Goal: Communication & Community: Answer question/provide support

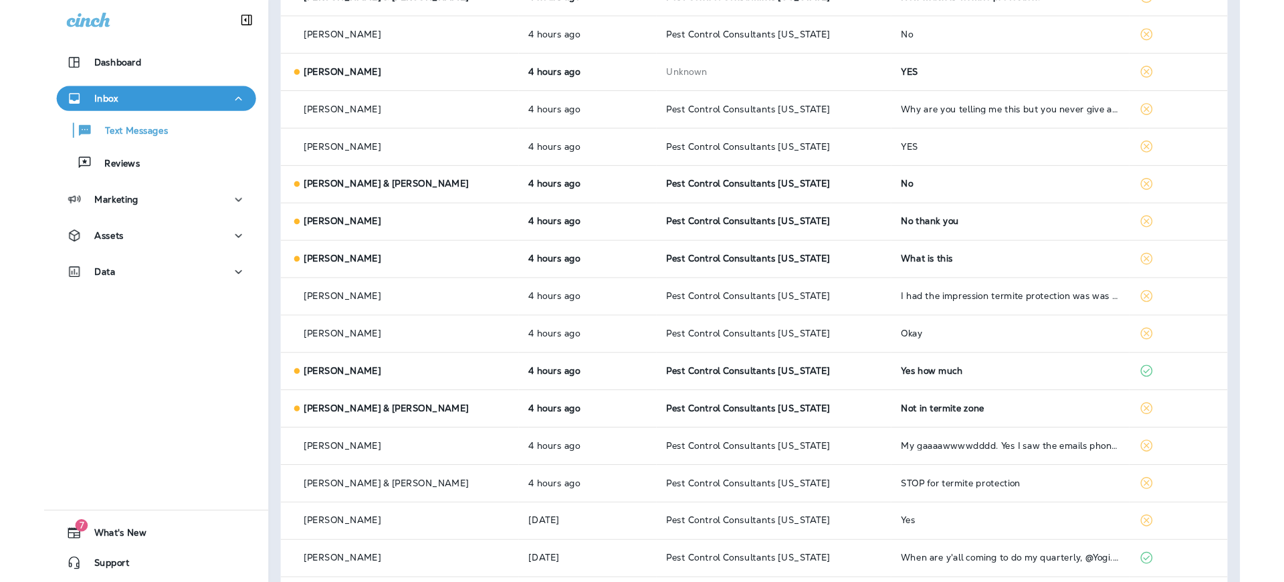
scroll to position [2457, 0]
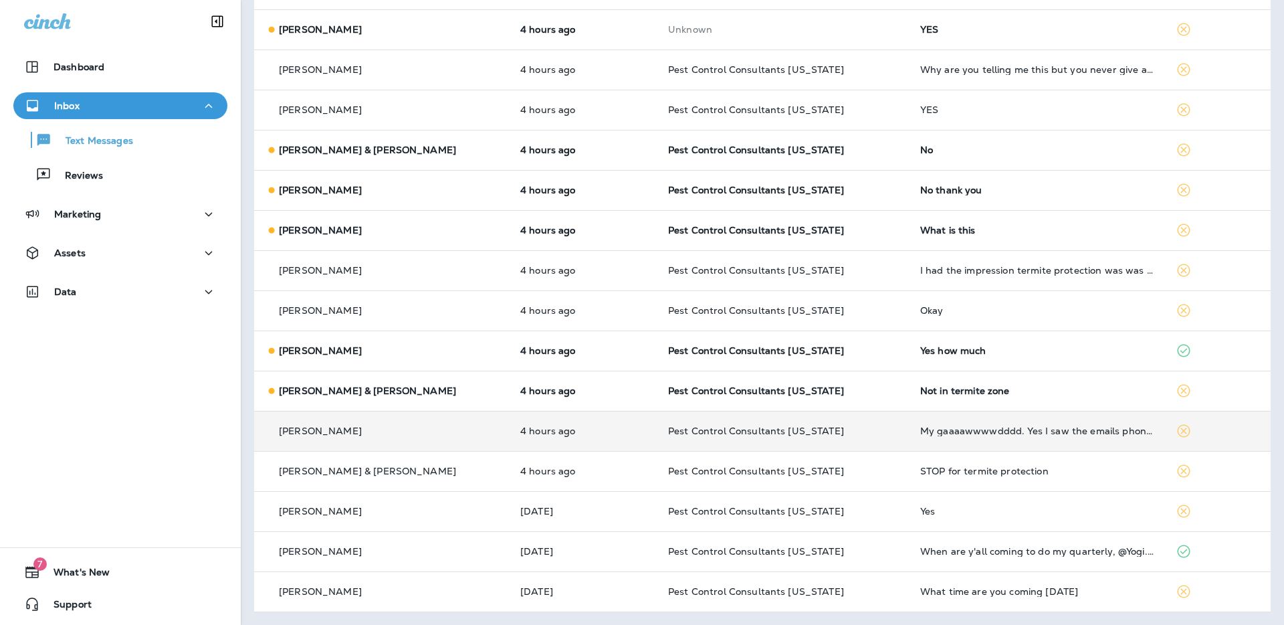
click at [386, 435] on div "[PERSON_NAME]" at bounding box center [382, 431] width 234 height 14
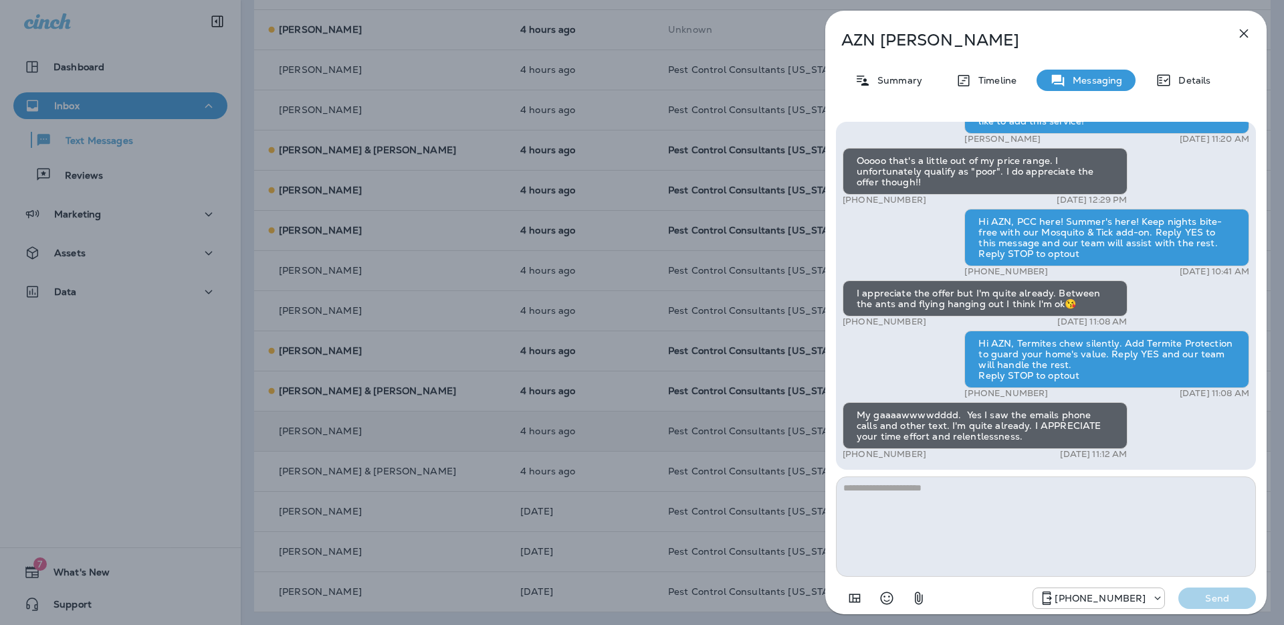
click at [1246, 31] on icon "button" at bounding box center [1244, 33] width 16 height 16
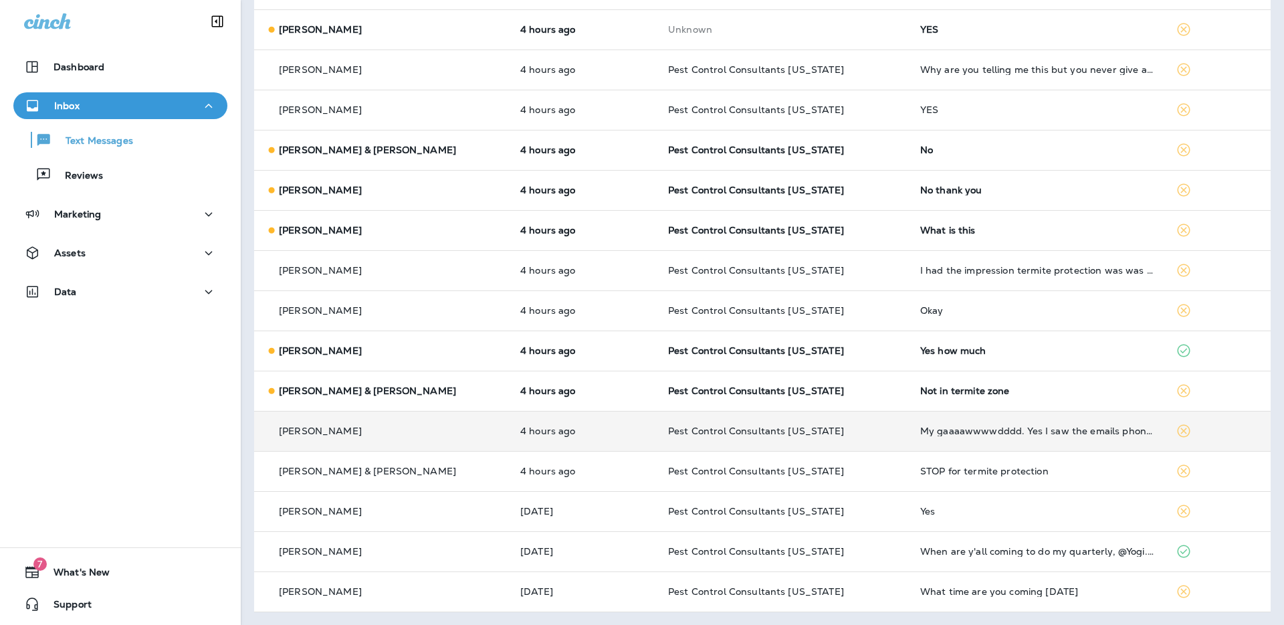
click at [431, 435] on div "[PERSON_NAME]" at bounding box center [382, 431] width 234 height 14
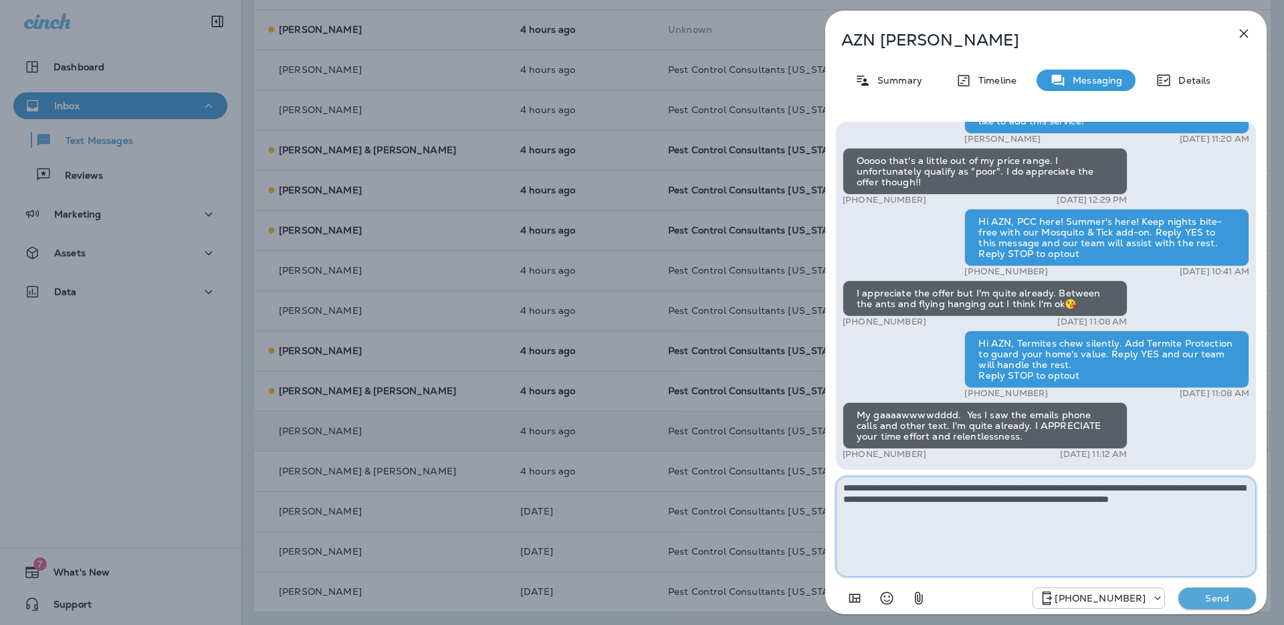
click at [913, 544] on textarea "**********" at bounding box center [1046, 526] width 420 height 100
drag, startPoint x: 931, startPoint y: 512, endPoint x: 836, endPoint y: 484, distance: 99.7
click at [836, 484] on textarea "**********" at bounding box center [1046, 526] width 420 height 100
type textarea "**********"
click at [1210, 600] on p "Send" at bounding box center [1217, 598] width 56 height 12
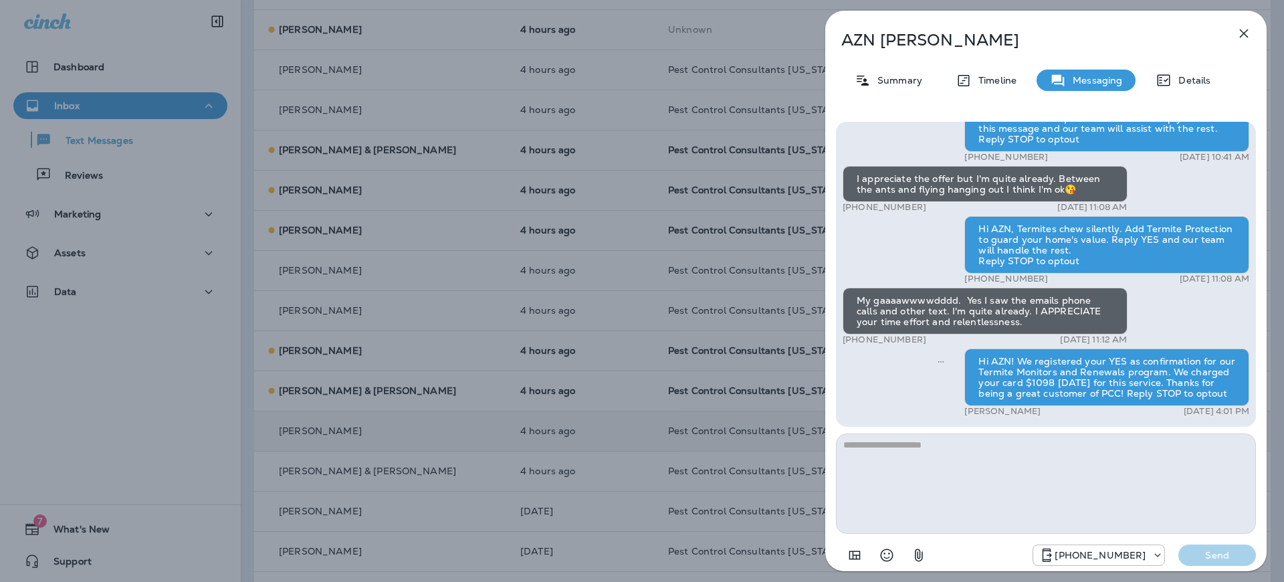
click at [76, 193] on div "[PERSON_NAME] Summary Timeline Messaging Details Hi AZN, PCC here! Summer’s her…" at bounding box center [642, 291] width 1284 height 582
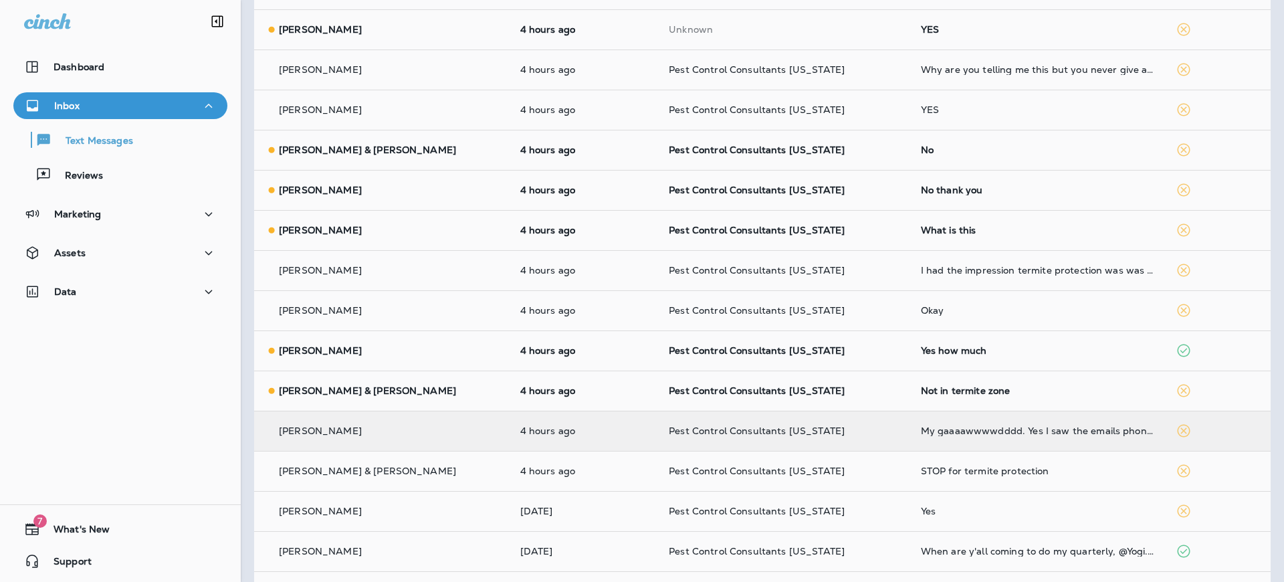
click at [103, 181] on div at bounding box center [711, 291] width 1284 height 582
click at [88, 180] on p "Reviews" at bounding box center [76, 176] width 51 height 13
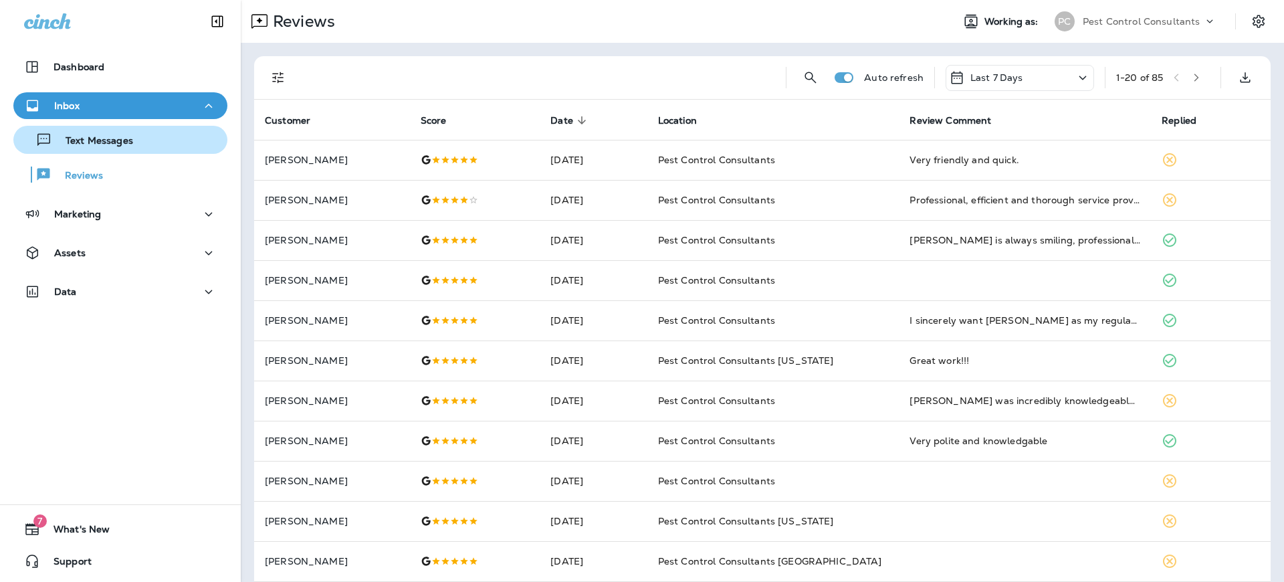
click at [112, 146] on p "Text Messages" at bounding box center [92, 141] width 81 height 13
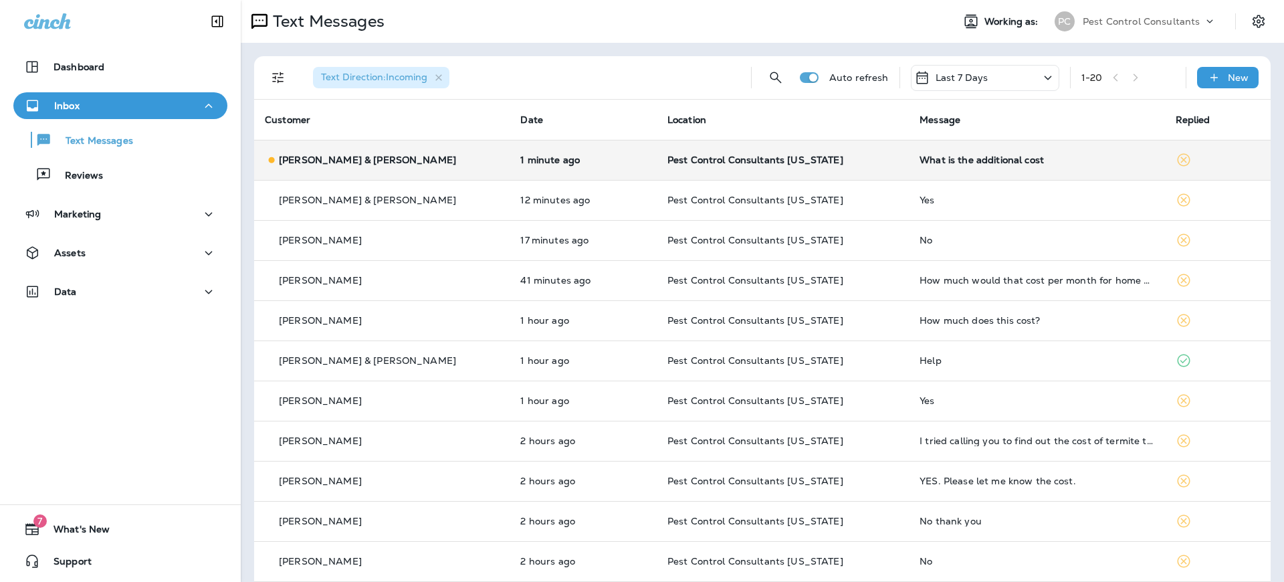
click at [360, 161] on p "[PERSON_NAME] & [PERSON_NAME]" at bounding box center [367, 159] width 177 height 11
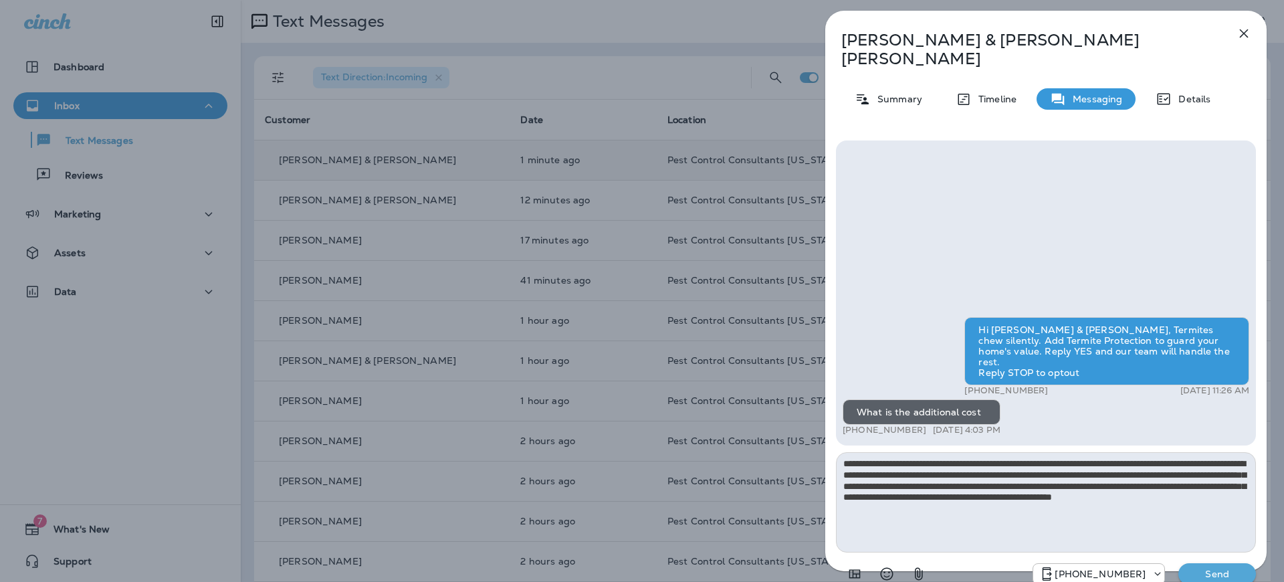
drag, startPoint x: 845, startPoint y: 445, endPoint x: 869, endPoint y: 451, distance: 24.0
click at [845, 452] on textarea "**********" at bounding box center [1046, 502] width 420 height 100
drag, startPoint x: 1090, startPoint y: 490, endPoint x: 820, endPoint y: 441, distance: 273.9
click at [819, 441] on div "**********" at bounding box center [1046, 291] width 476 height 582
type textarea "**********"
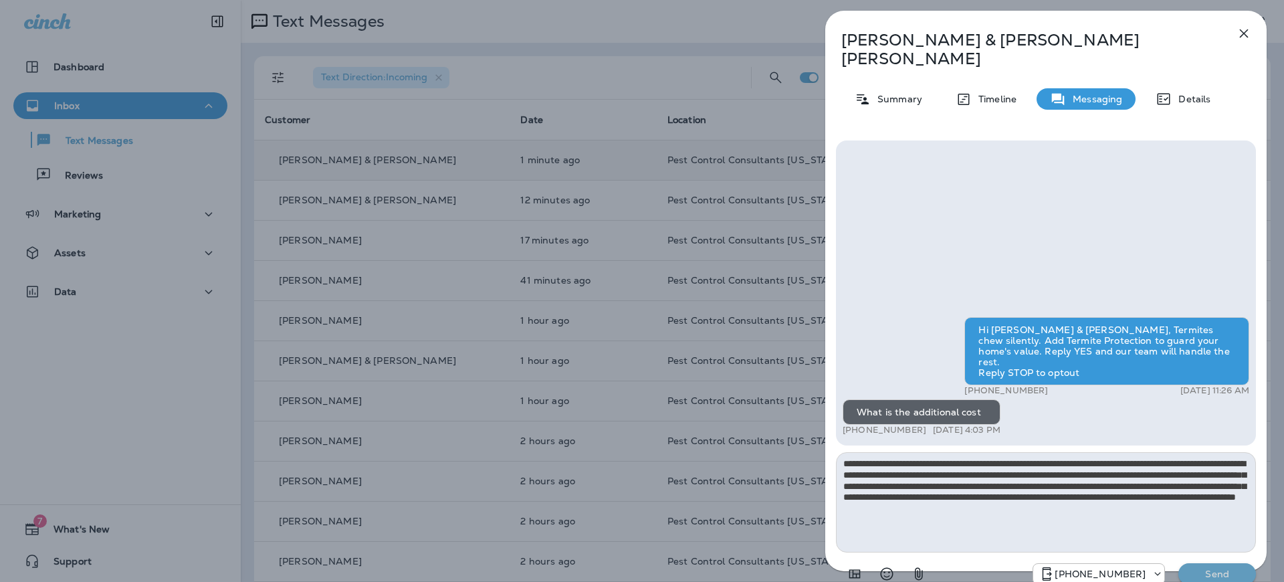
click at [1229, 568] on p "Send" at bounding box center [1217, 574] width 56 height 12
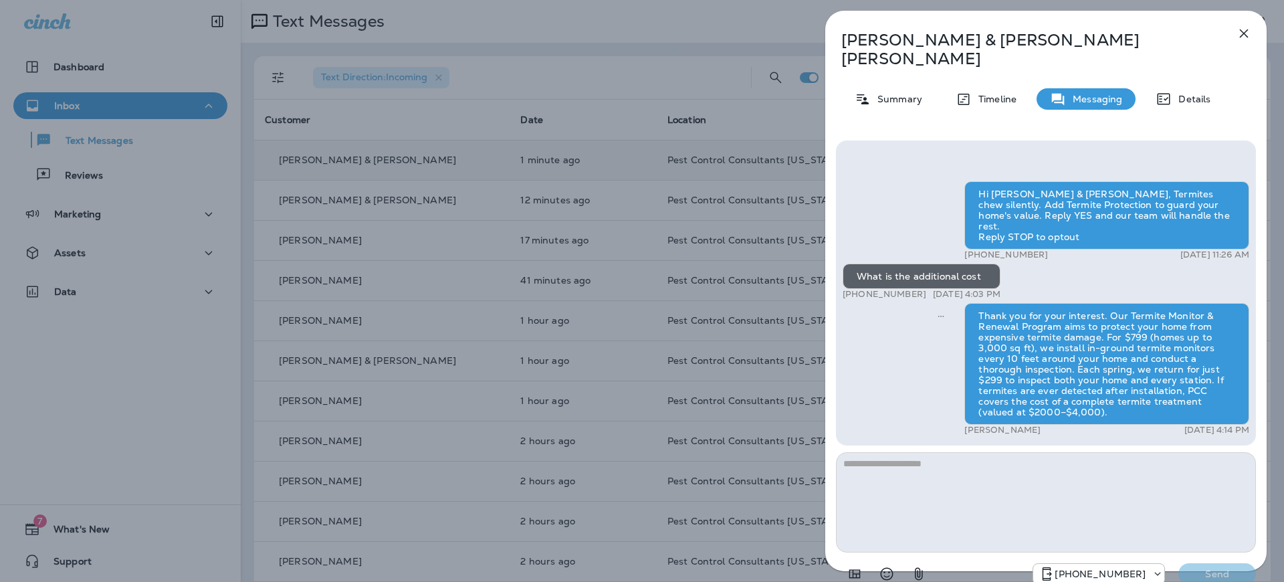
click at [1052, 340] on div "Thank you for your interest. Our Termite Monitor & Renewal Program aims to prot…" at bounding box center [1106, 364] width 285 height 122
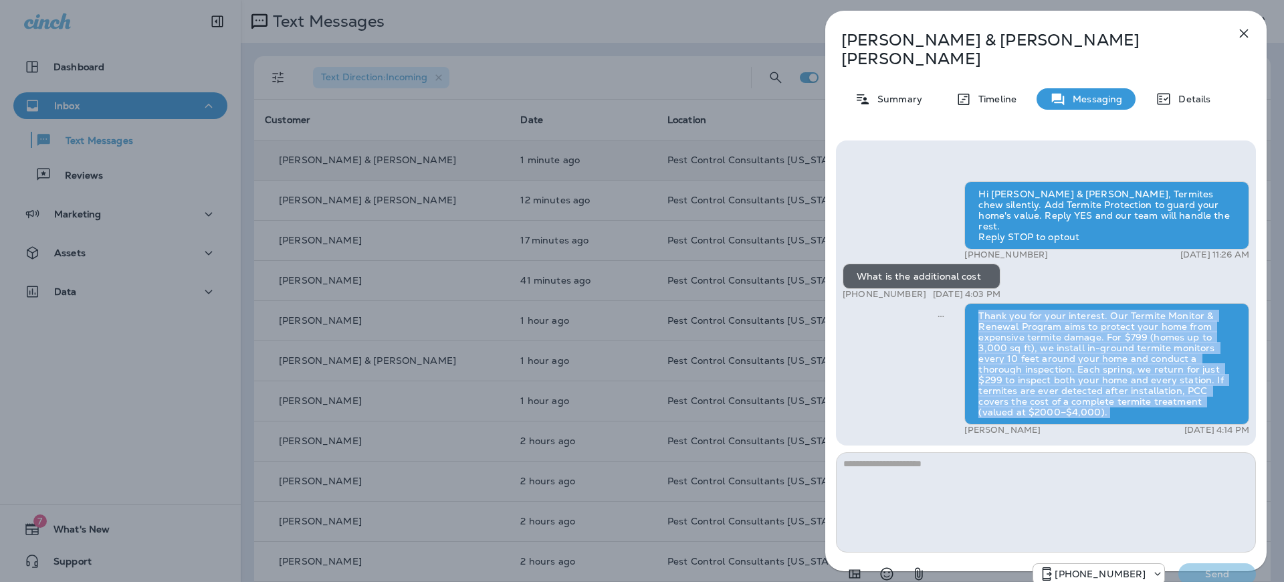
click at [1052, 340] on div "Thank you for your interest. Our Termite Monitor & Renewal Program aims to prot…" at bounding box center [1106, 364] width 285 height 122
copy div "Thank you for your interest. Our Termite Monitor & Renewal Program aims to prot…"
click at [907, 356] on div "Hi [PERSON_NAME] & [PERSON_NAME], Termites chew silently. Add Termite Protectio…" at bounding box center [1045, 309] width 407 height 257
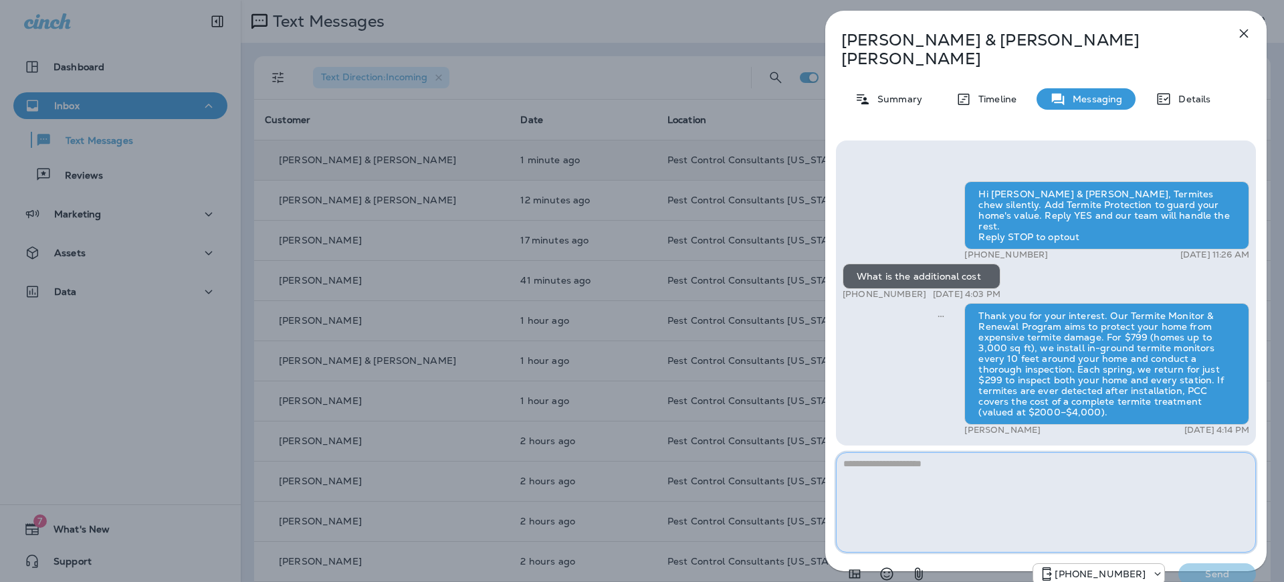
click at [946, 475] on textarea at bounding box center [1046, 502] width 420 height 100
click at [926, 377] on div "Hi [PERSON_NAME] & [PERSON_NAME], Termites chew silently. Add Termite Protectio…" at bounding box center [1045, 309] width 407 height 257
click at [1241, 31] on icon "button" at bounding box center [1244, 33] width 9 height 9
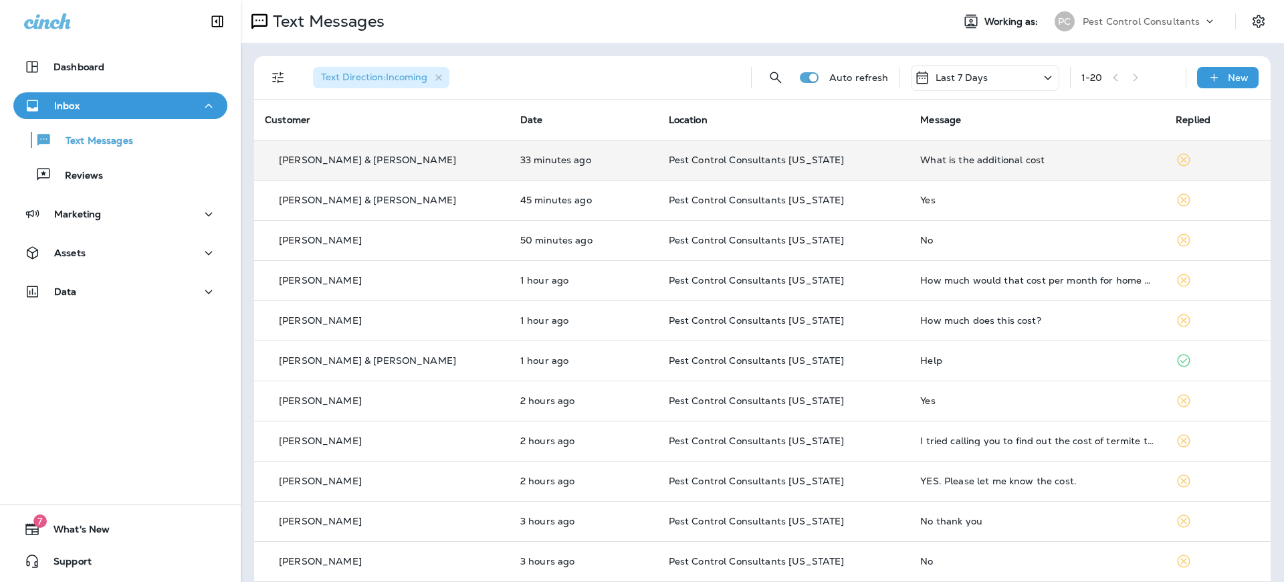
scroll to position [13, 0]
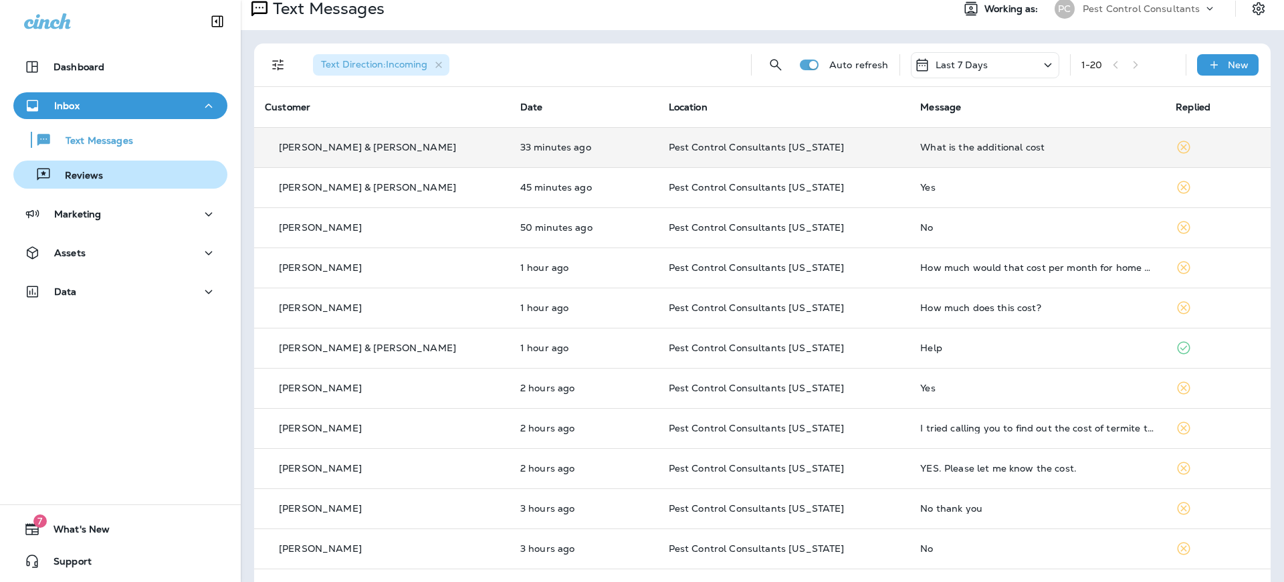
click at [126, 177] on div "Reviews" at bounding box center [120, 174] width 203 height 20
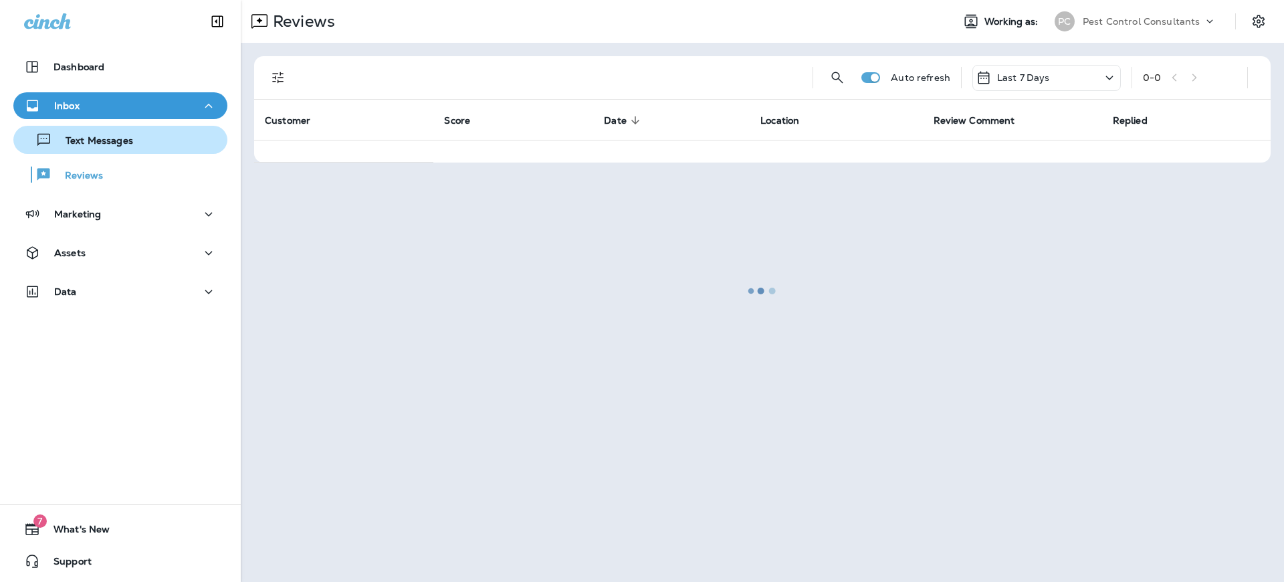
click at [133, 145] on div "Text Messages" at bounding box center [120, 140] width 203 height 20
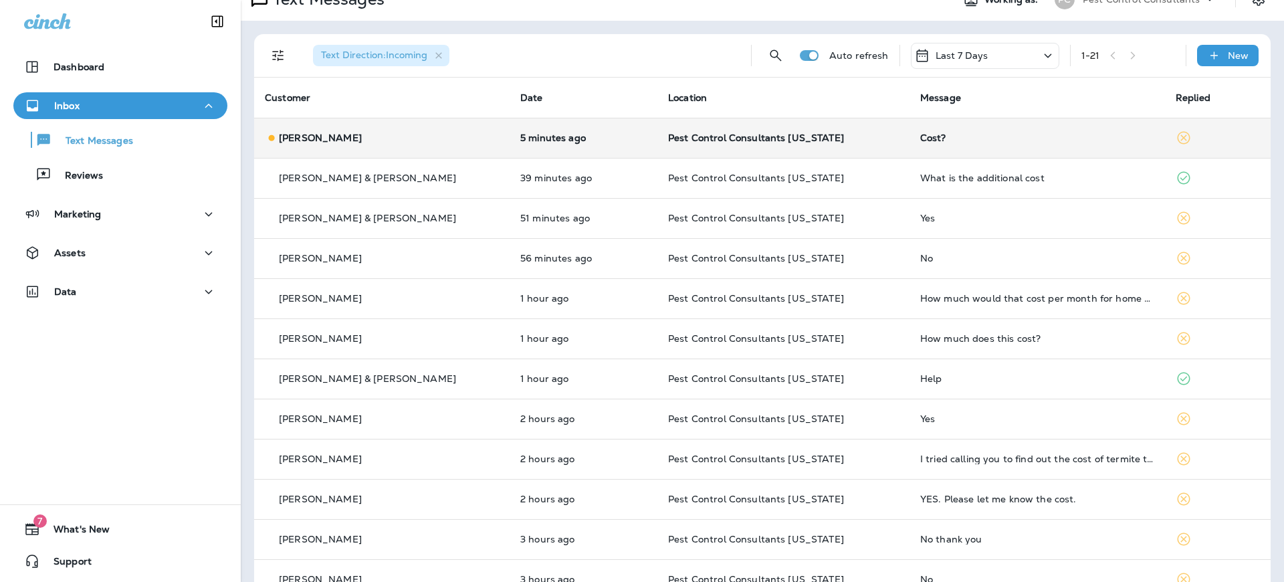
scroll to position [21, 0]
click at [531, 138] on p "5 minutes ago" at bounding box center [583, 138] width 126 height 11
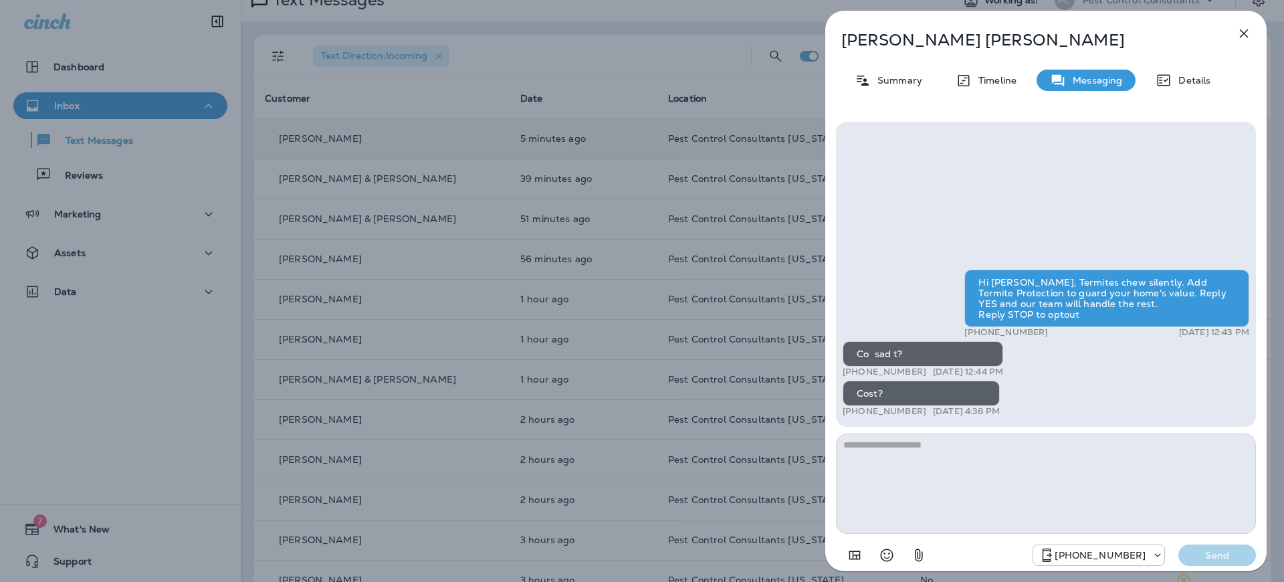
type textarea "**********"
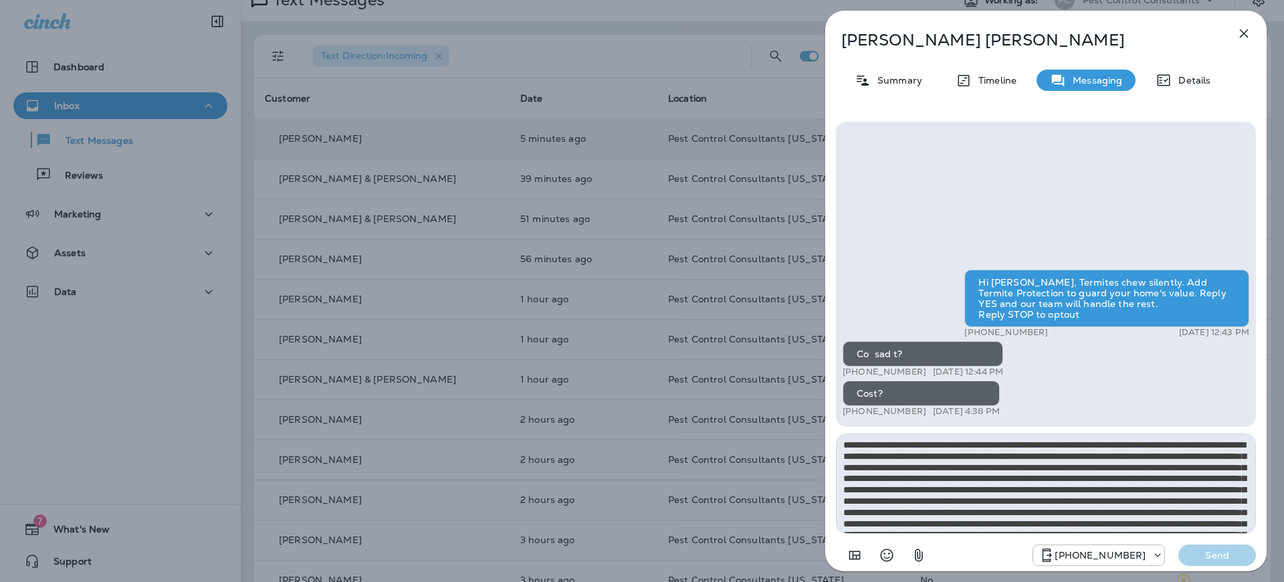
scroll to position [52, 0]
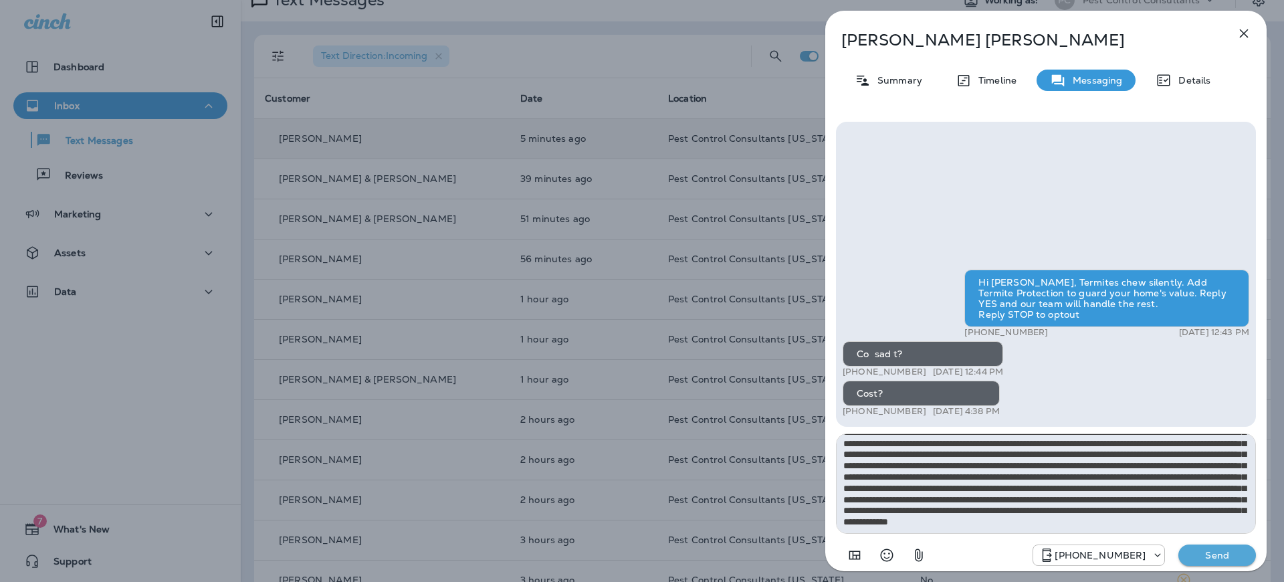
click at [1042, 461] on textarea at bounding box center [1046, 483] width 420 height 100
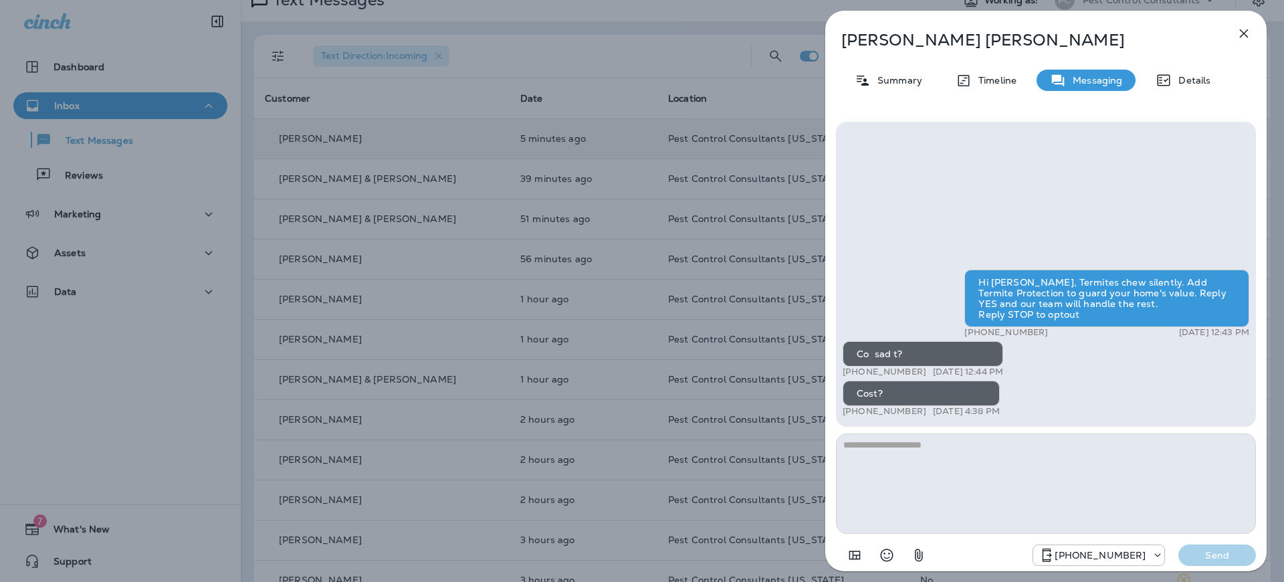
scroll to position [0, 0]
click at [923, 460] on textarea at bounding box center [1046, 483] width 420 height 100
paste textarea "**********"
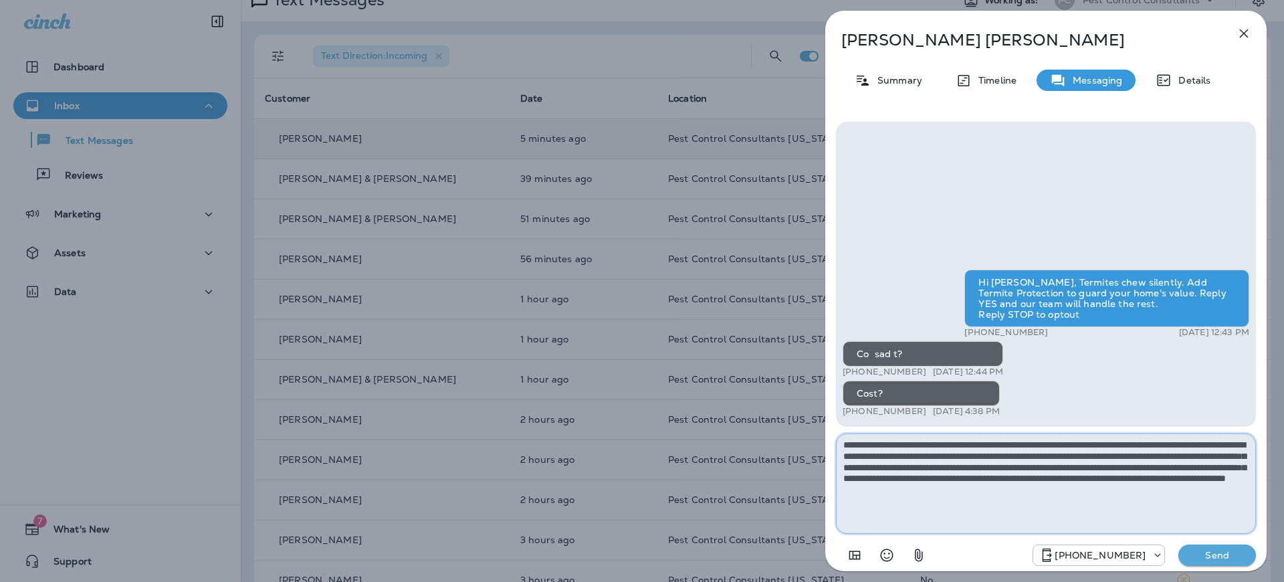
click at [883, 469] on textarea "**********" at bounding box center [1046, 483] width 420 height 100
type textarea "**********"
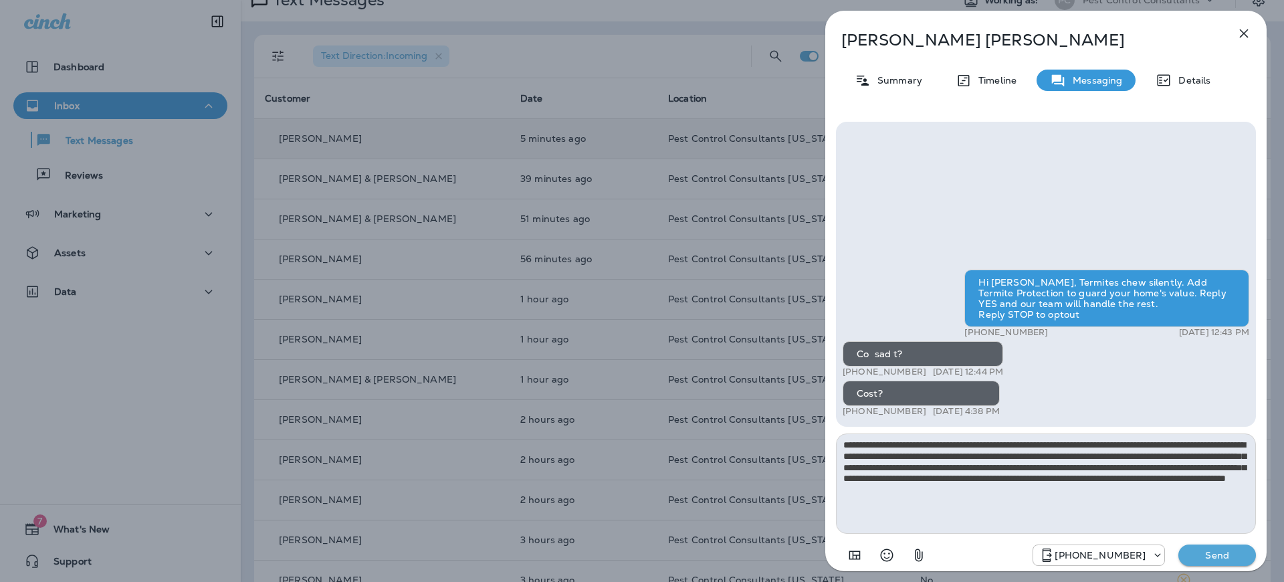
click at [1209, 552] on p "Send" at bounding box center [1217, 555] width 56 height 12
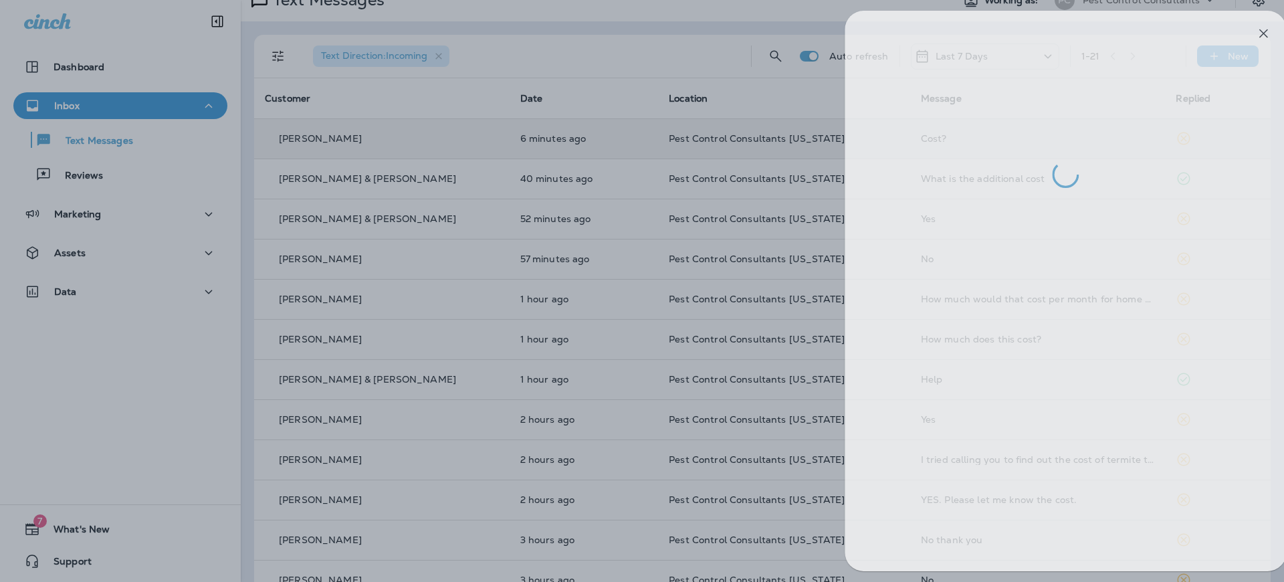
click at [614, 74] on div at bounding box center [661, 291] width 1284 height 582
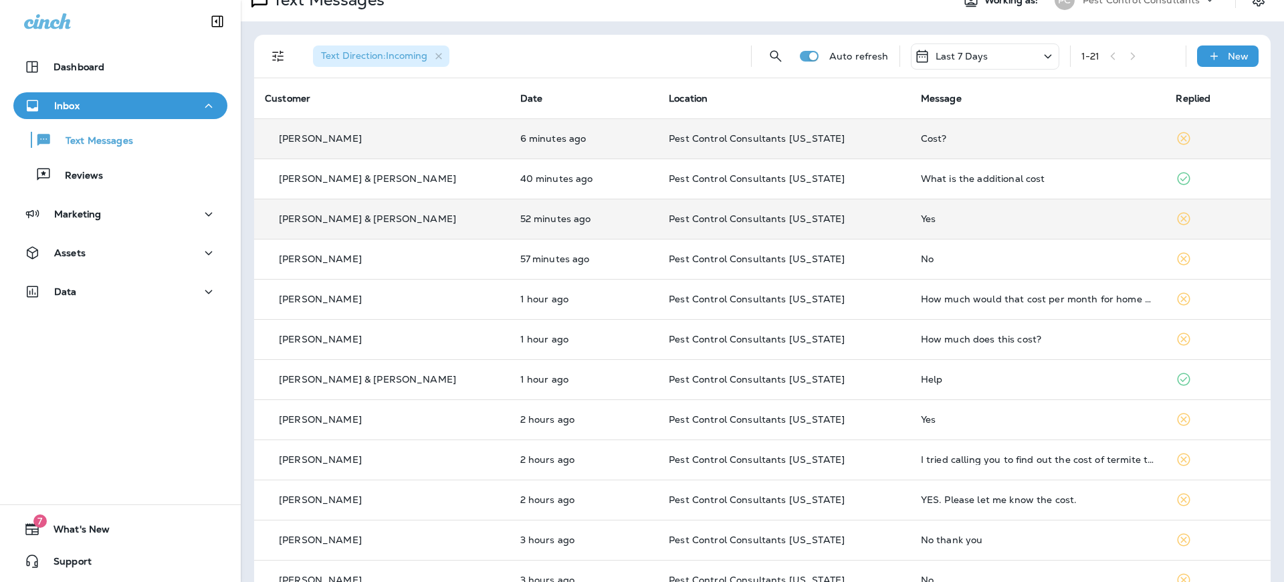
scroll to position [21, 0]
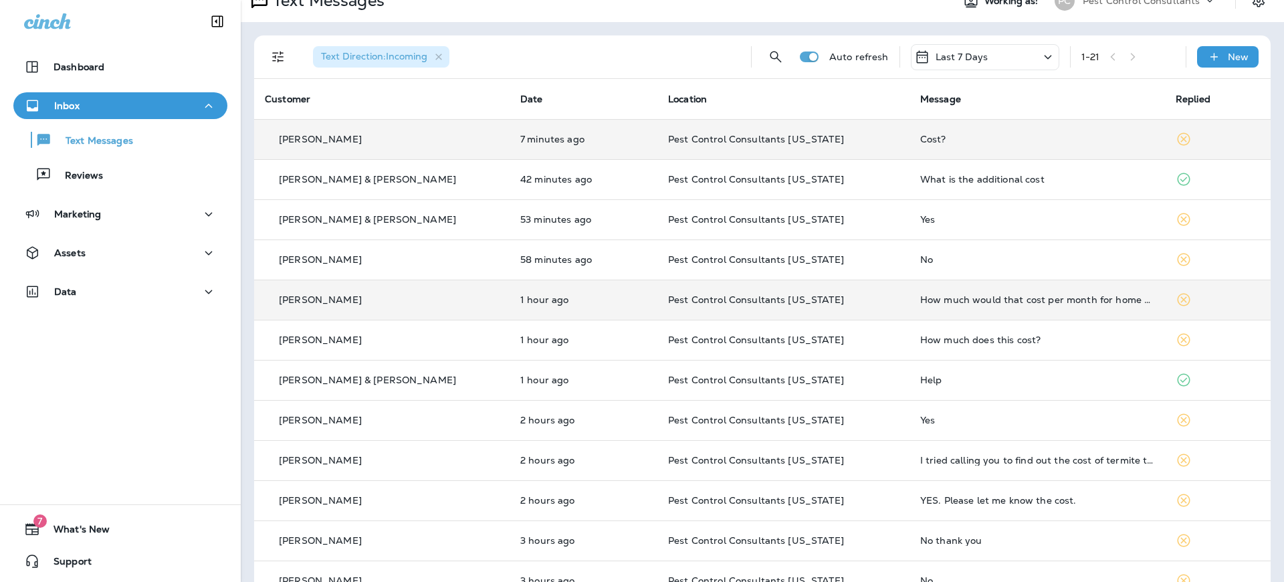
click at [370, 296] on div "[PERSON_NAME]" at bounding box center [382, 300] width 234 height 14
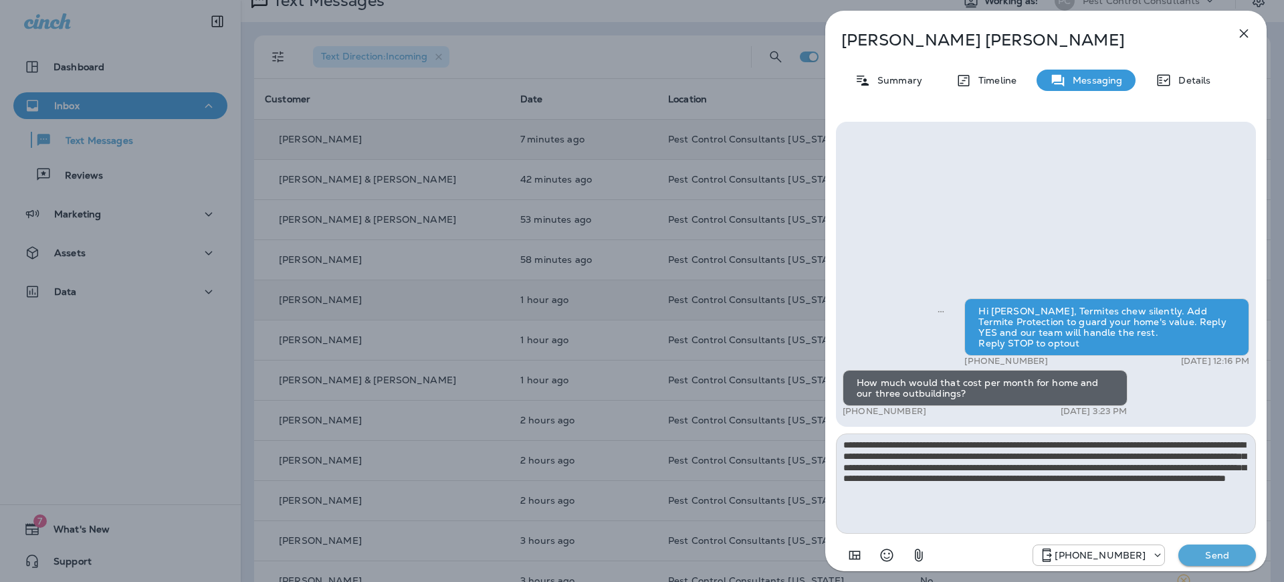
click at [969, 445] on textarea "**********" at bounding box center [1046, 483] width 420 height 100
click at [1248, 491] on textarea "**********" at bounding box center [1046, 483] width 420 height 100
type textarea "**********"
click at [1199, 554] on p "Send" at bounding box center [1217, 555] width 56 height 12
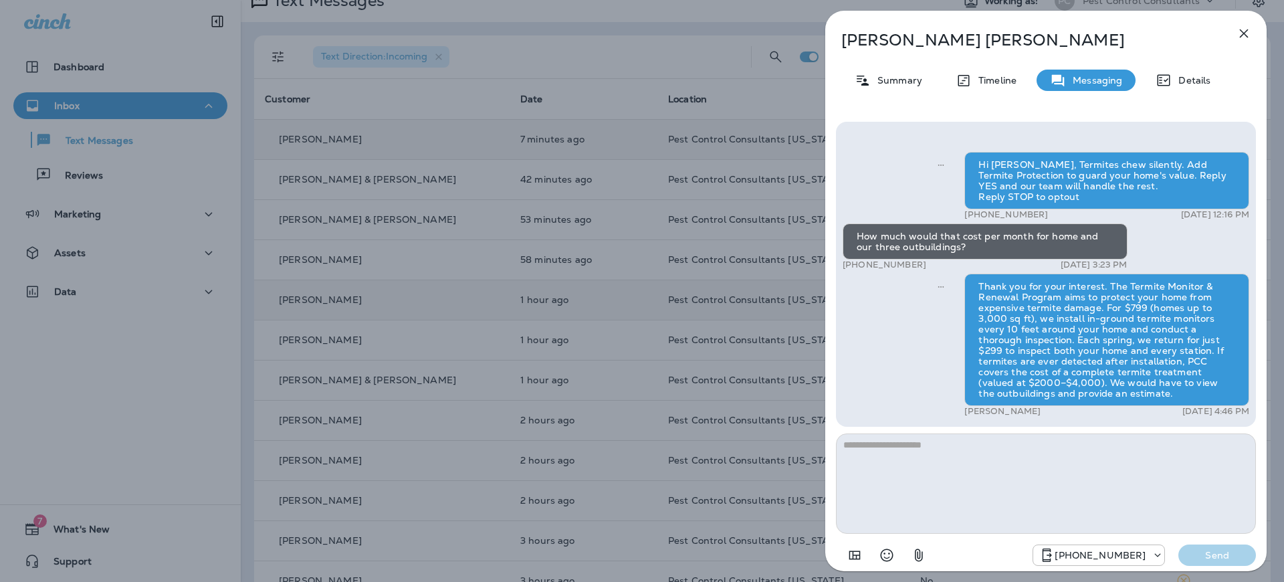
click at [1245, 35] on icon "button" at bounding box center [1244, 33] width 9 height 9
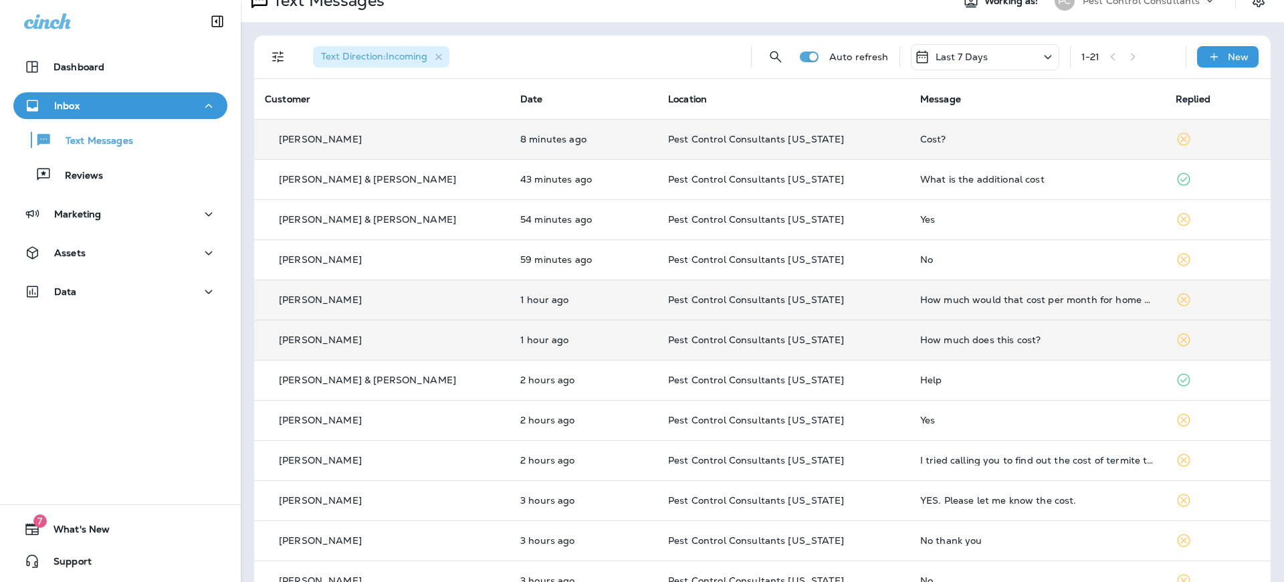
click at [332, 340] on p "[PERSON_NAME]" at bounding box center [320, 339] width 83 height 11
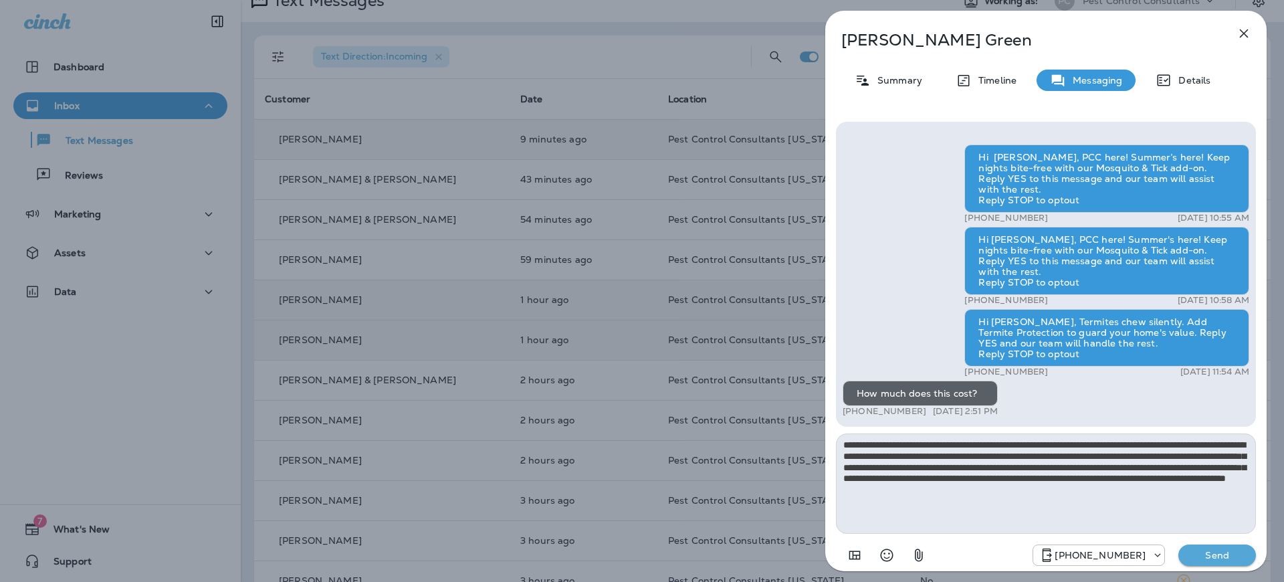
type textarea "**********"
click at [1222, 557] on p "Send" at bounding box center [1217, 555] width 56 height 12
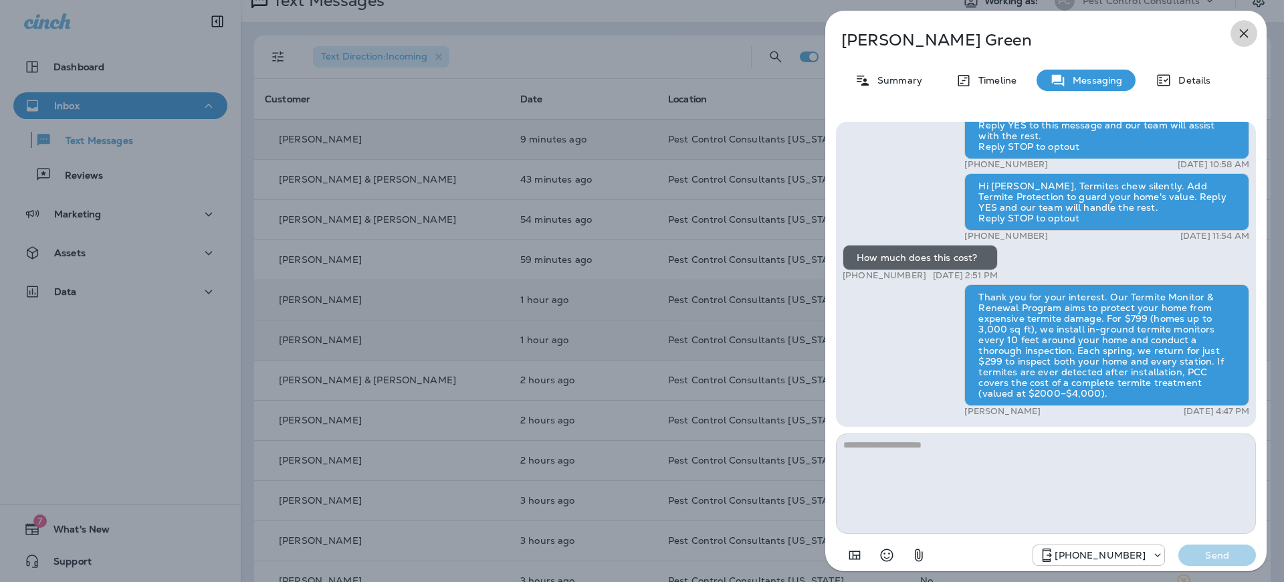
click at [1244, 32] on icon "button" at bounding box center [1244, 33] width 9 height 9
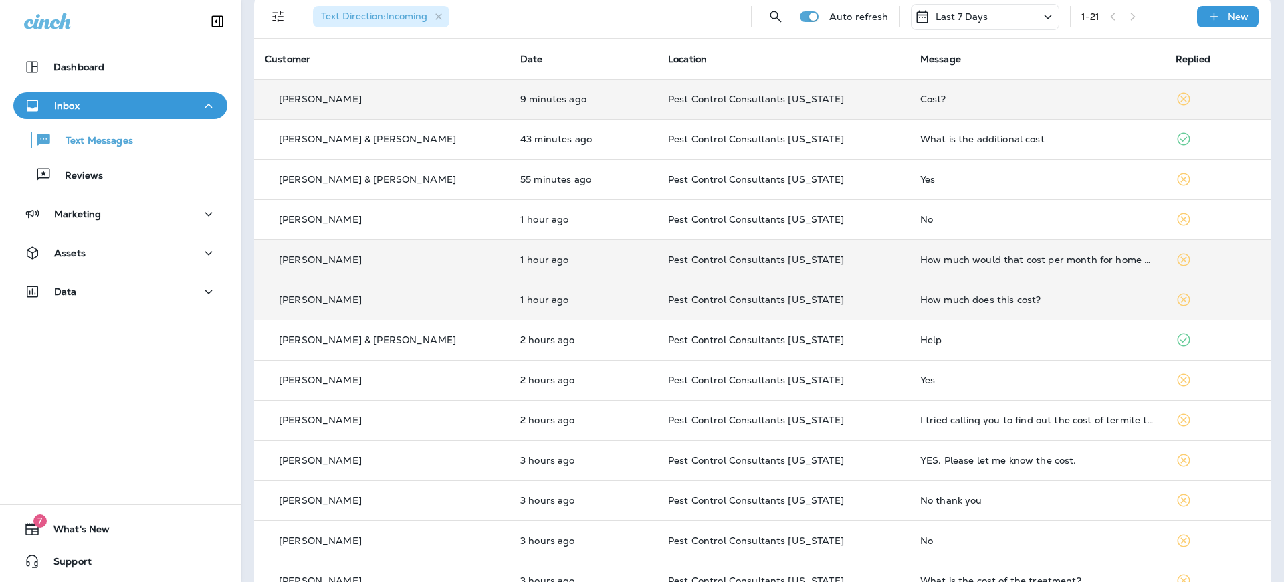
scroll to position [62, 0]
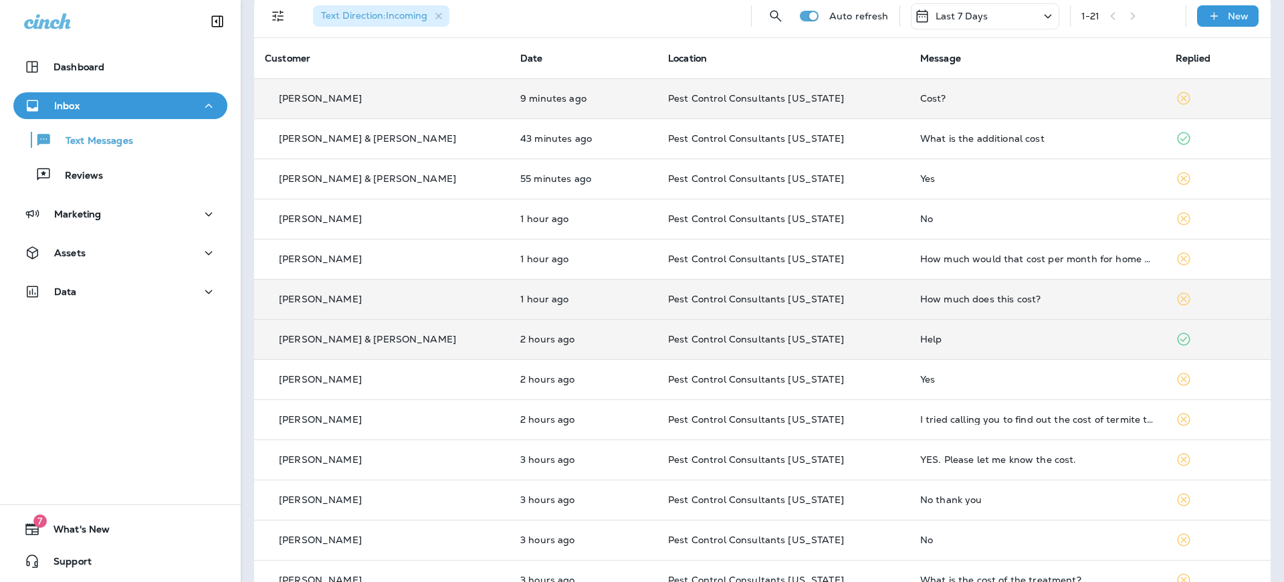
click at [362, 334] on p "[PERSON_NAME] & [PERSON_NAME]" at bounding box center [367, 339] width 177 height 11
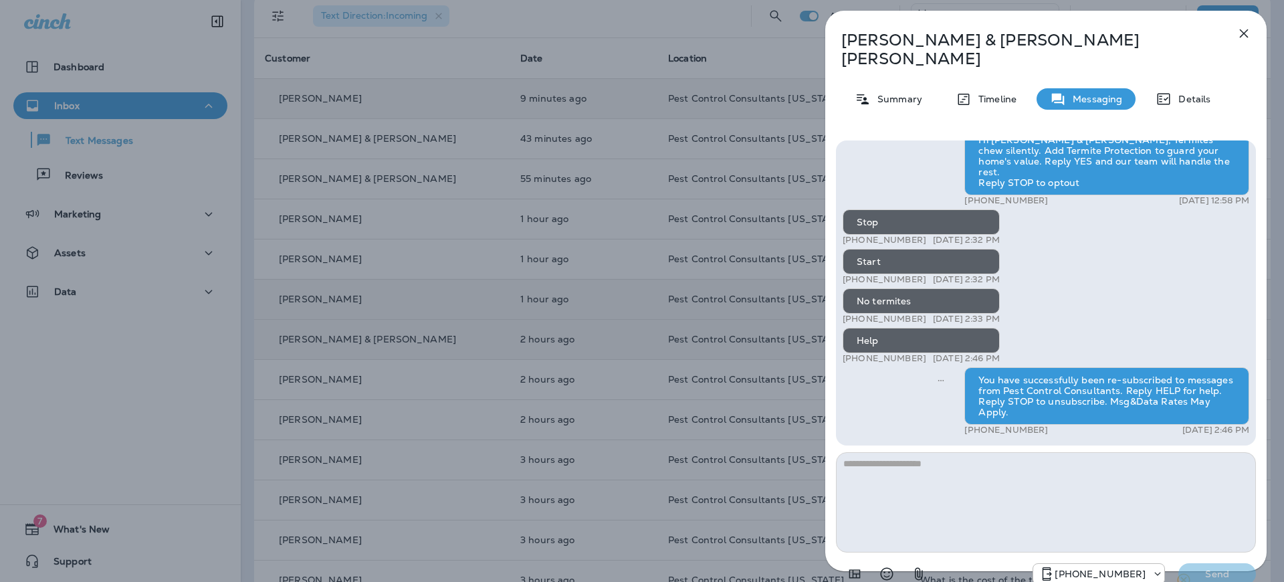
drag, startPoint x: 627, startPoint y: 59, endPoint x: 619, endPoint y: 61, distance: 7.6
click at [626, 59] on div "[PERSON_NAME] & [PERSON_NAME] Summary Timeline Messaging Details Hi [PERSON_NAM…" at bounding box center [642, 291] width 1284 height 582
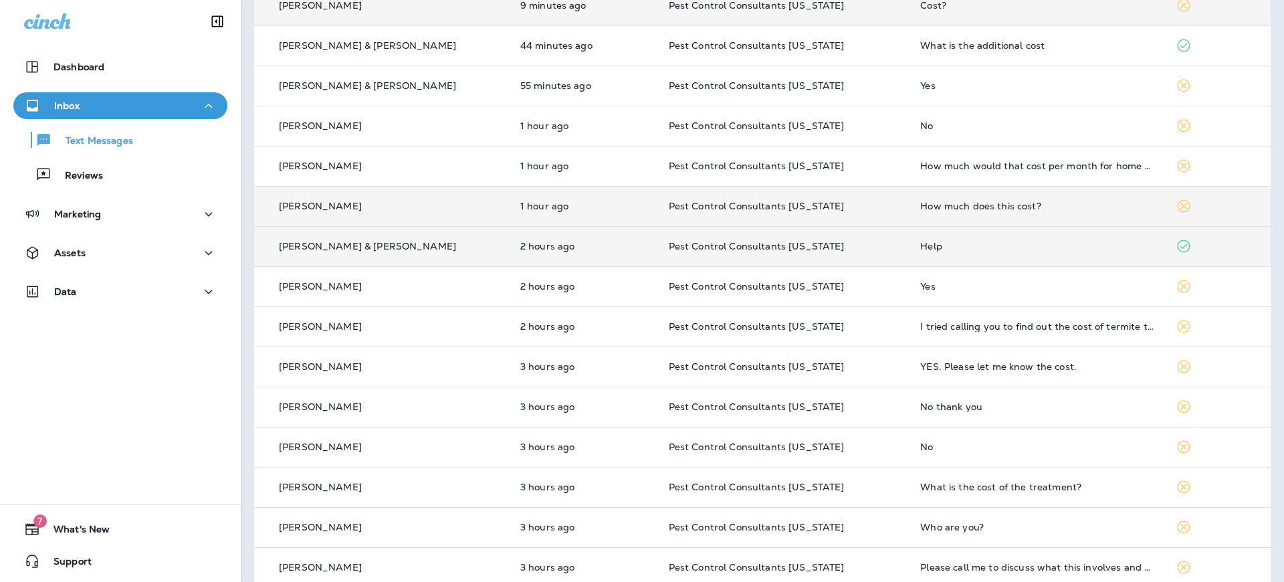
scroll to position [166, 0]
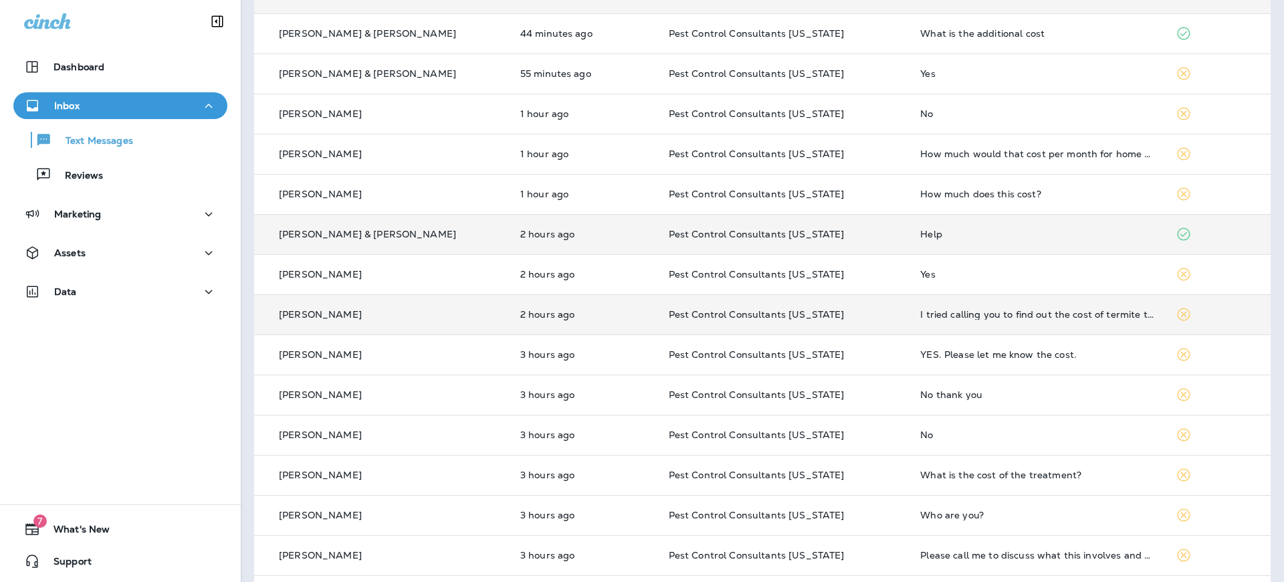
click at [335, 316] on p "[PERSON_NAME]" at bounding box center [320, 314] width 83 height 11
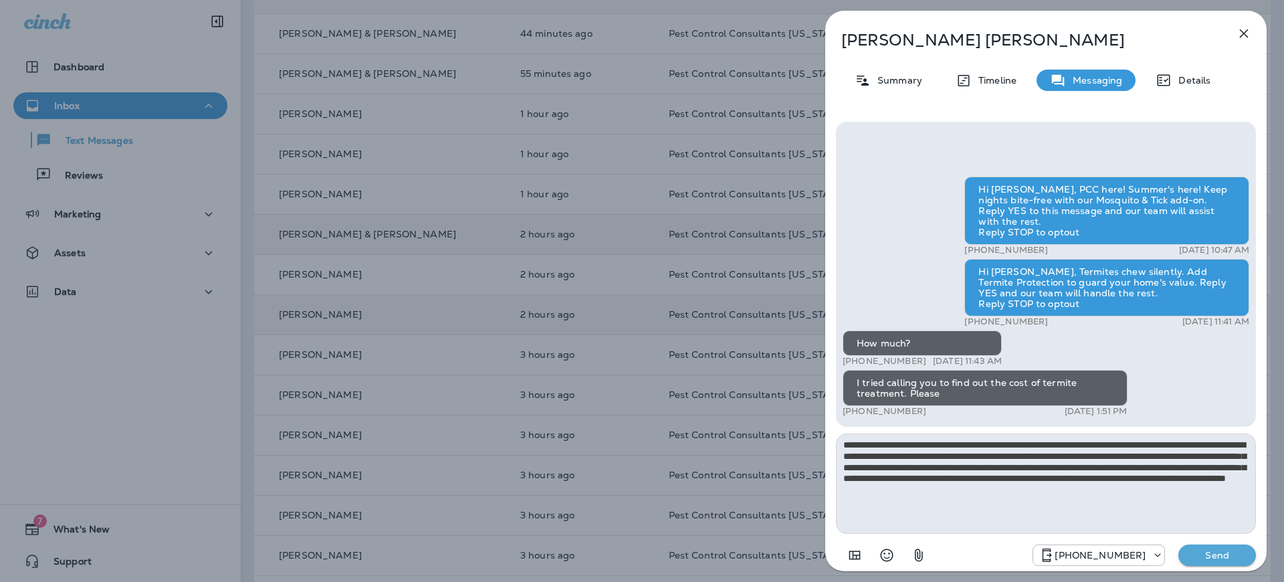
type textarea "**********"
click at [1202, 556] on p "Send" at bounding box center [1217, 555] width 56 height 12
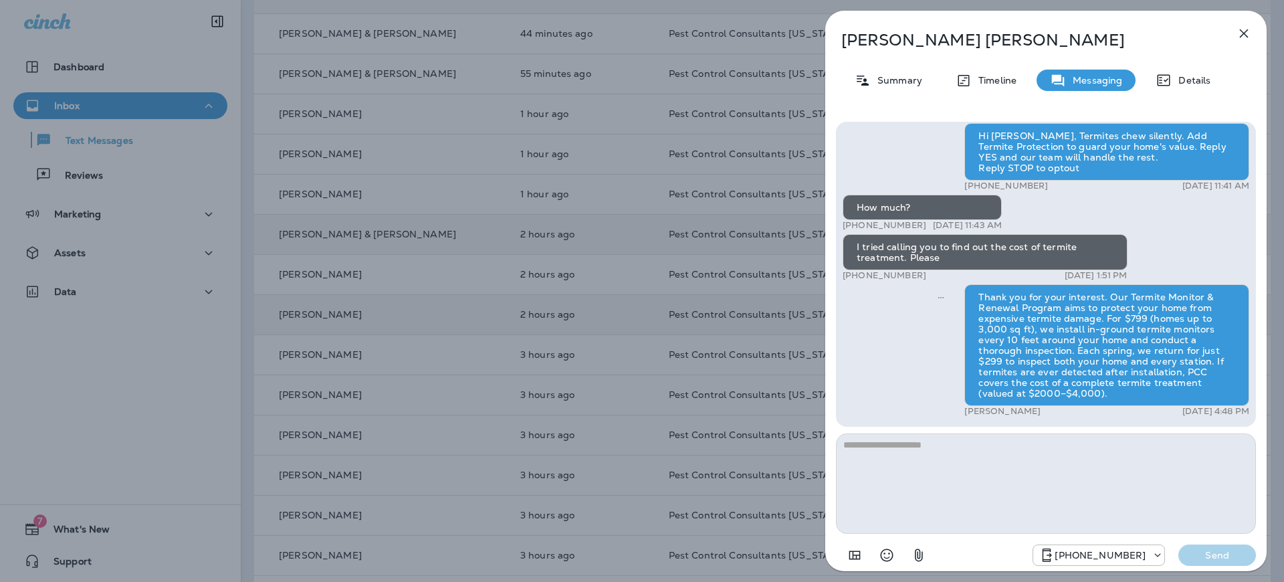
click at [1246, 34] on icon "button" at bounding box center [1244, 33] width 16 height 16
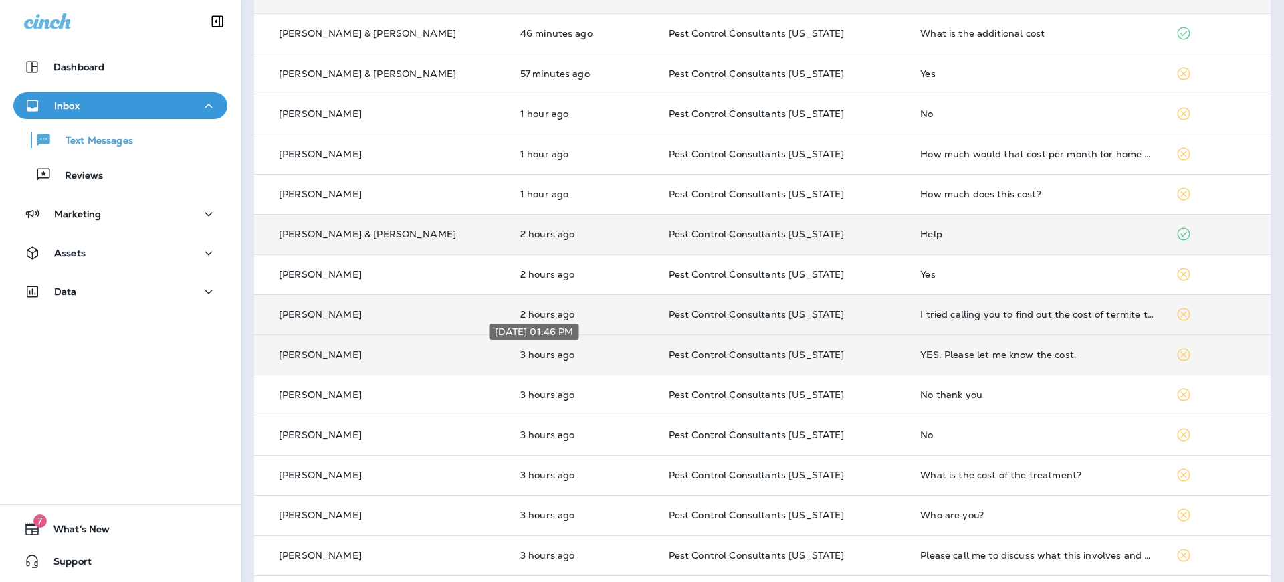
click at [554, 351] on p "3 hours ago" at bounding box center [583, 354] width 127 height 11
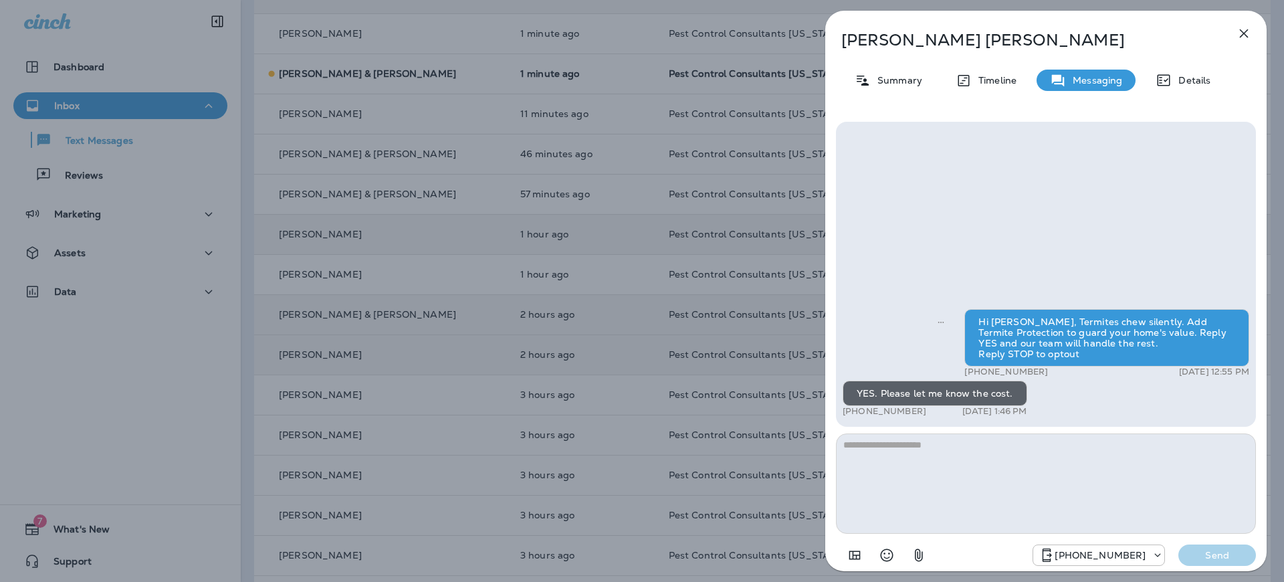
type textarea "**********"
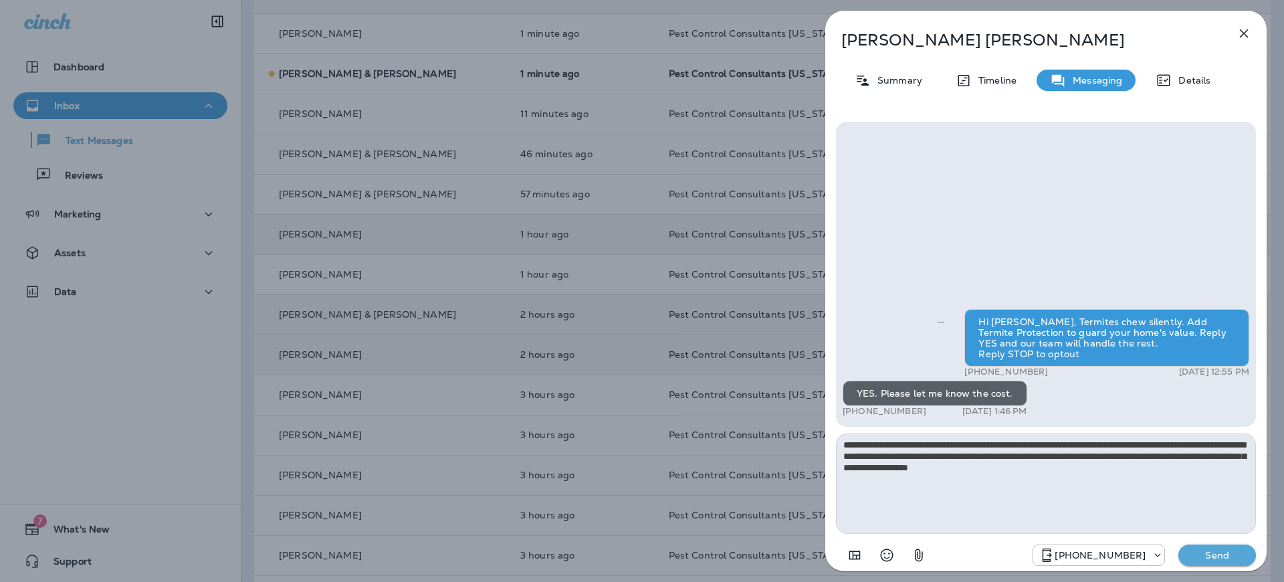
drag, startPoint x: 1050, startPoint y: 479, endPoint x: 763, endPoint y: 450, distance: 288.3
click at [763, 450] on div "**********" at bounding box center [642, 291] width 1284 height 582
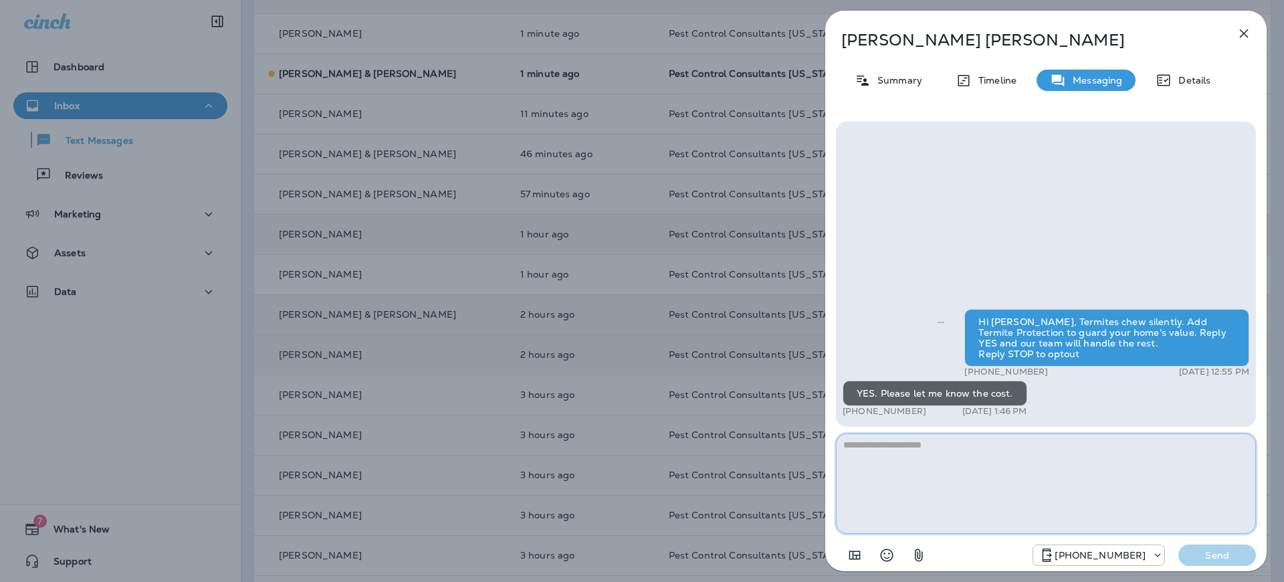
paste textarea "**********"
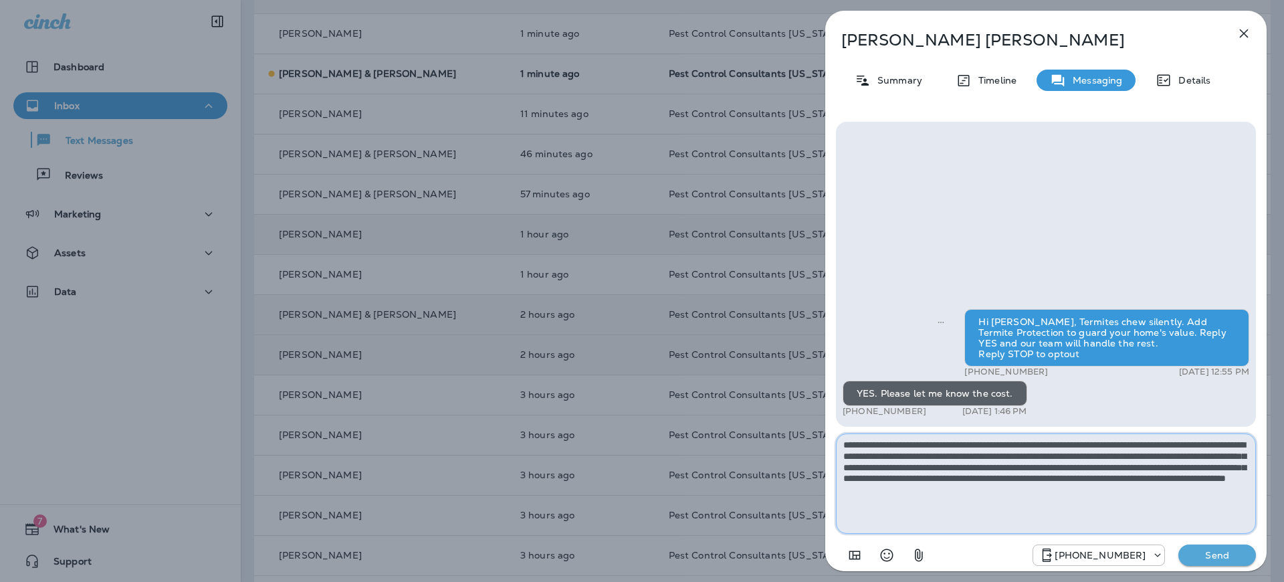
type textarea "**********"
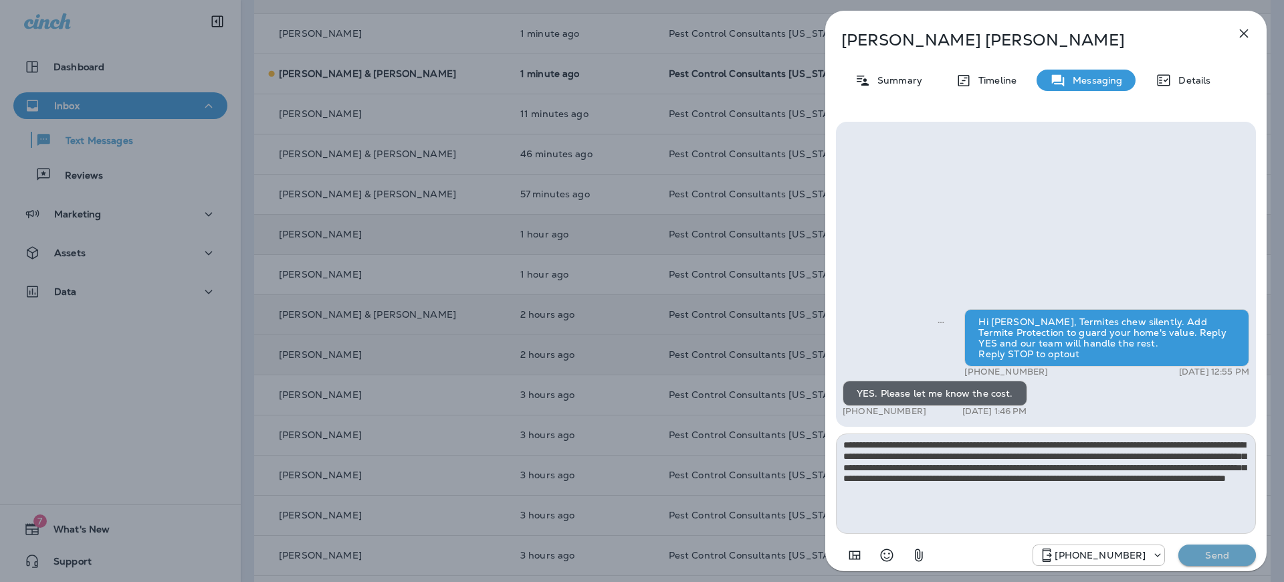
click at [1204, 559] on p "Send" at bounding box center [1217, 555] width 56 height 12
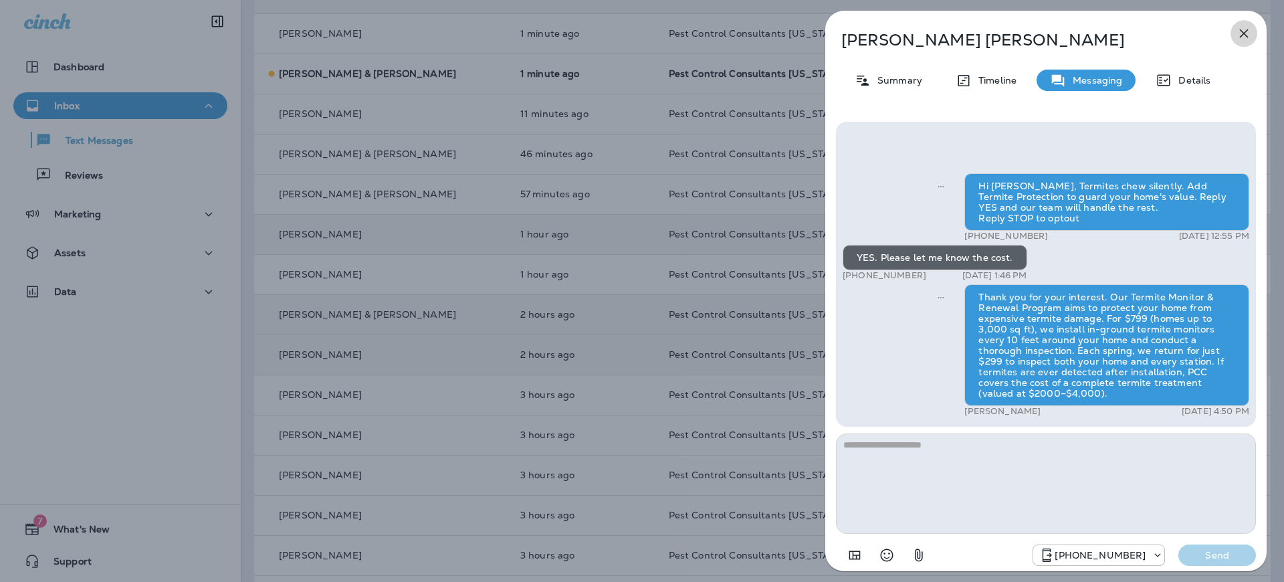
click at [1247, 33] on icon "button" at bounding box center [1244, 33] width 16 height 16
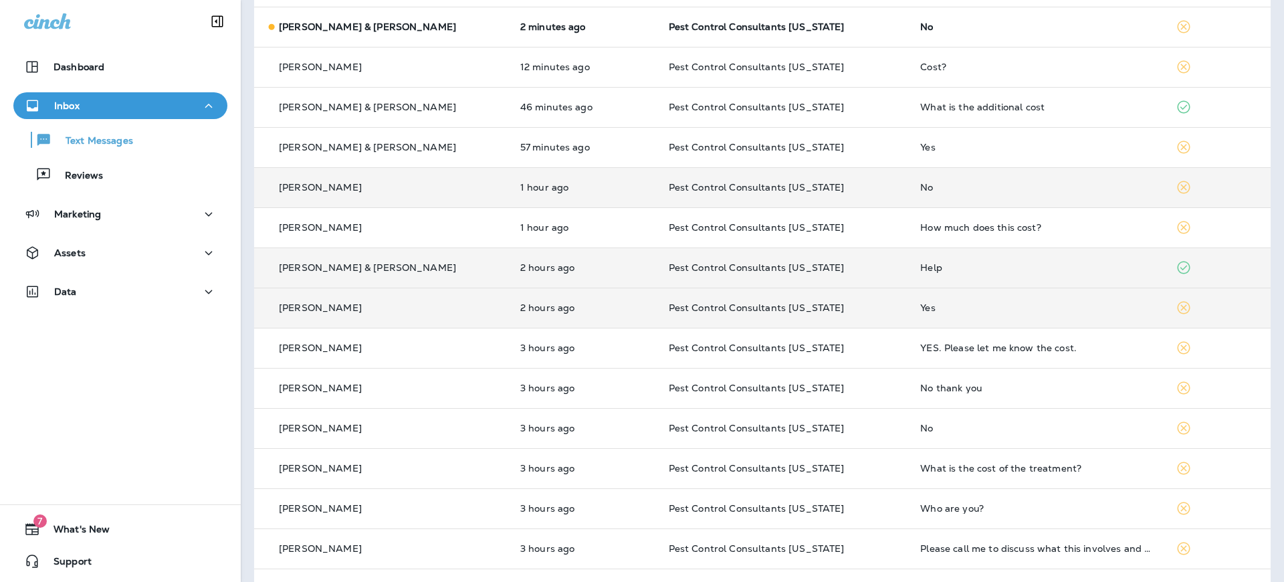
scroll to position [215, 0]
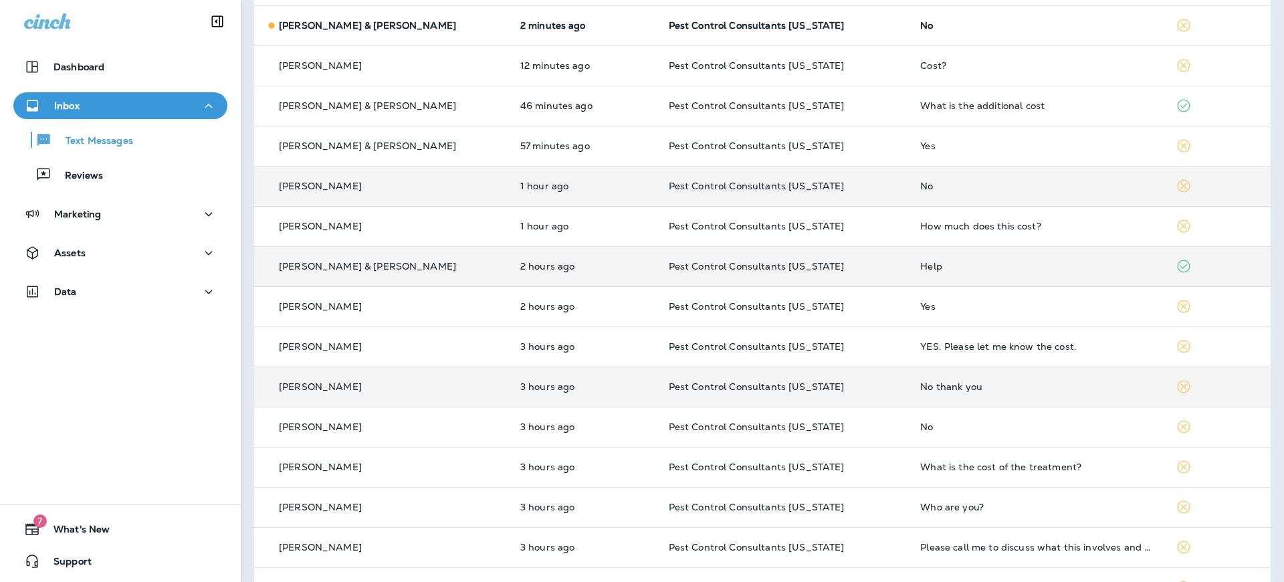
click at [401, 382] on div "[PERSON_NAME]" at bounding box center [382, 387] width 234 height 14
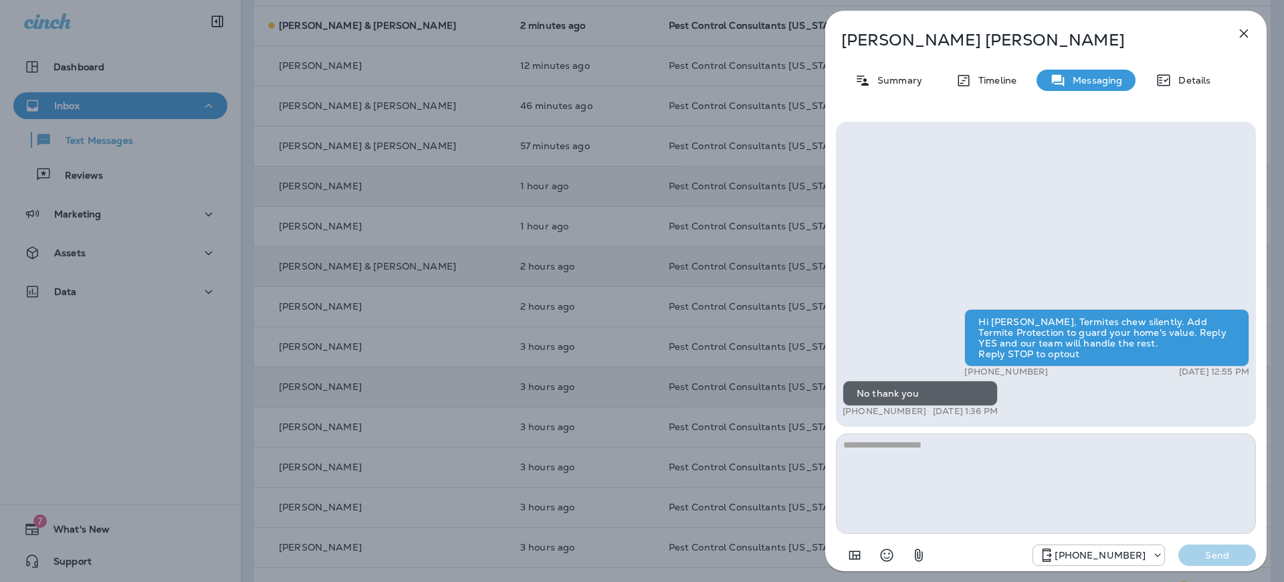
click at [1244, 33] on icon "button" at bounding box center [1244, 33] width 9 height 9
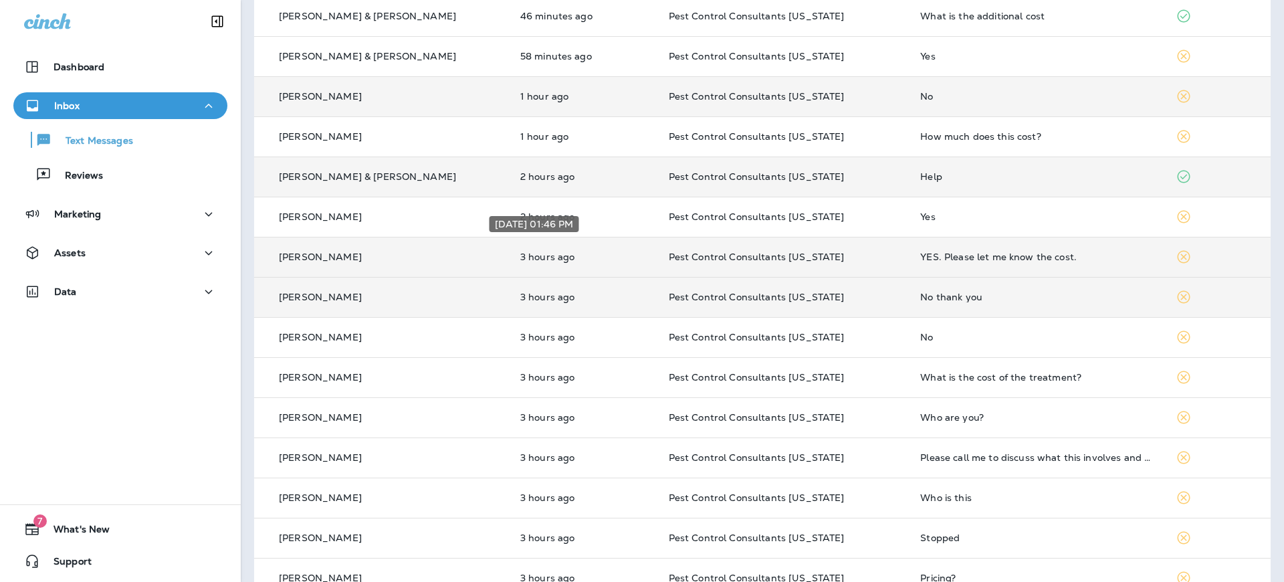
scroll to position [328, 0]
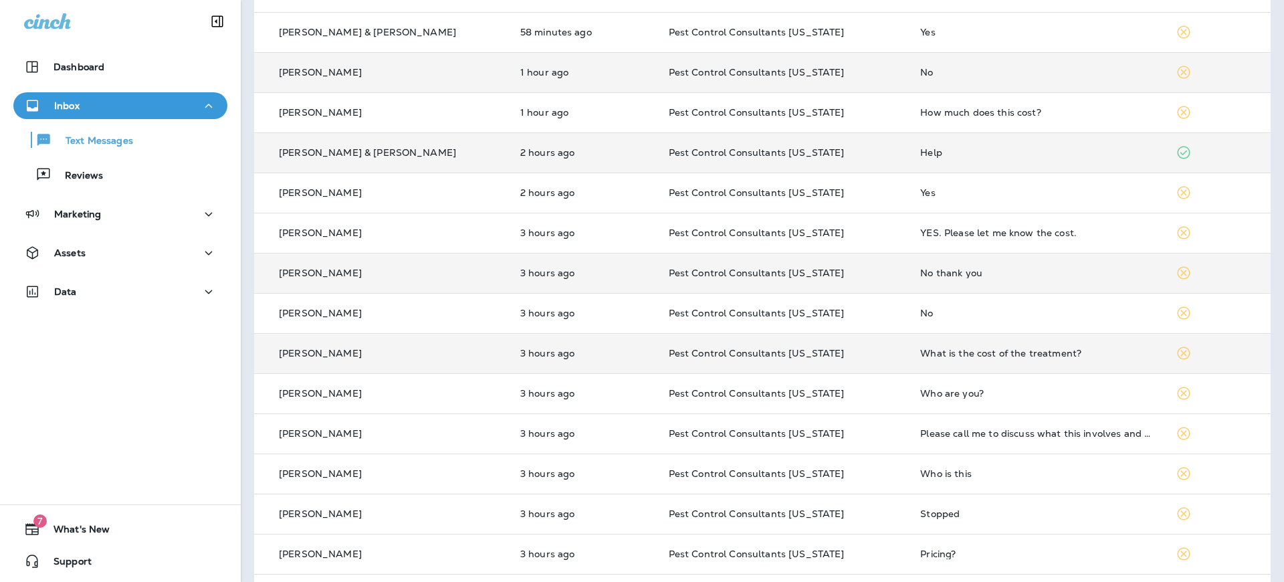
click at [382, 350] on div "[PERSON_NAME]" at bounding box center [382, 353] width 234 height 14
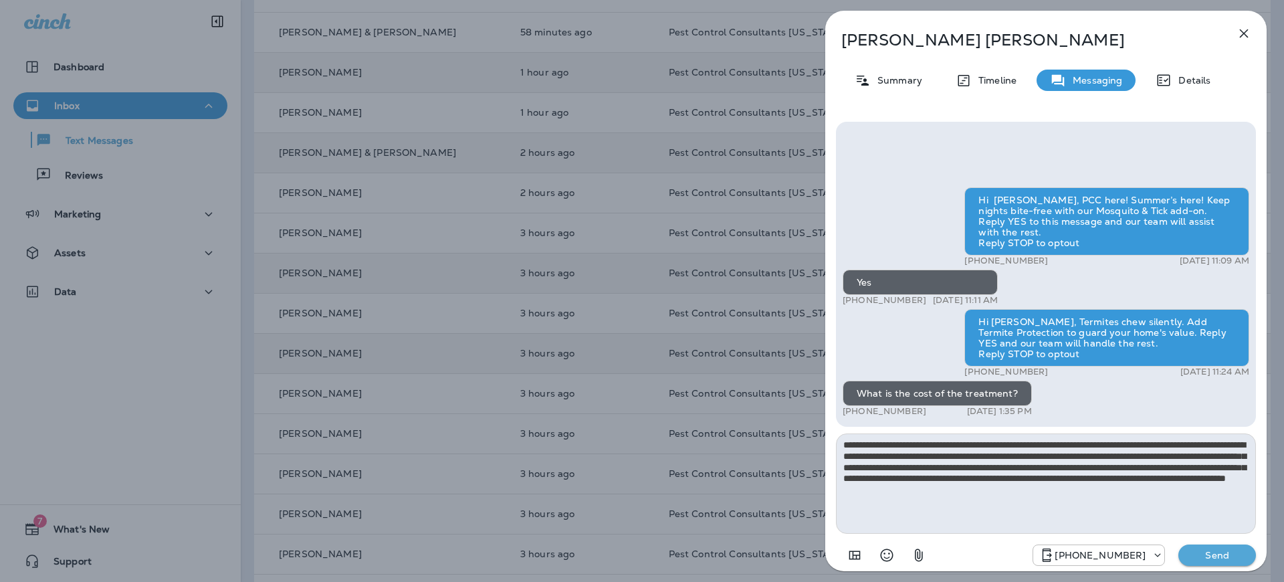
type textarea "**********"
click at [1221, 558] on p "Send" at bounding box center [1217, 555] width 56 height 12
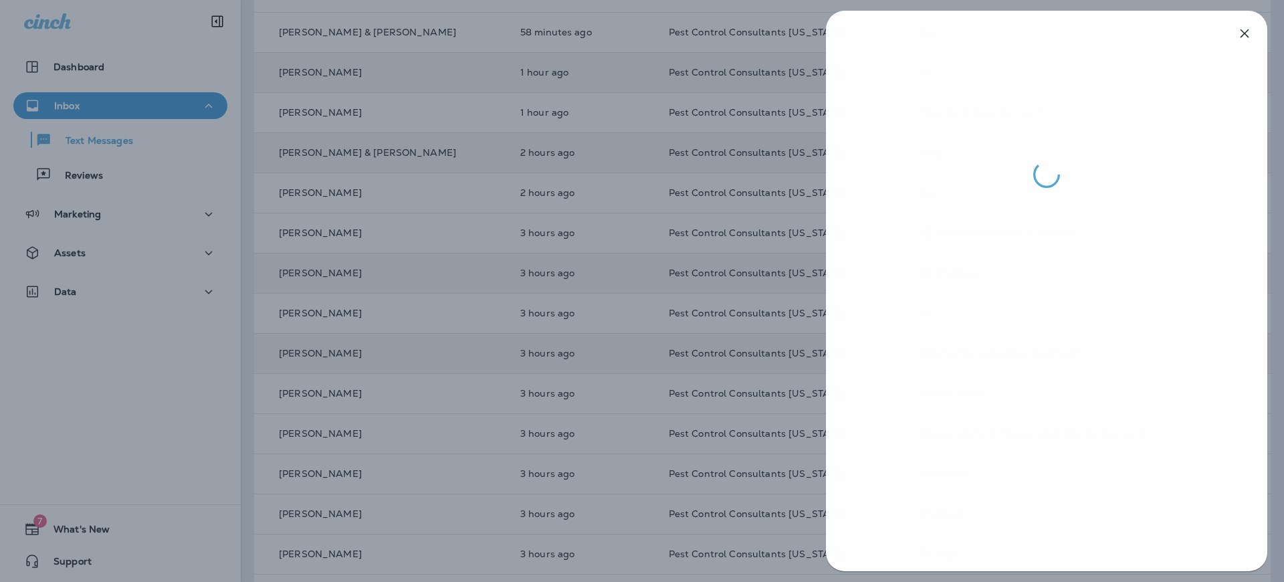
click at [525, 409] on div at bounding box center [643, 291] width 1284 height 582
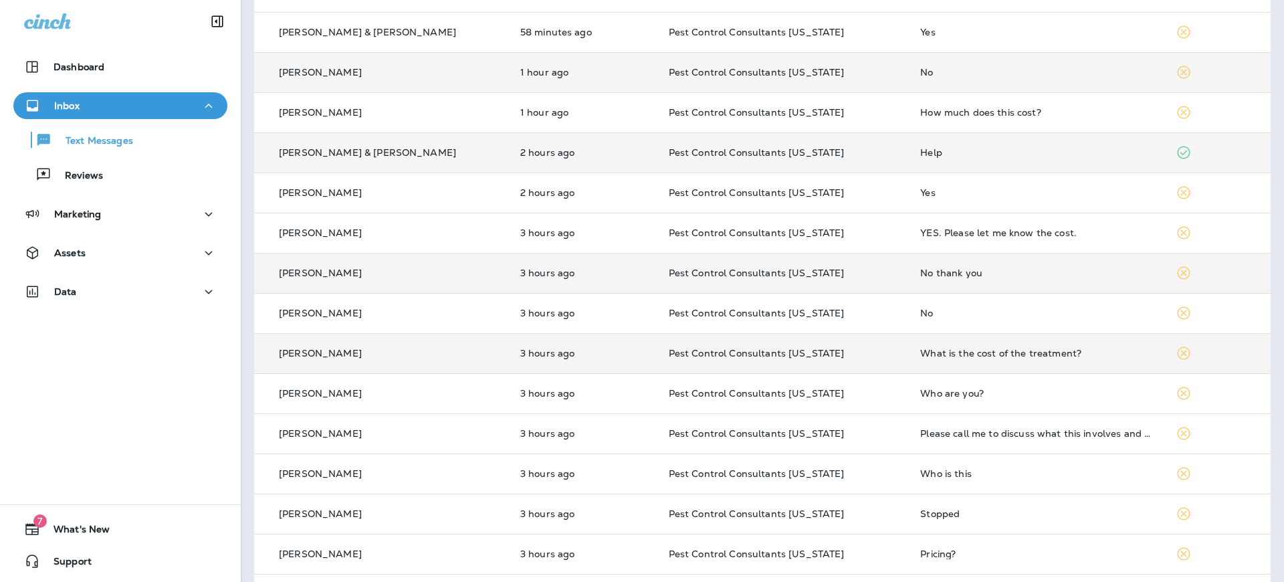
click at [348, 393] on div "[PERSON_NAME]" at bounding box center [382, 393] width 234 height 14
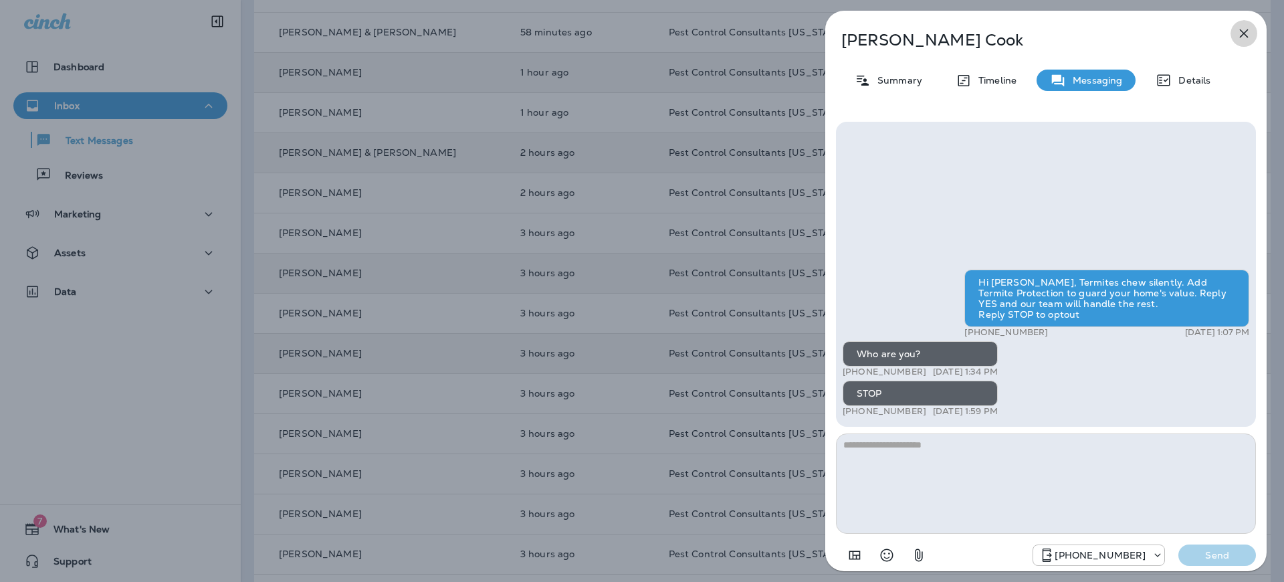
click at [1242, 31] on icon "button" at bounding box center [1244, 33] width 9 height 9
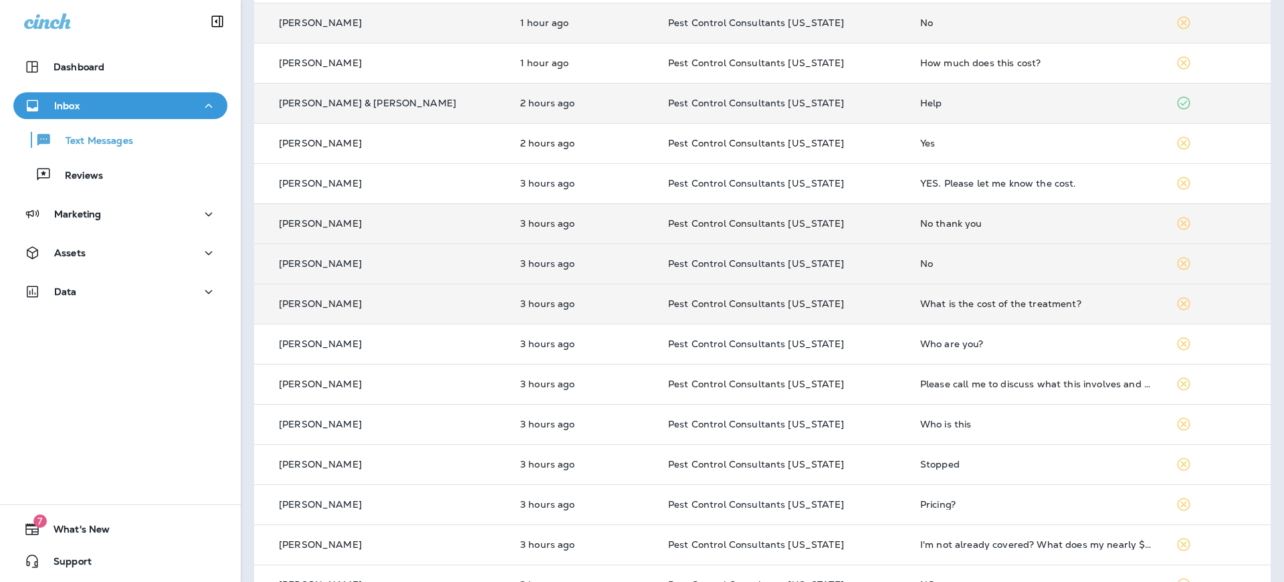
scroll to position [379, 0]
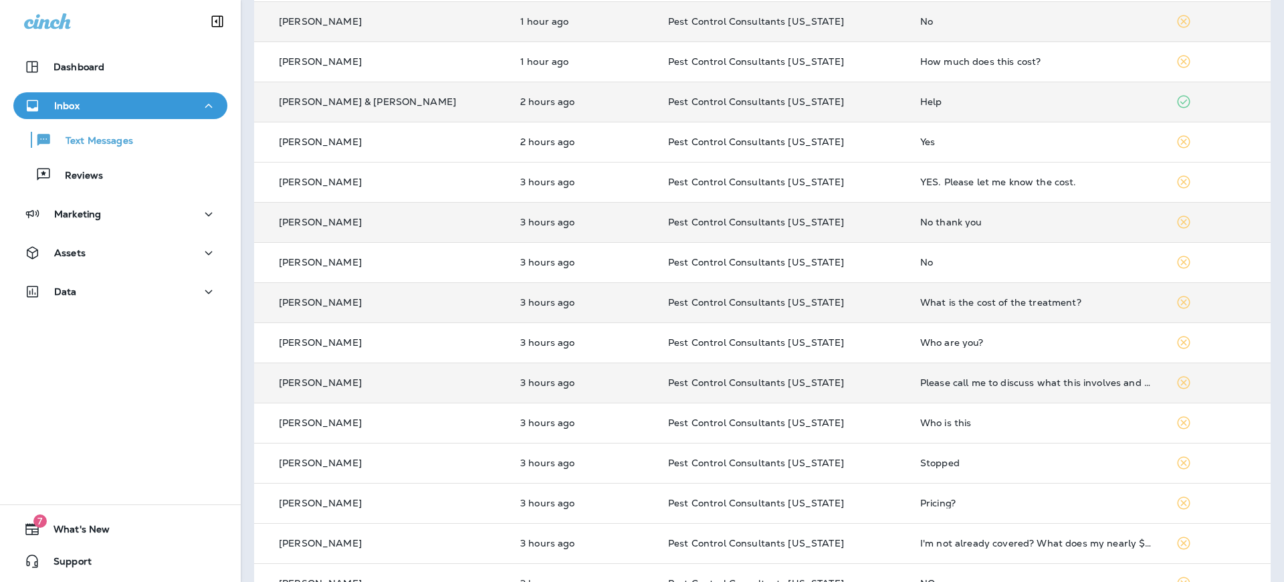
click at [365, 380] on div "[PERSON_NAME]" at bounding box center [382, 383] width 234 height 14
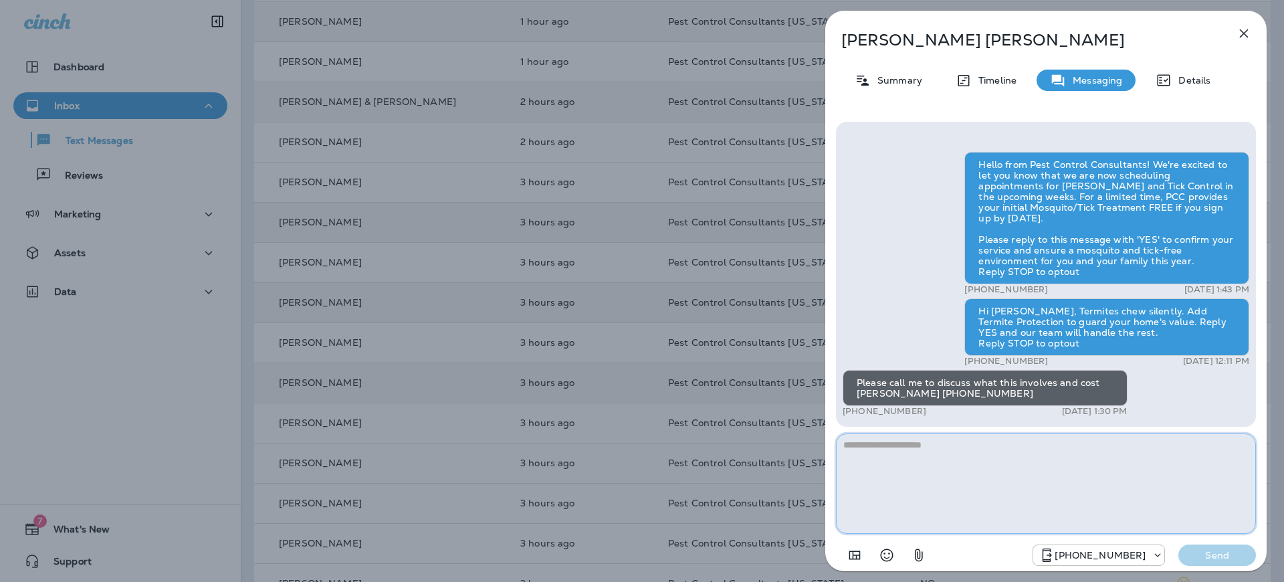
paste textarea "**********"
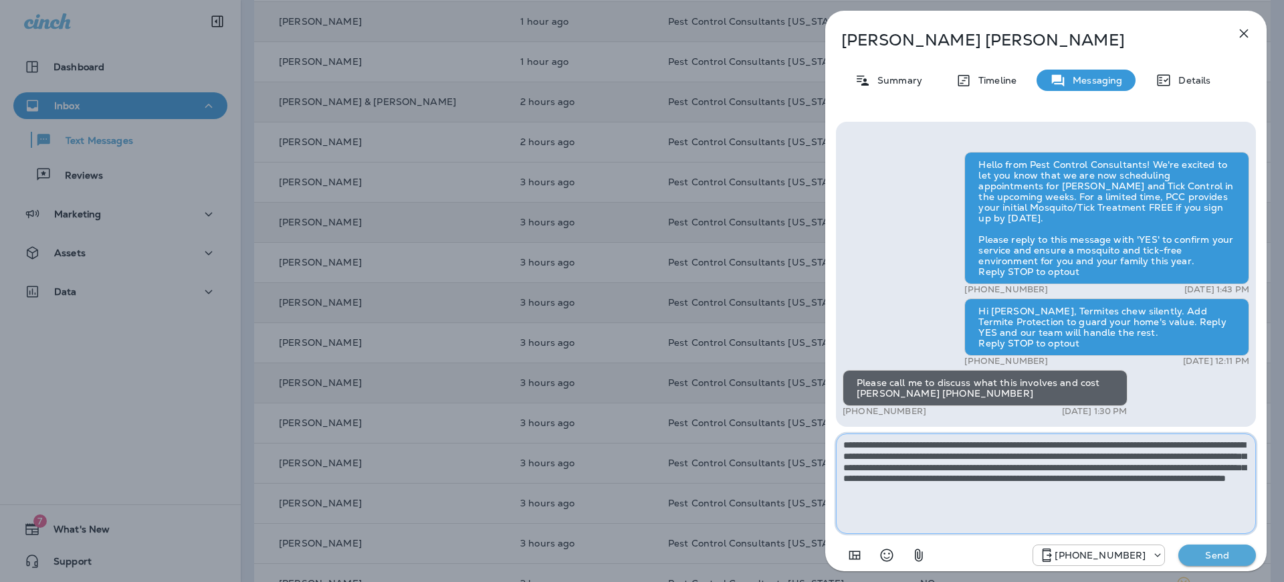
type textarea "**********"
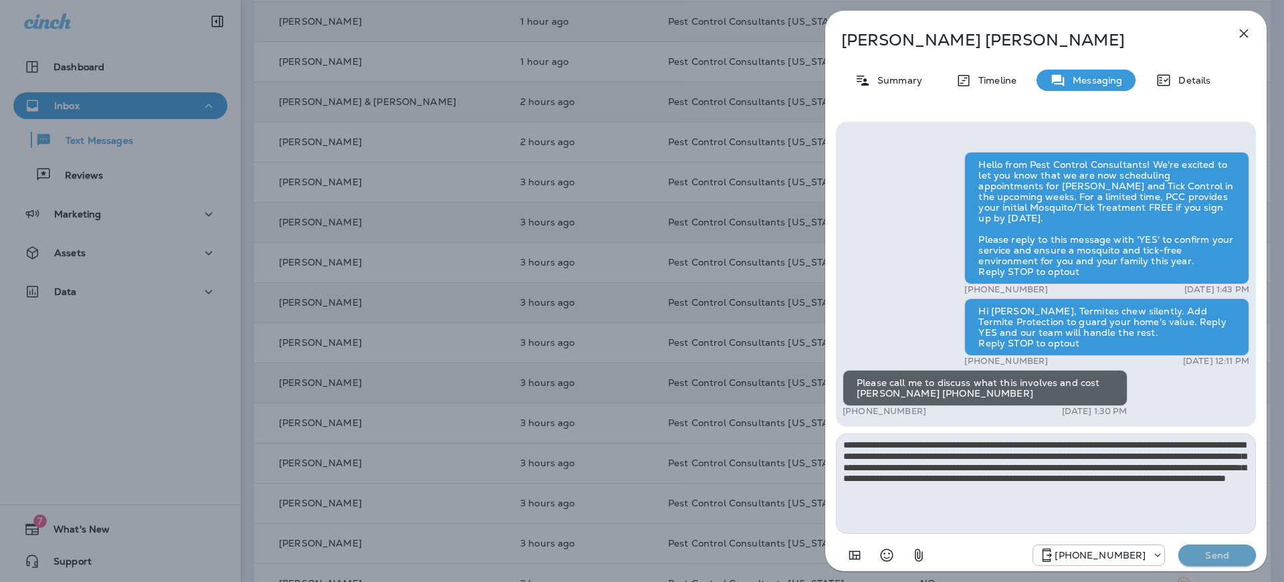
click at [1208, 558] on p "Send" at bounding box center [1217, 555] width 56 height 12
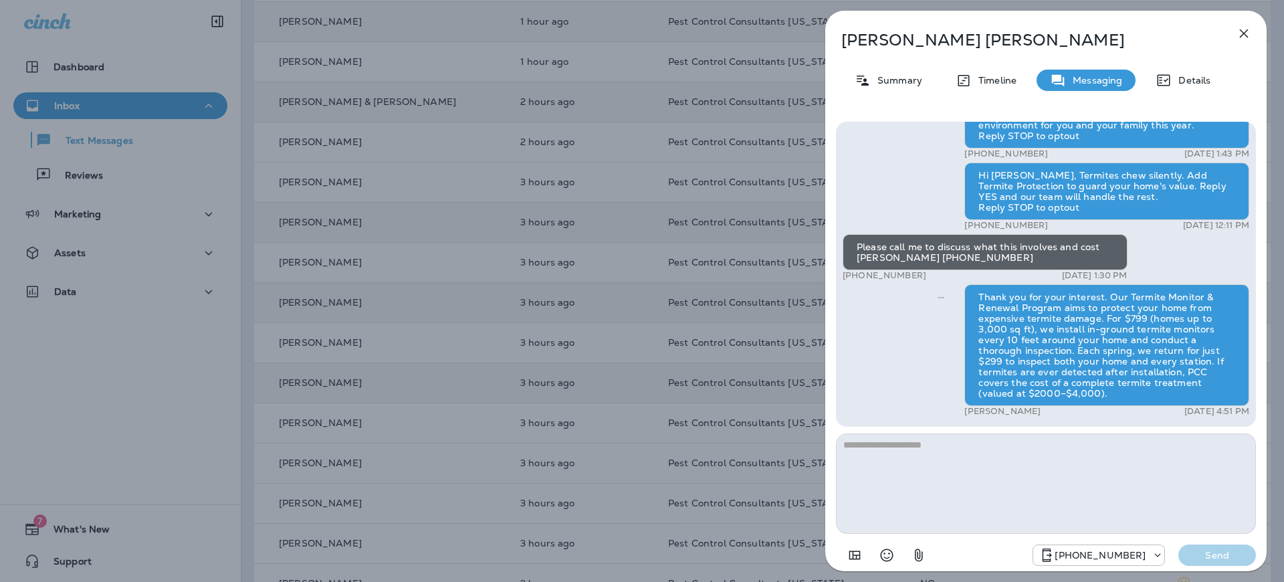
click at [1248, 33] on icon "button" at bounding box center [1244, 33] width 16 height 16
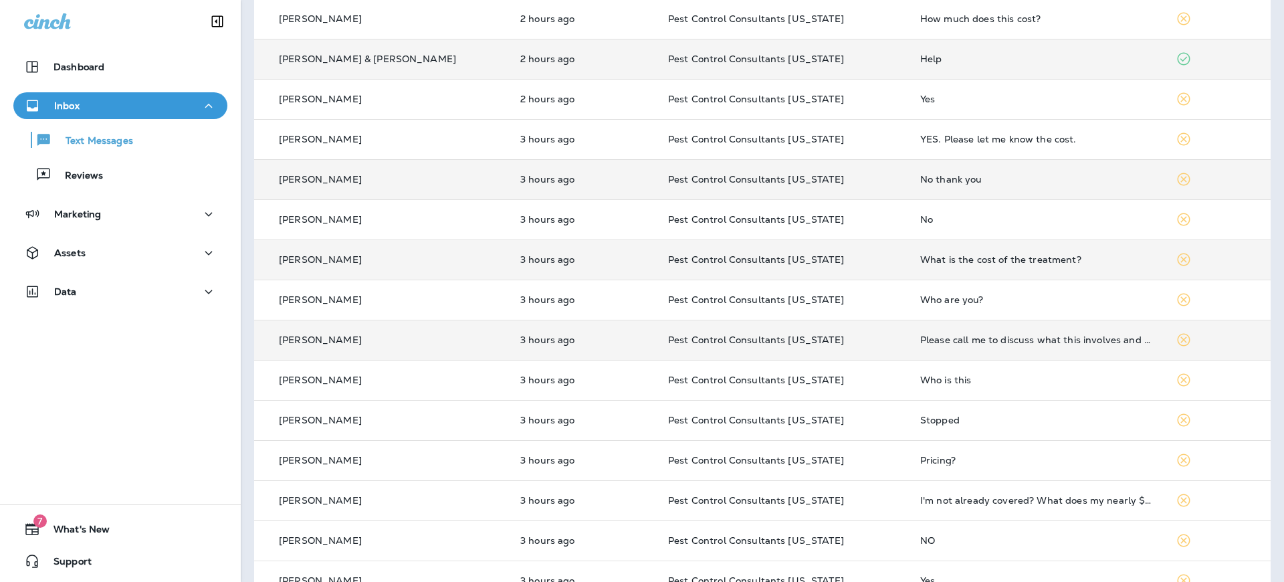
scroll to position [454, 0]
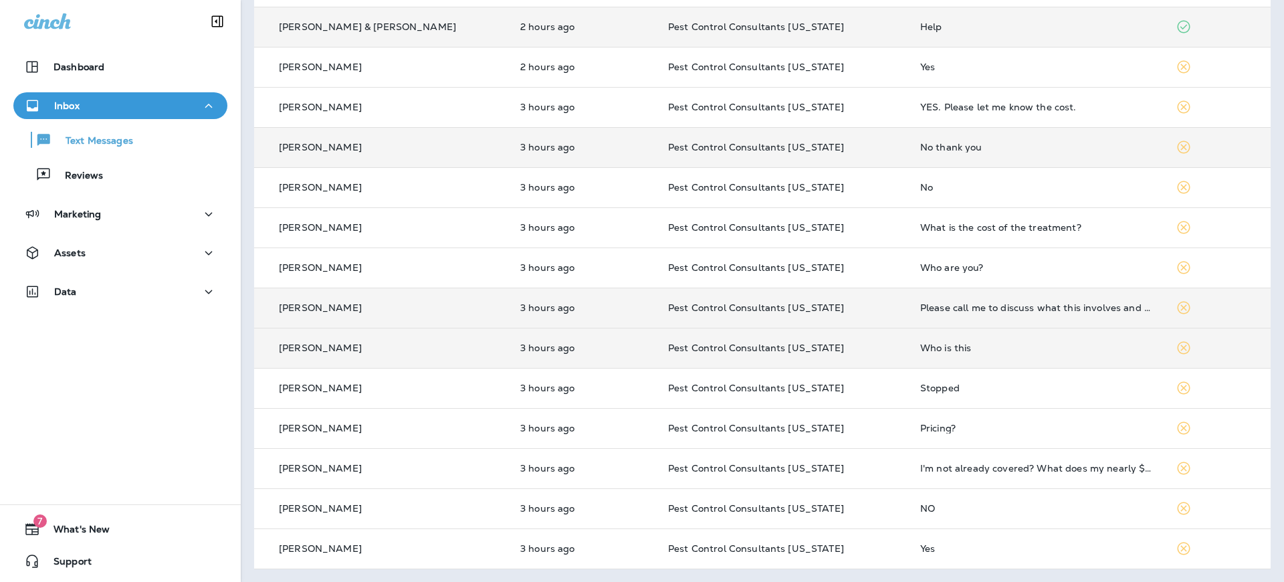
click at [379, 344] on div "[PERSON_NAME]" at bounding box center [382, 348] width 234 height 14
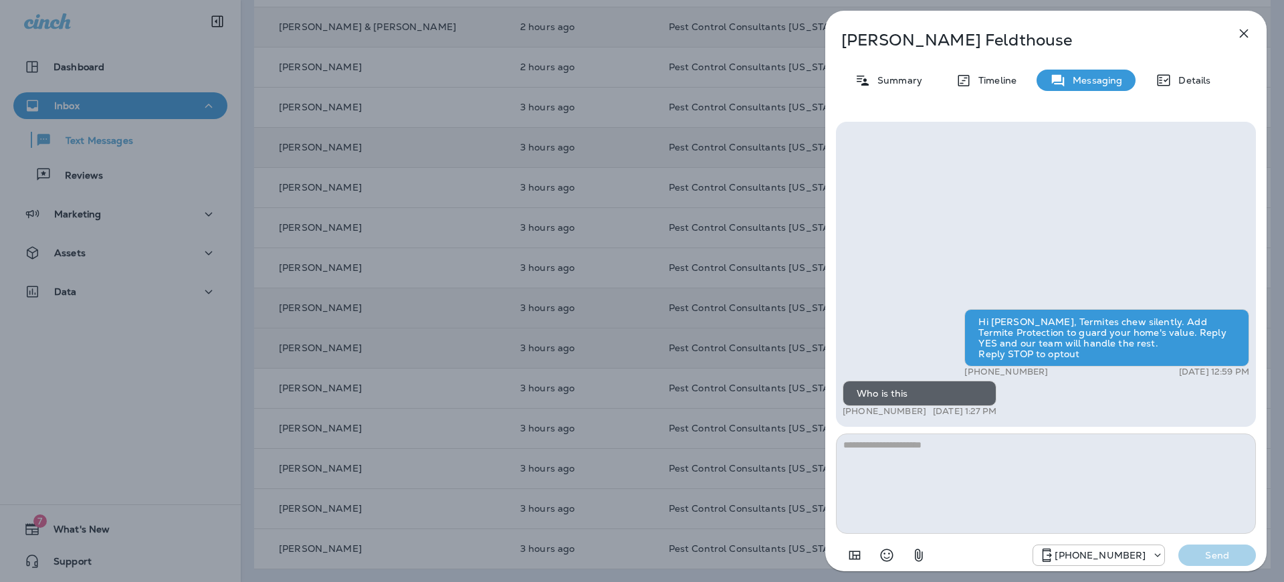
click at [1244, 32] on icon "button" at bounding box center [1244, 33] width 9 height 9
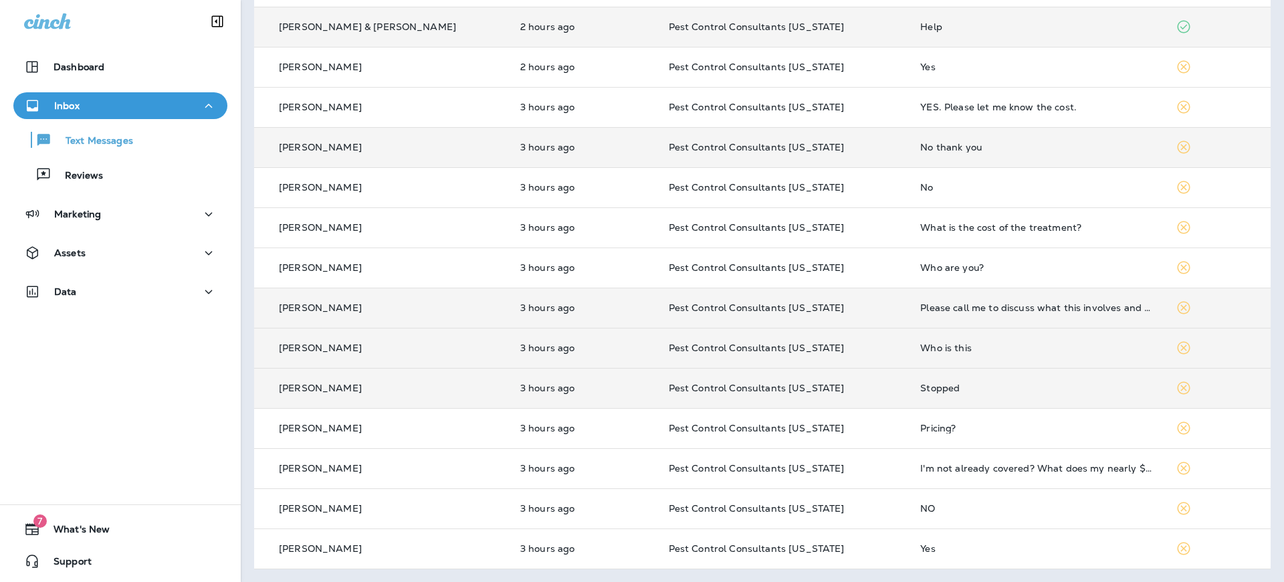
click at [336, 392] on p "[PERSON_NAME]" at bounding box center [320, 387] width 83 height 11
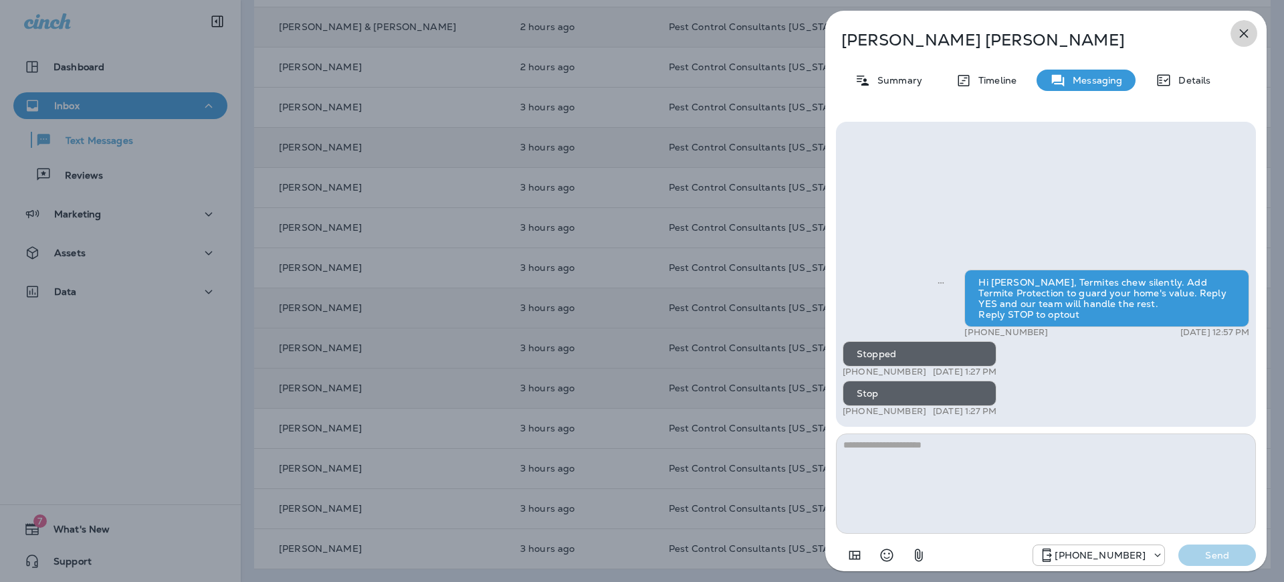
click at [1248, 36] on icon "button" at bounding box center [1244, 33] width 16 height 16
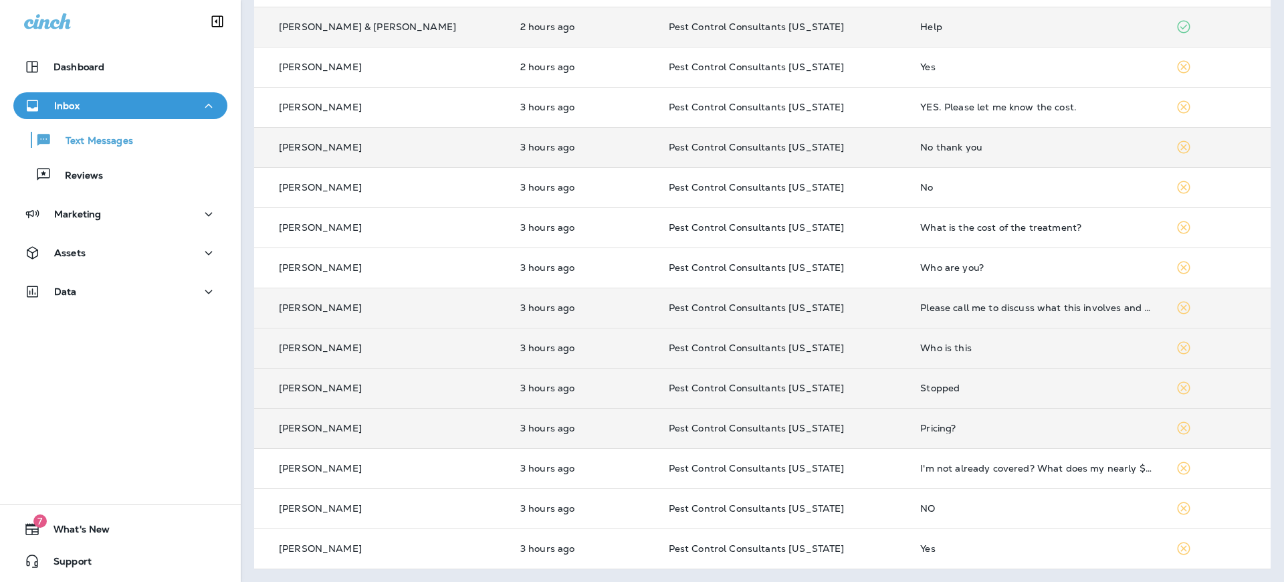
click at [313, 429] on p "[PERSON_NAME]" at bounding box center [320, 428] width 83 height 11
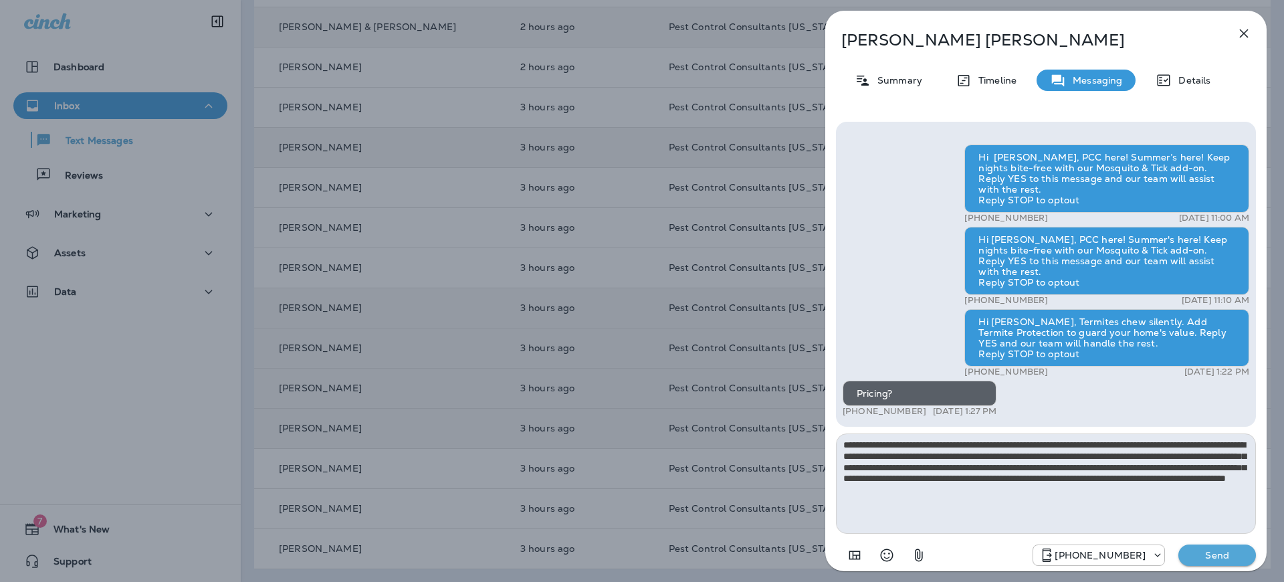
type textarea "**********"
click at [1214, 560] on p "Send" at bounding box center [1217, 555] width 56 height 12
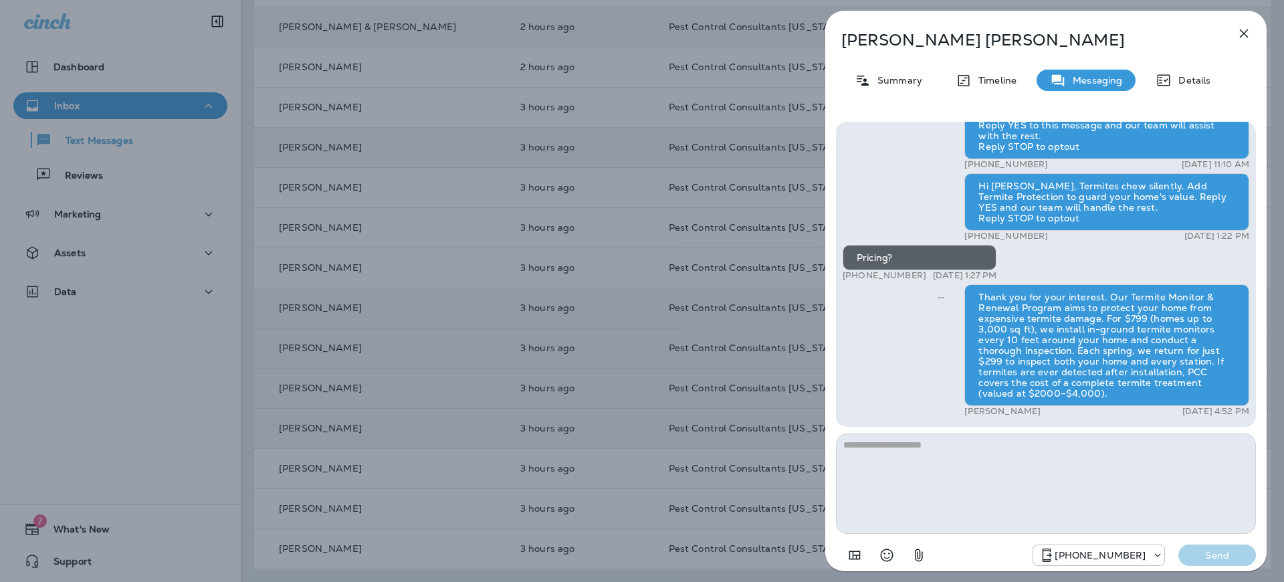
click at [1244, 32] on icon "button" at bounding box center [1244, 33] width 9 height 9
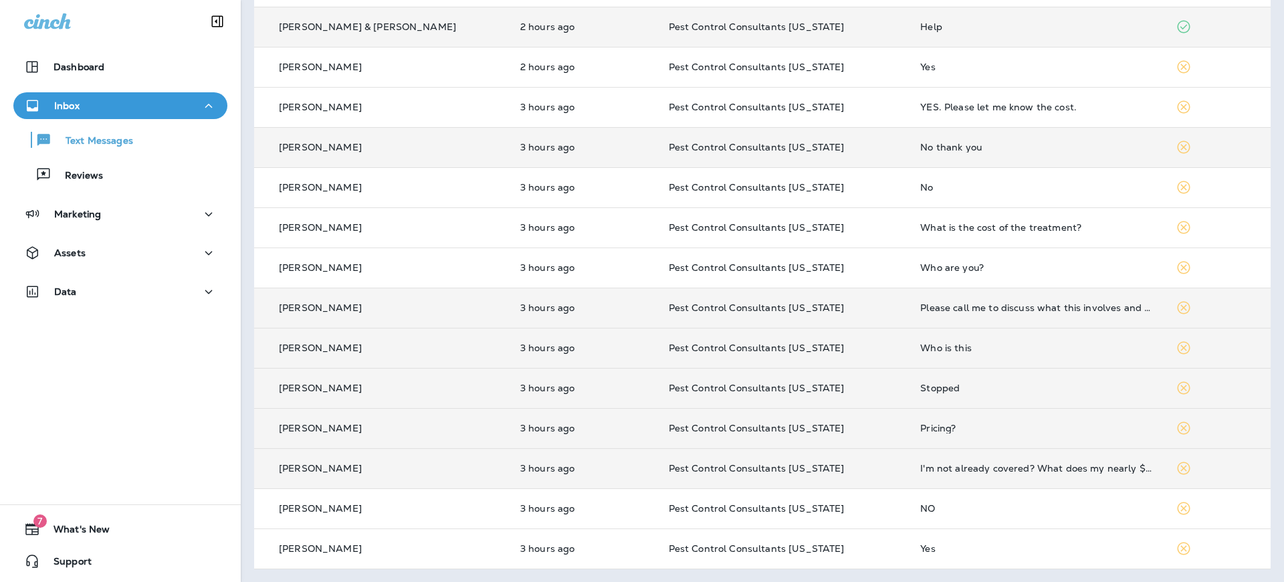
click at [390, 473] on div "[PERSON_NAME]" at bounding box center [382, 468] width 234 height 14
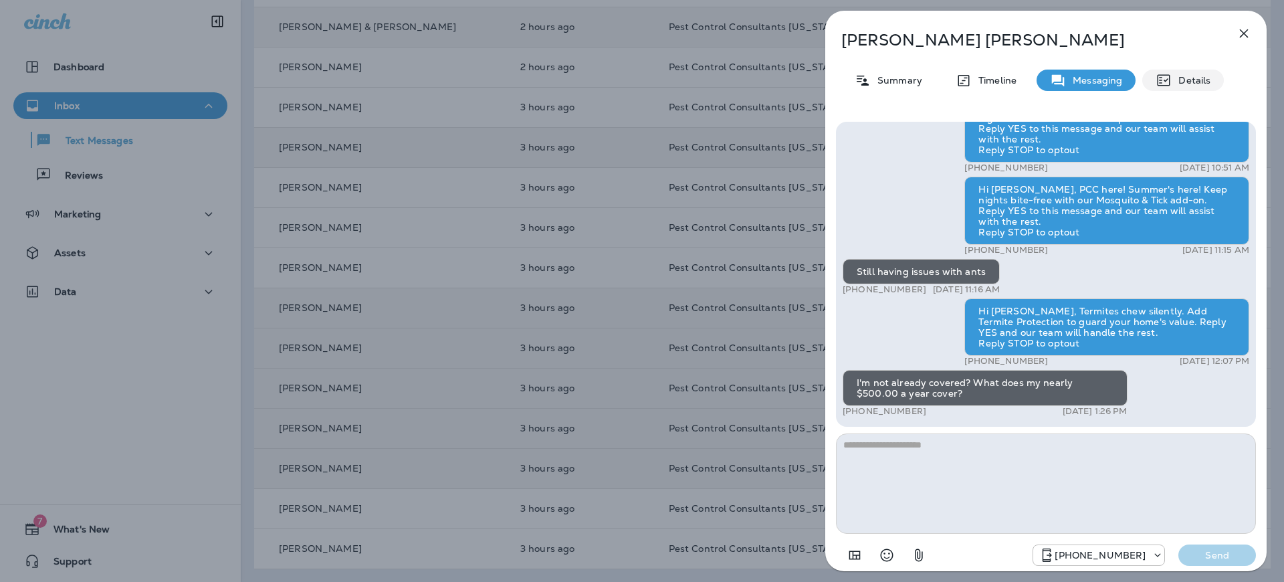
click at [1185, 80] on p "Details" at bounding box center [1190, 80] width 39 height 11
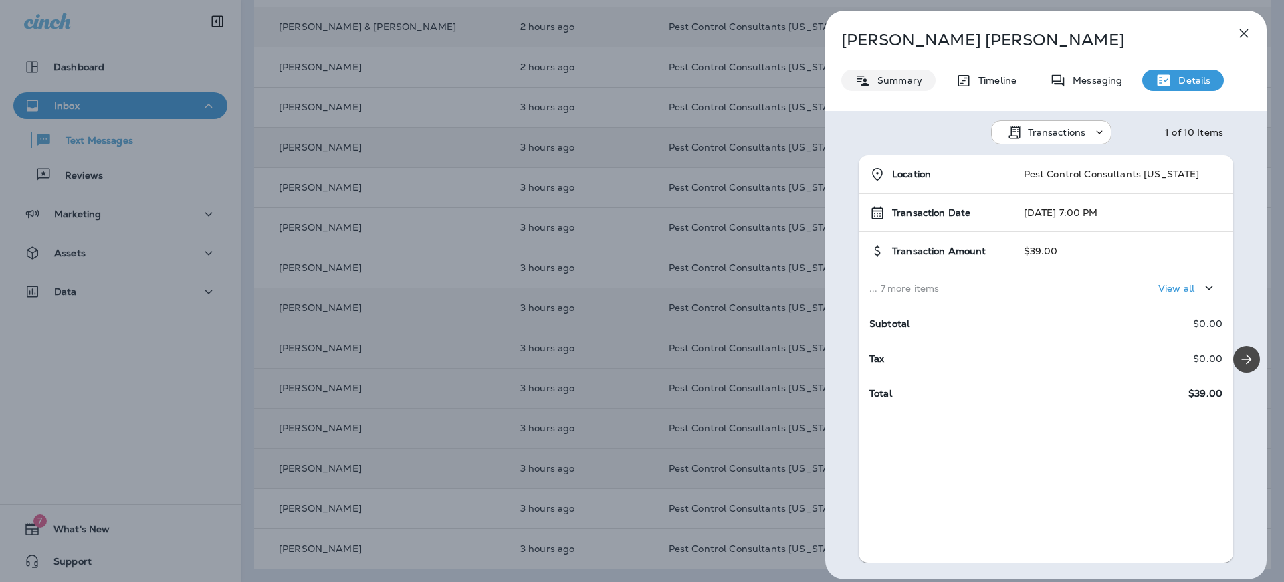
click at [887, 80] on p "Summary" at bounding box center [896, 80] width 51 height 11
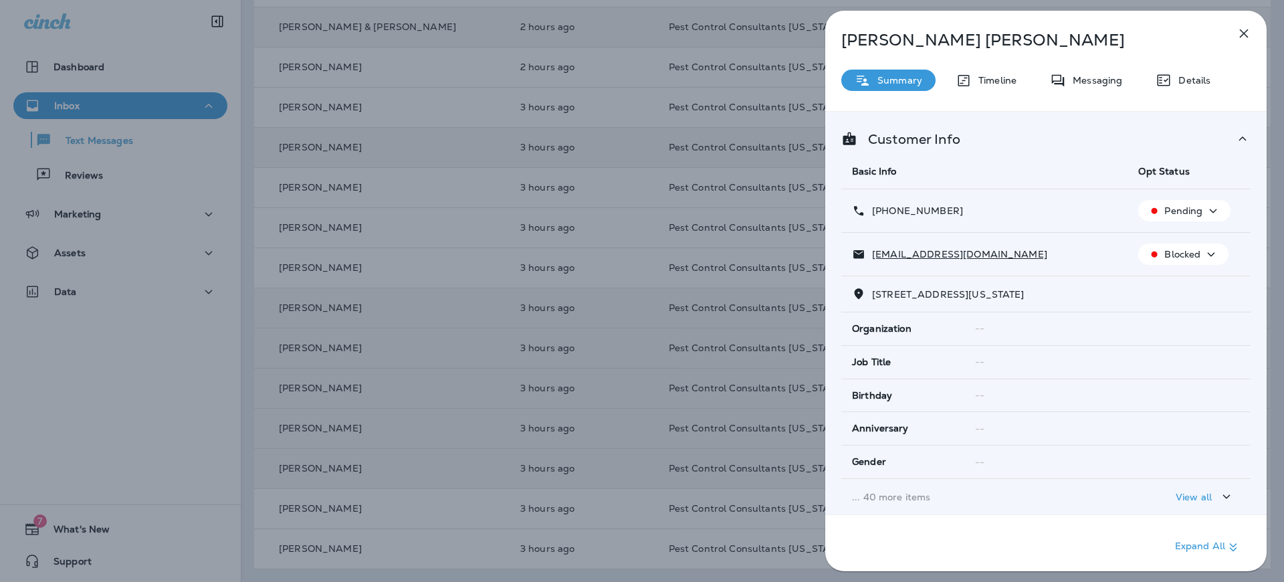
click at [1200, 213] on p "Pending" at bounding box center [1183, 210] width 38 height 11
click at [1190, 237] on p "Opt out" at bounding box center [1181, 242] width 36 height 11
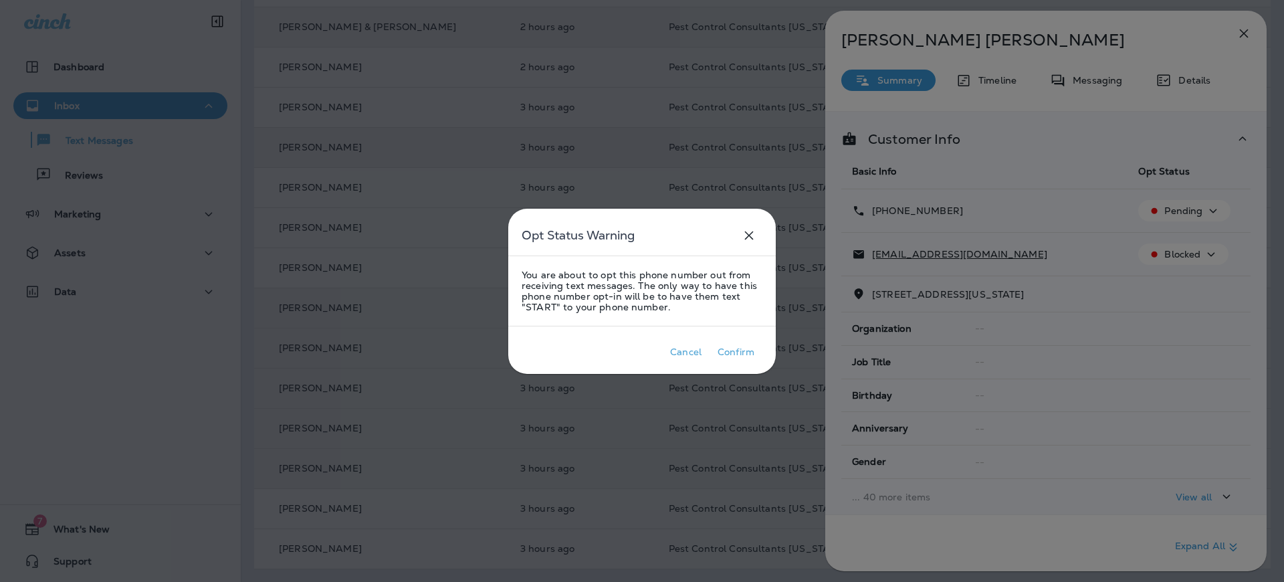
click at [746, 235] on icon "close" at bounding box center [749, 235] width 16 height 16
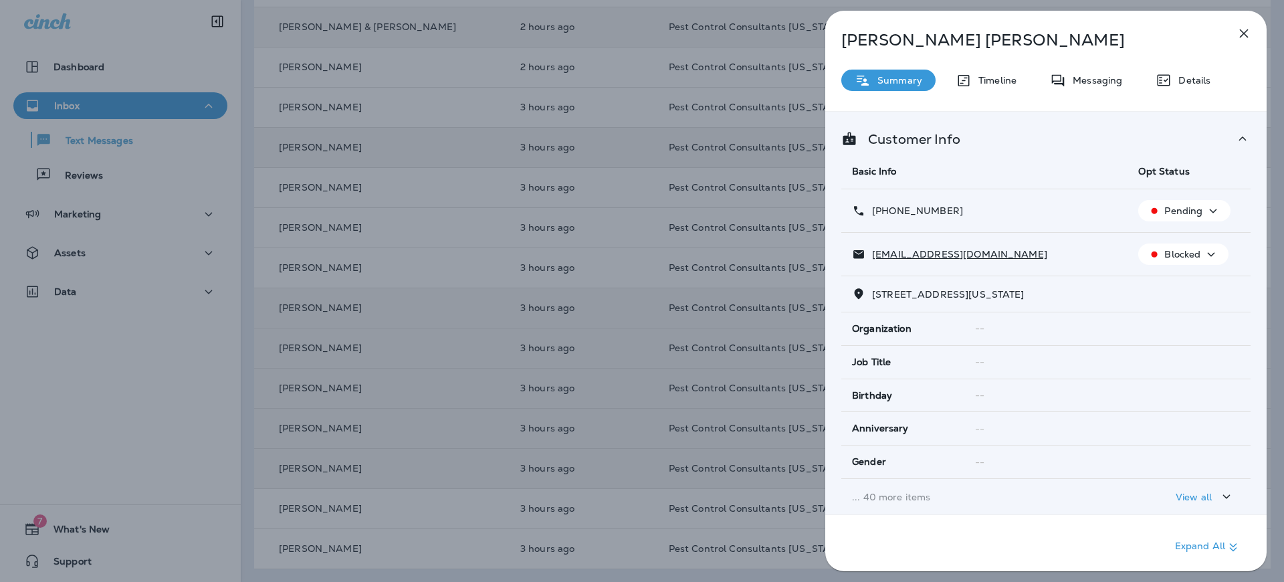
click at [1242, 32] on icon "button" at bounding box center [1244, 33] width 9 height 9
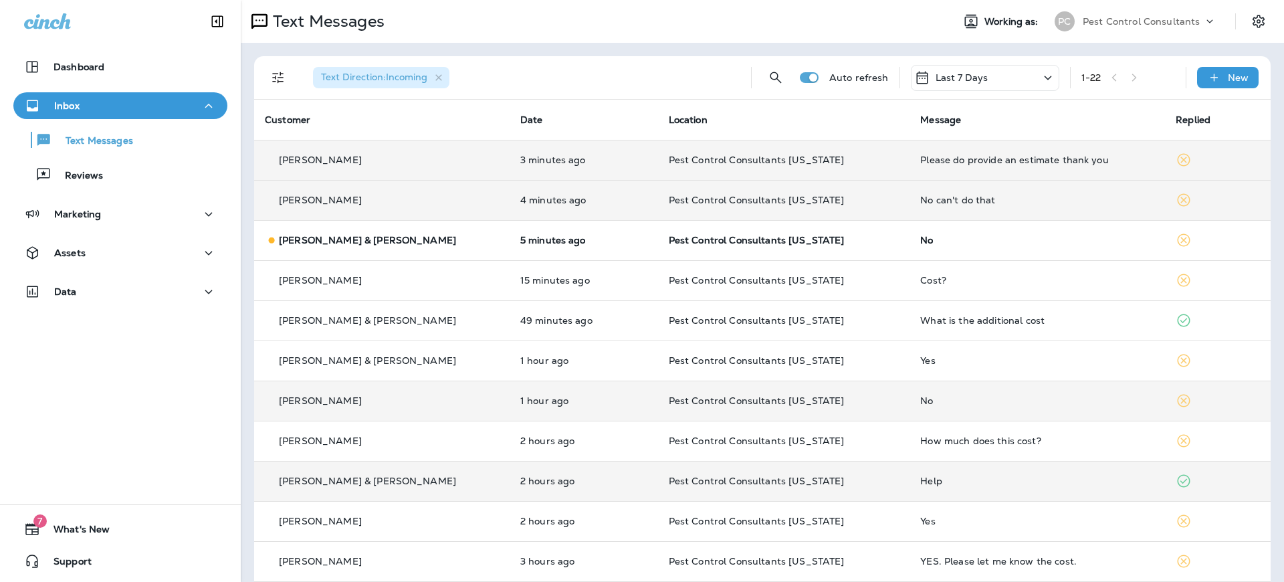
click at [1093, 199] on div "No can't do that" at bounding box center [1037, 200] width 234 height 11
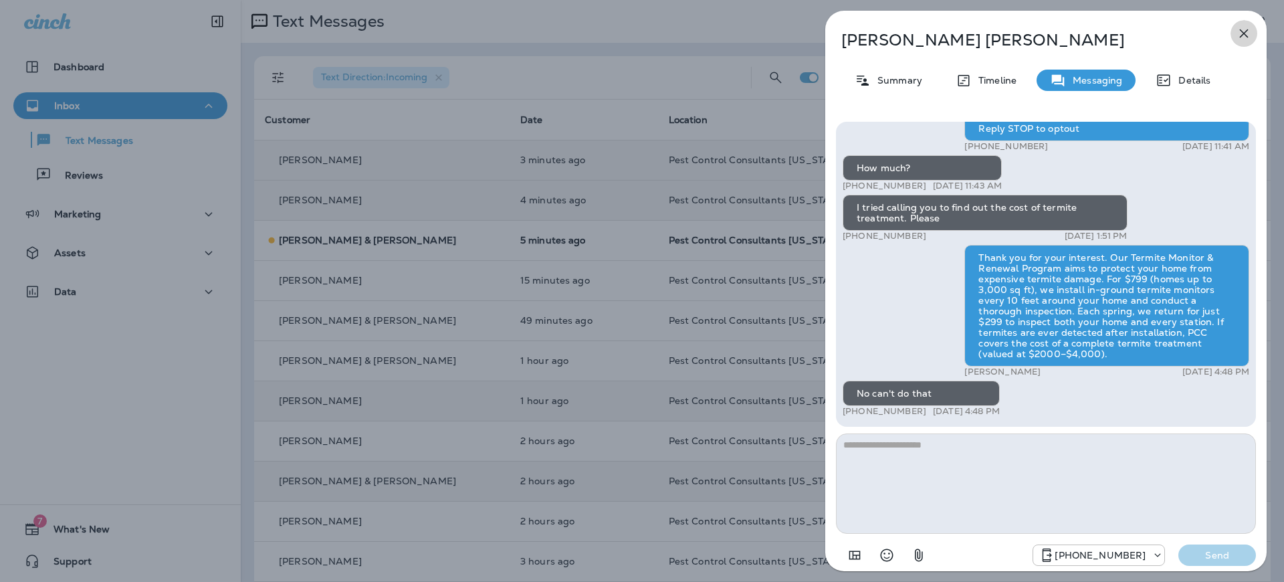
click at [1247, 30] on icon "button" at bounding box center [1244, 33] width 9 height 9
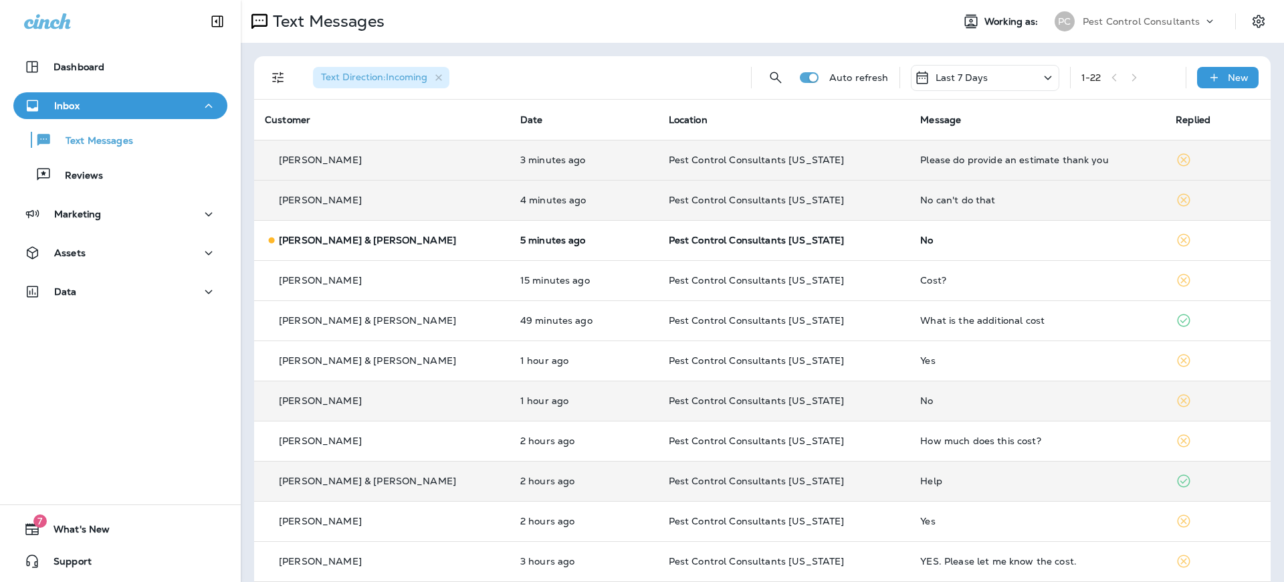
click at [1137, 78] on div "1 - 22" at bounding box center [1128, 78] width 94 height 20
click at [90, 176] on p "Reviews" at bounding box center [76, 176] width 51 height 13
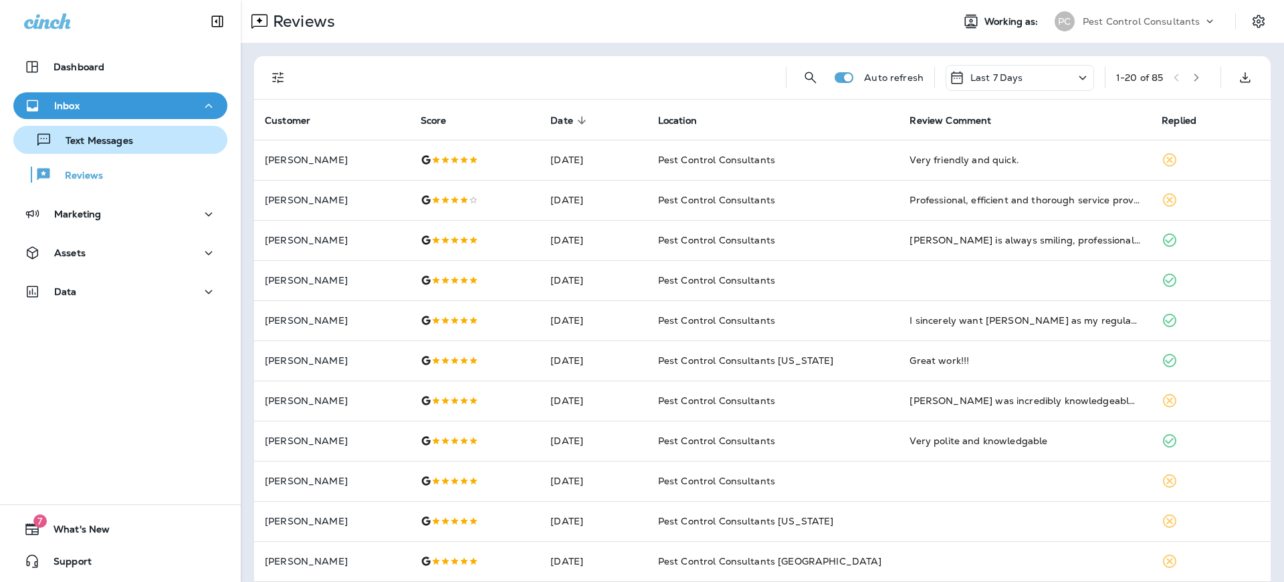
click at [123, 146] on p "Text Messages" at bounding box center [92, 141] width 81 height 13
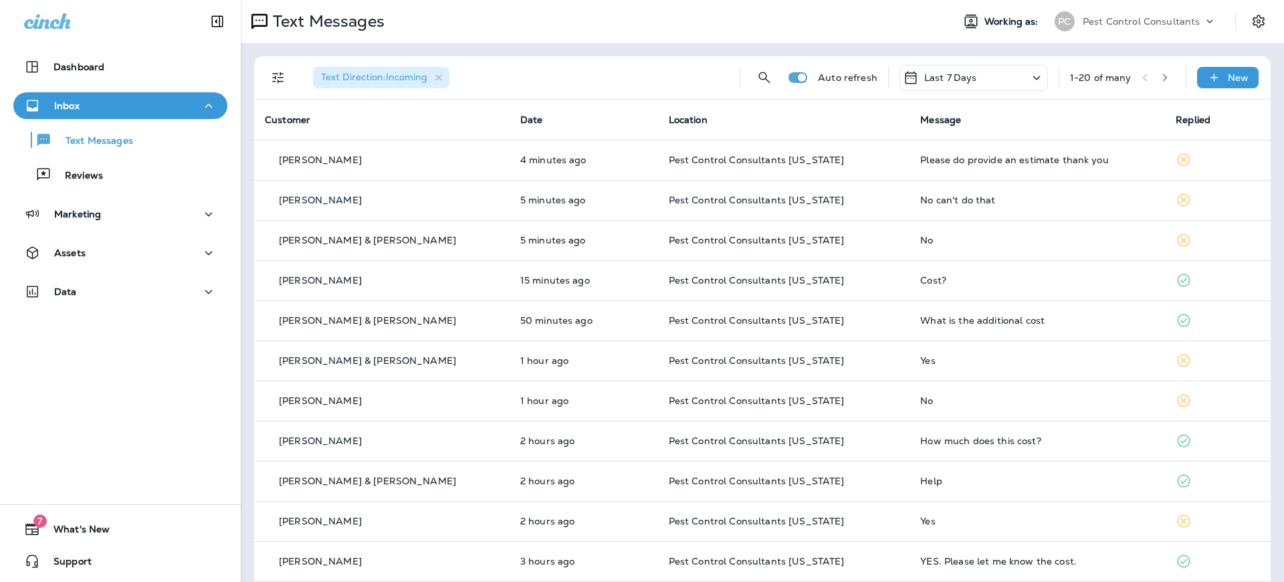
click at [1162, 78] on icon "button" at bounding box center [1164, 77] width 9 height 9
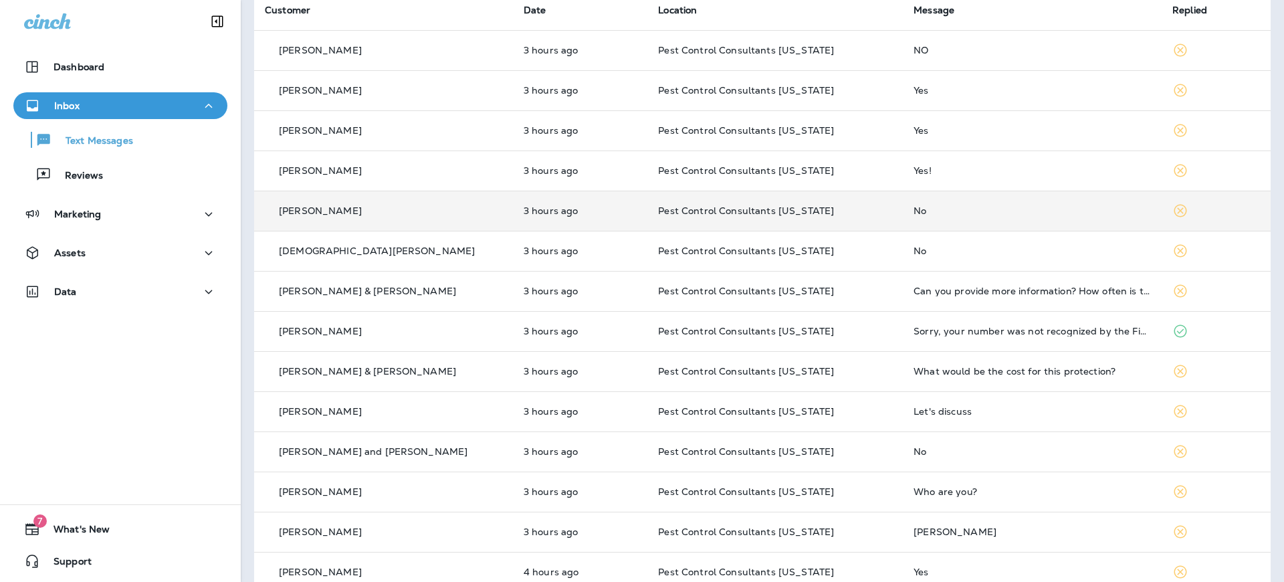
scroll to position [120, 0]
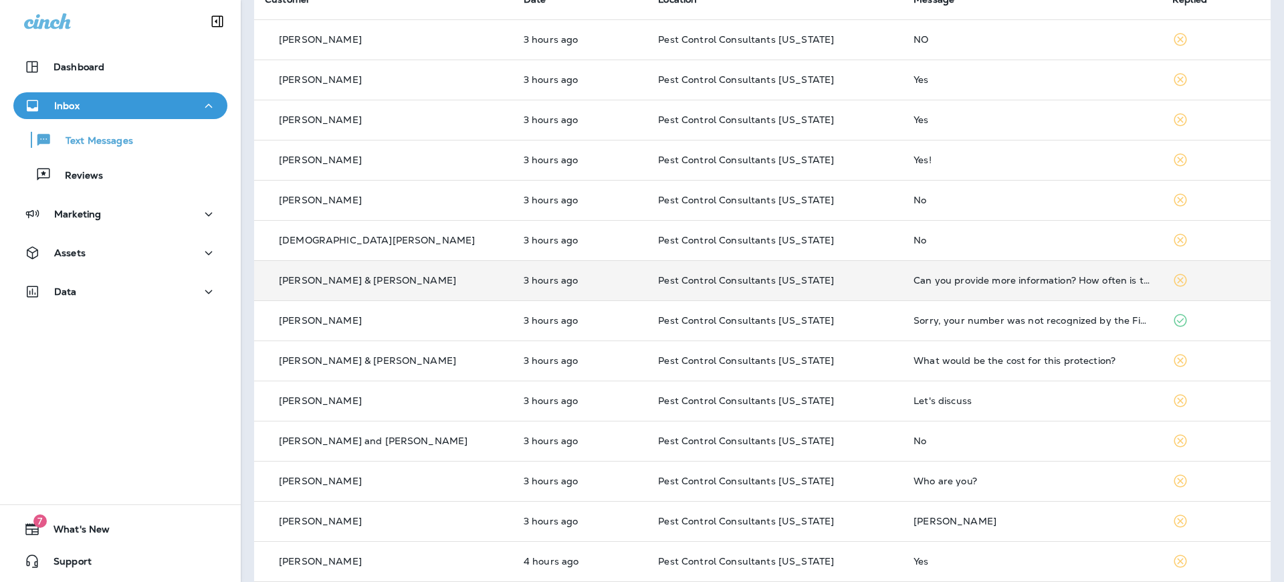
click at [370, 281] on p "[PERSON_NAME] & [PERSON_NAME]" at bounding box center [367, 280] width 177 height 11
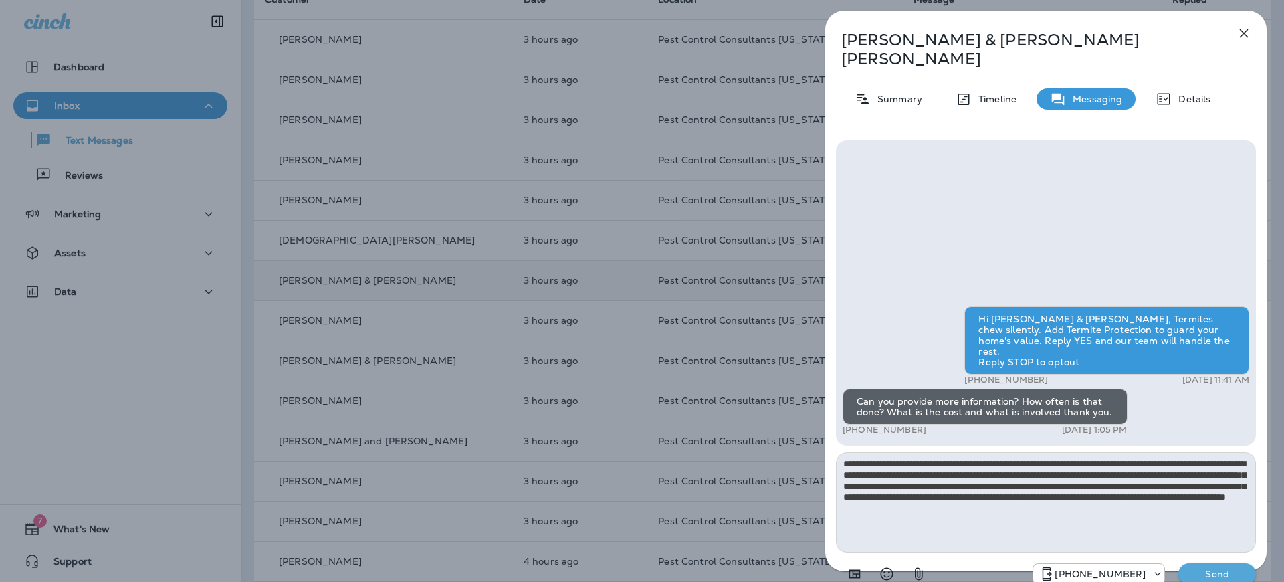
type textarea "**********"
click at [1203, 568] on p "Send" at bounding box center [1217, 574] width 56 height 12
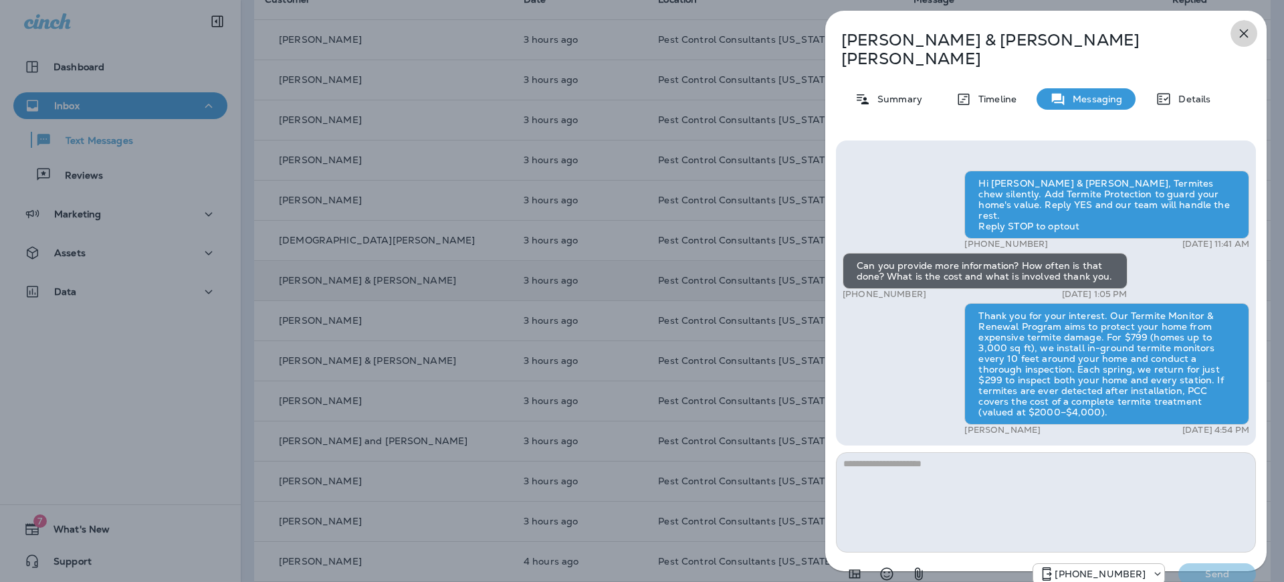
click at [1248, 30] on icon "button" at bounding box center [1244, 33] width 16 height 16
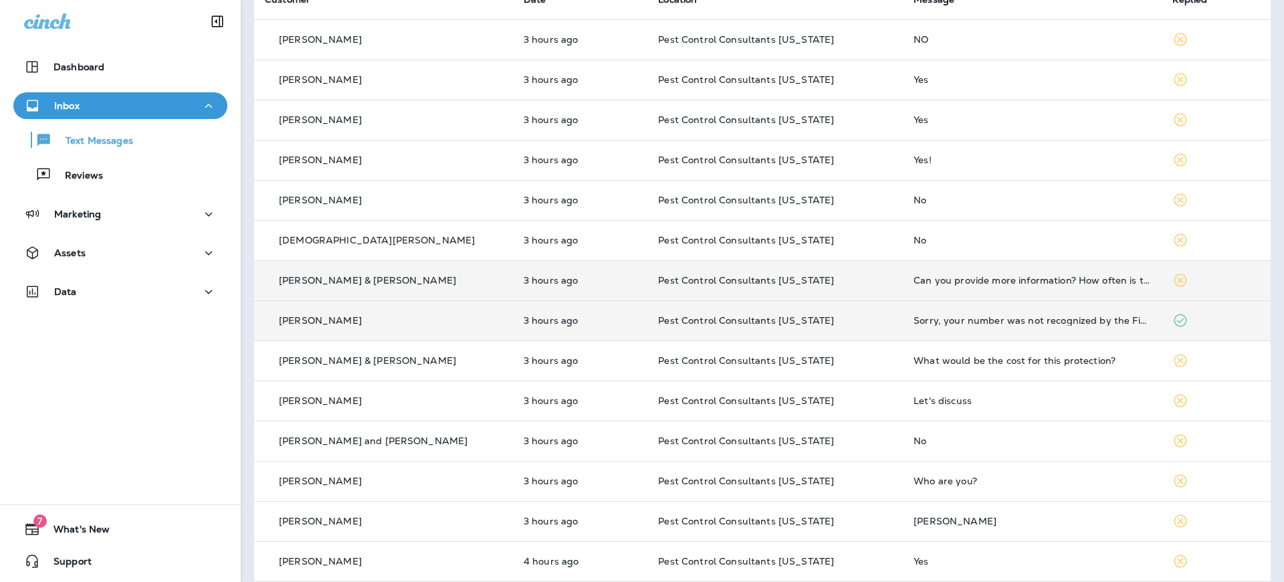
click at [459, 315] on div "[PERSON_NAME]" at bounding box center [383, 321] width 237 height 14
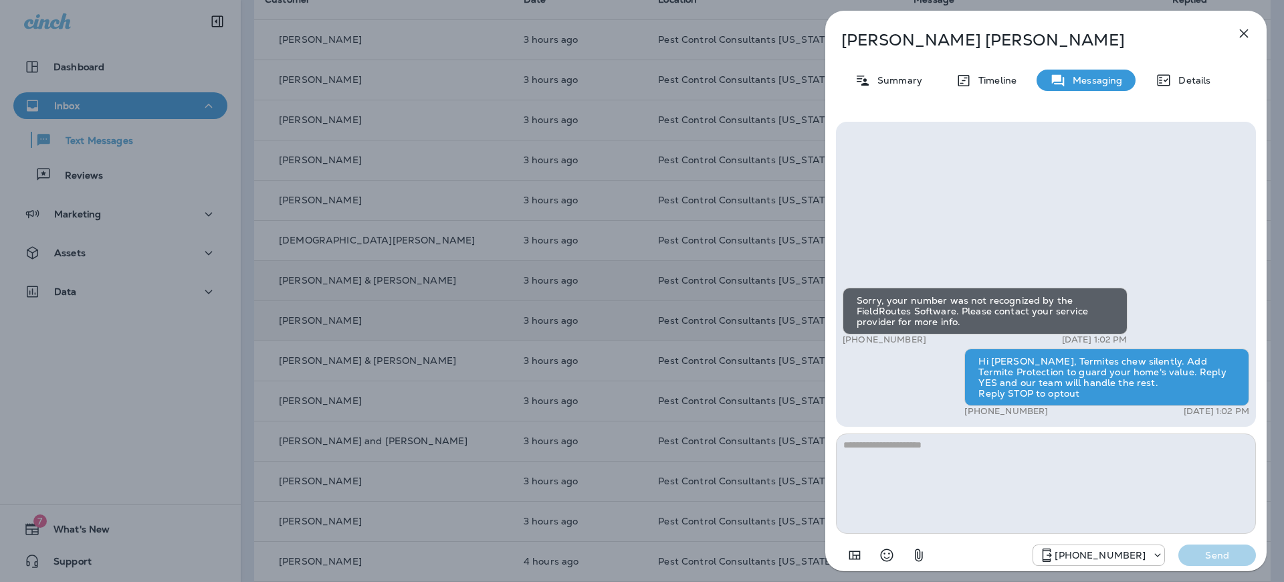
click at [1247, 32] on icon "button" at bounding box center [1244, 33] width 16 height 16
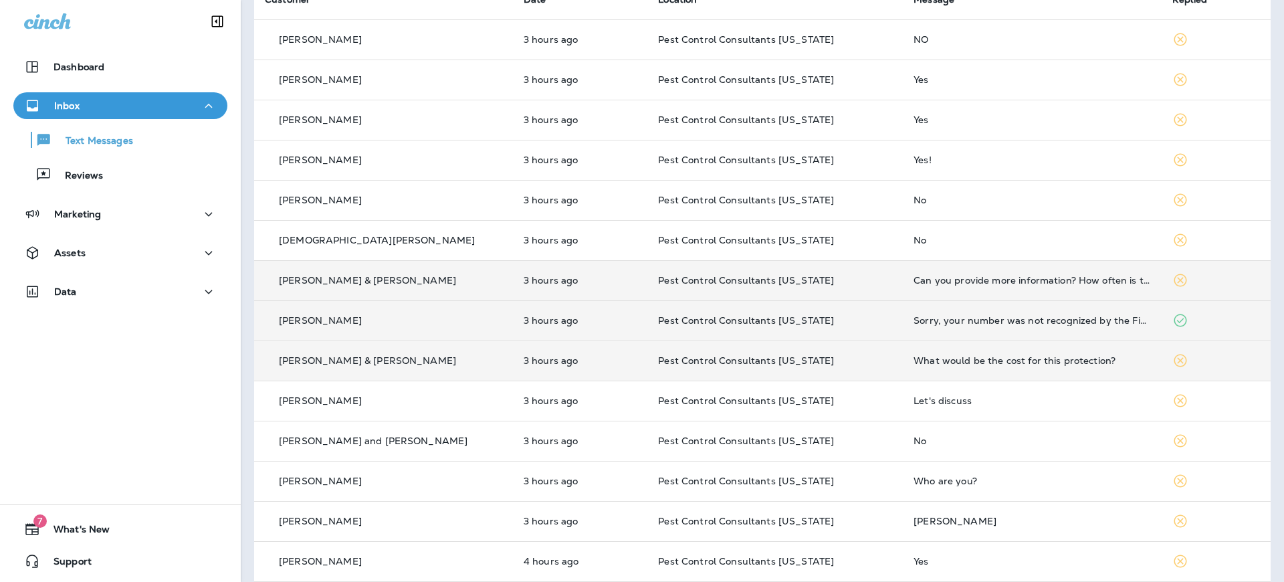
click at [381, 357] on p "[PERSON_NAME] & [PERSON_NAME]" at bounding box center [367, 360] width 177 height 11
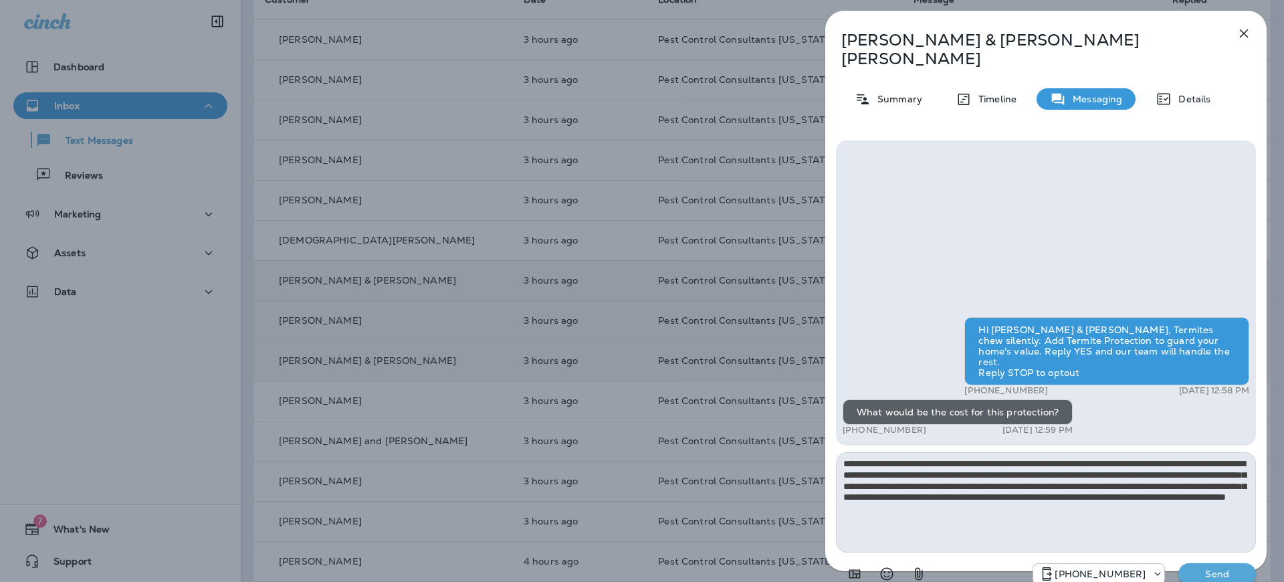
type textarea "**********"
click at [1204, 568] on p "Send" at bounding box center [1217, 574] width 56 height 12
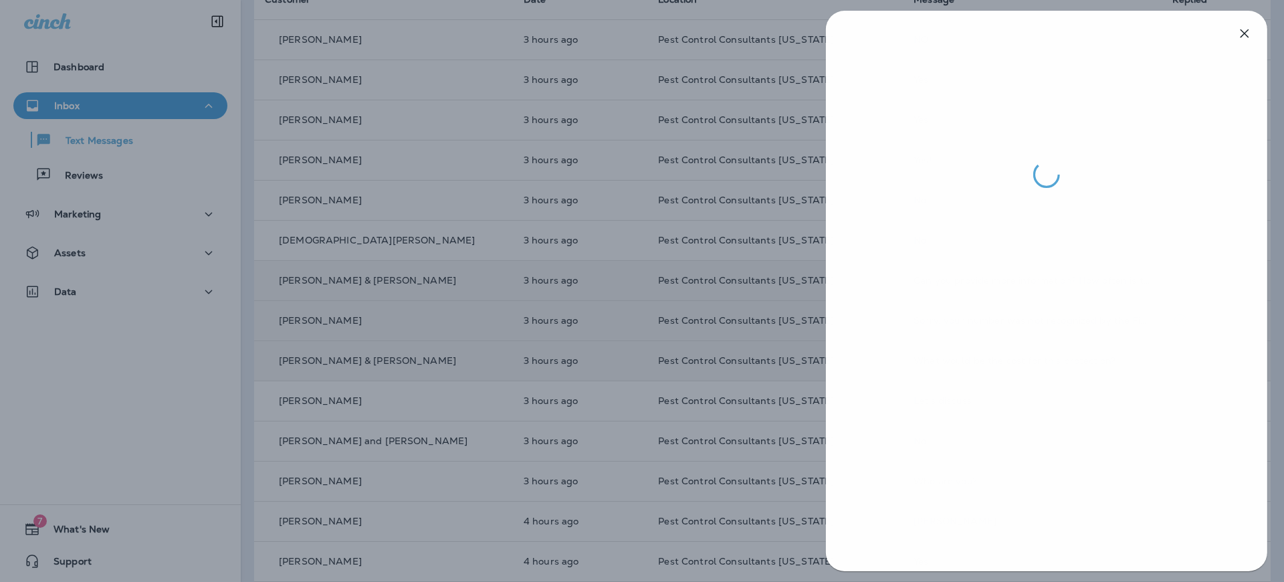
click at [503, 336] on div at bounding box center [643, 291] width 1284 height 582
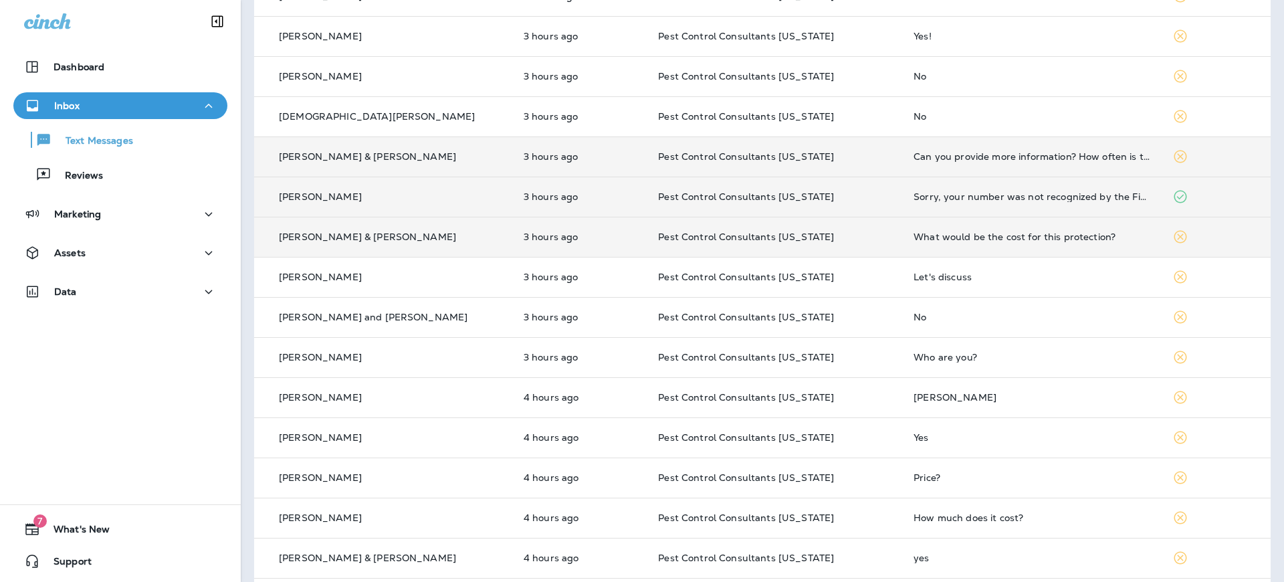
scroll to position [245, 0]
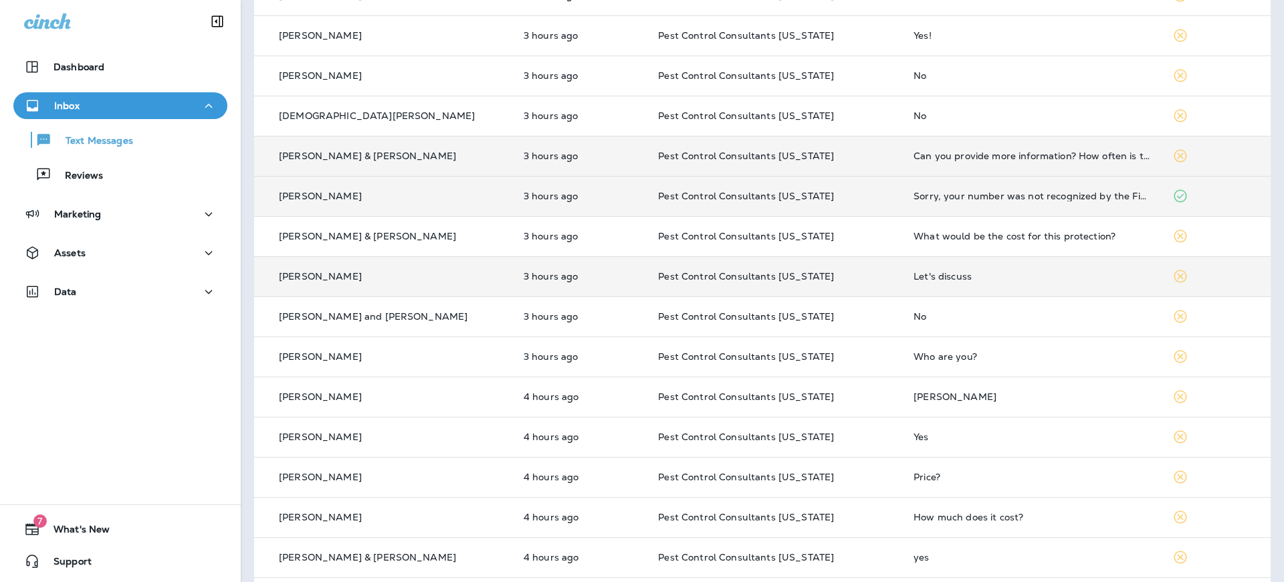
click at [399, 277] on div "[PERSON_NAME]" at bounding box center [383, 276] width 237 height 14
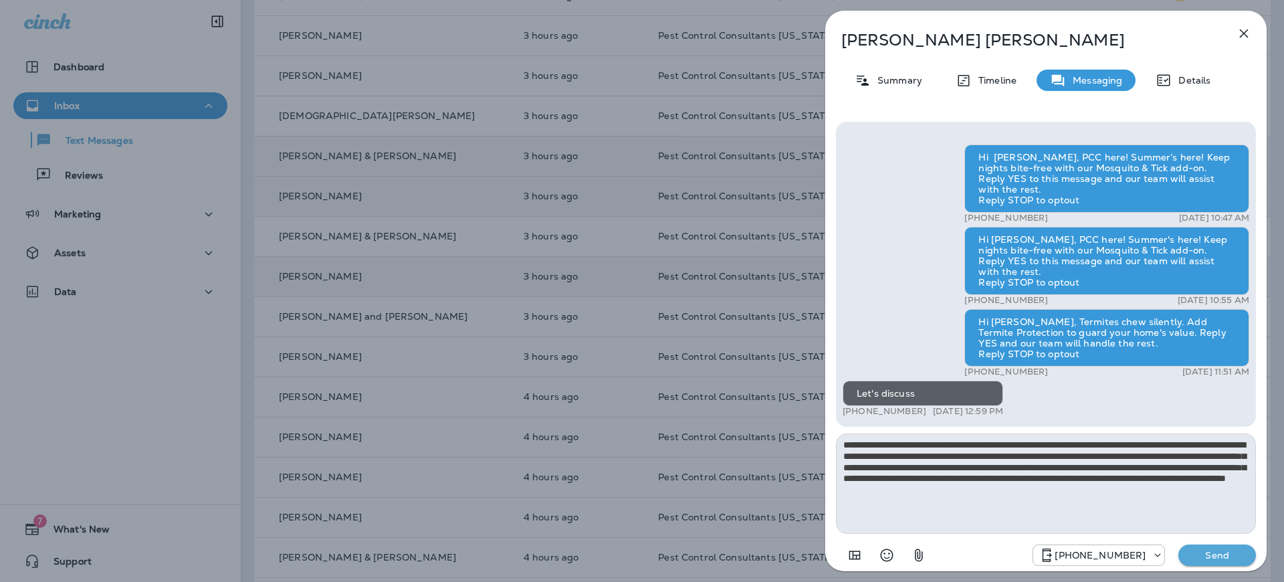
type textarea "**********"
click at [1201, 555] on p "Send" at bounding box center [1217, 555] width 56 height 12
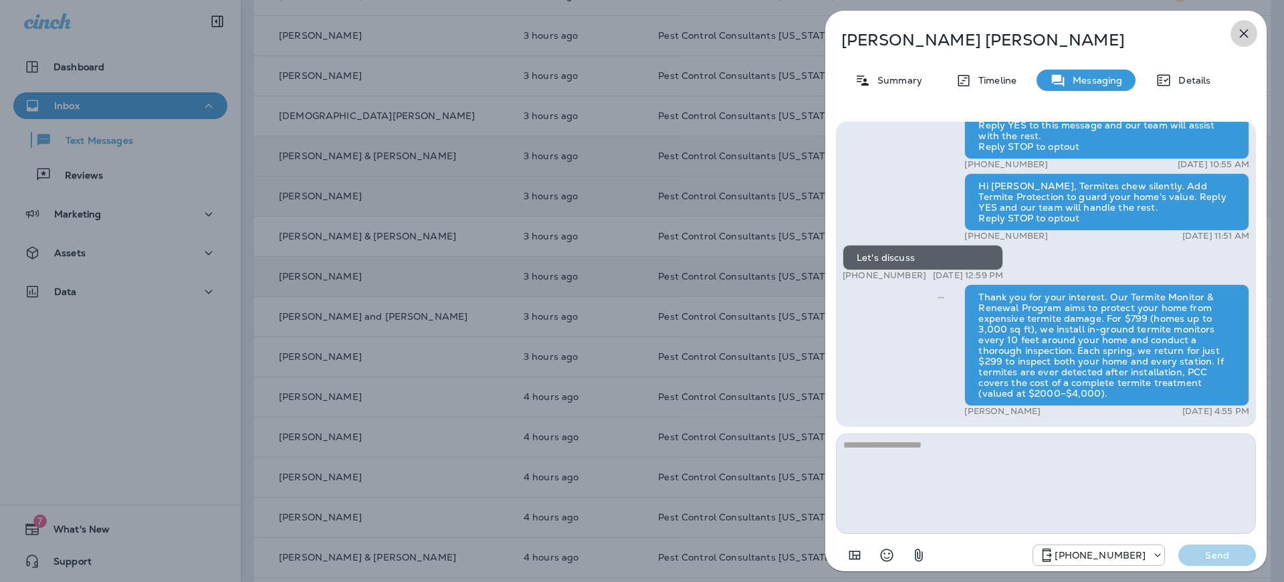
click at [1244, 33] on icon "button" at bounding box center [1244, 33] width 9 height 9
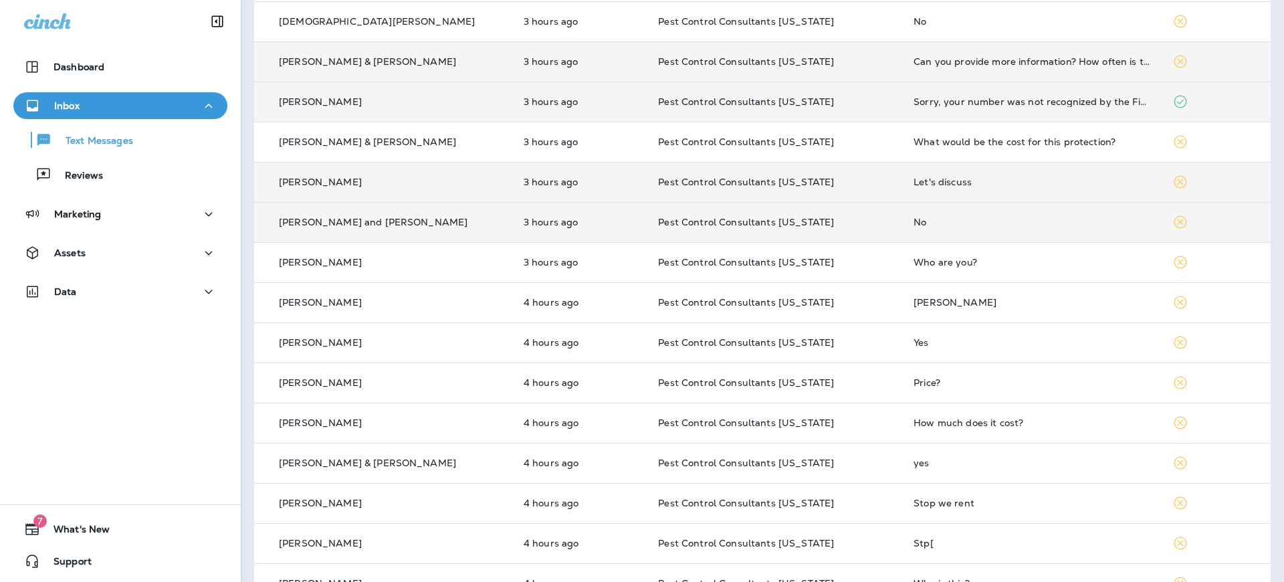
scroll to position [340, 0]
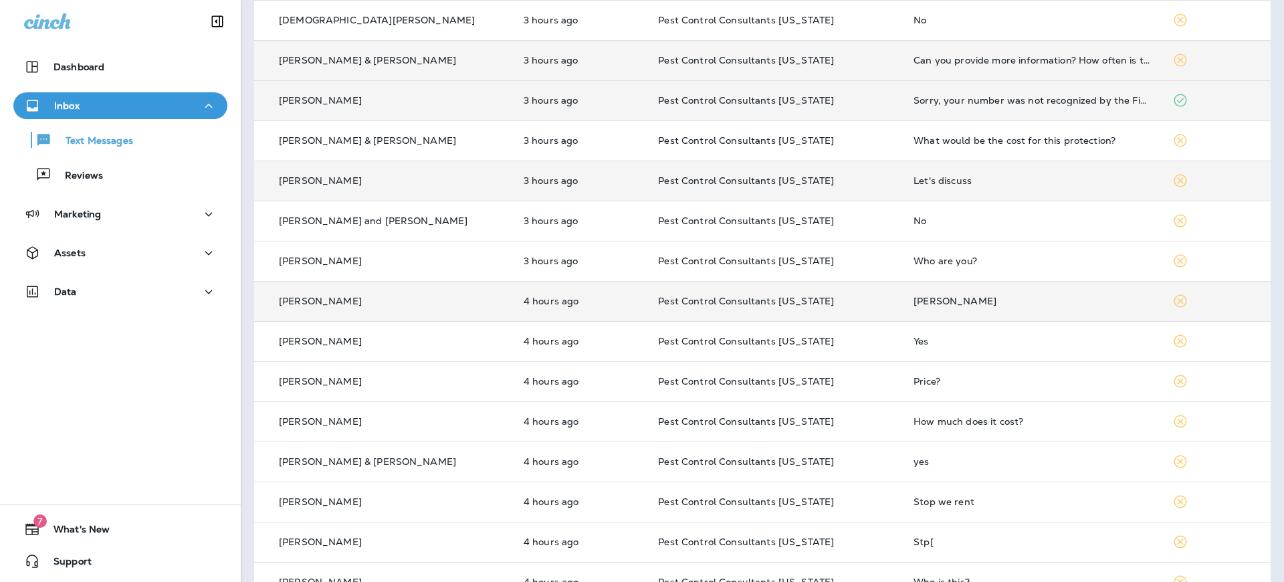
click at [419, 302] on div "[PERSON_NAME]" at bounding box center [383, 301] width 237 height 14
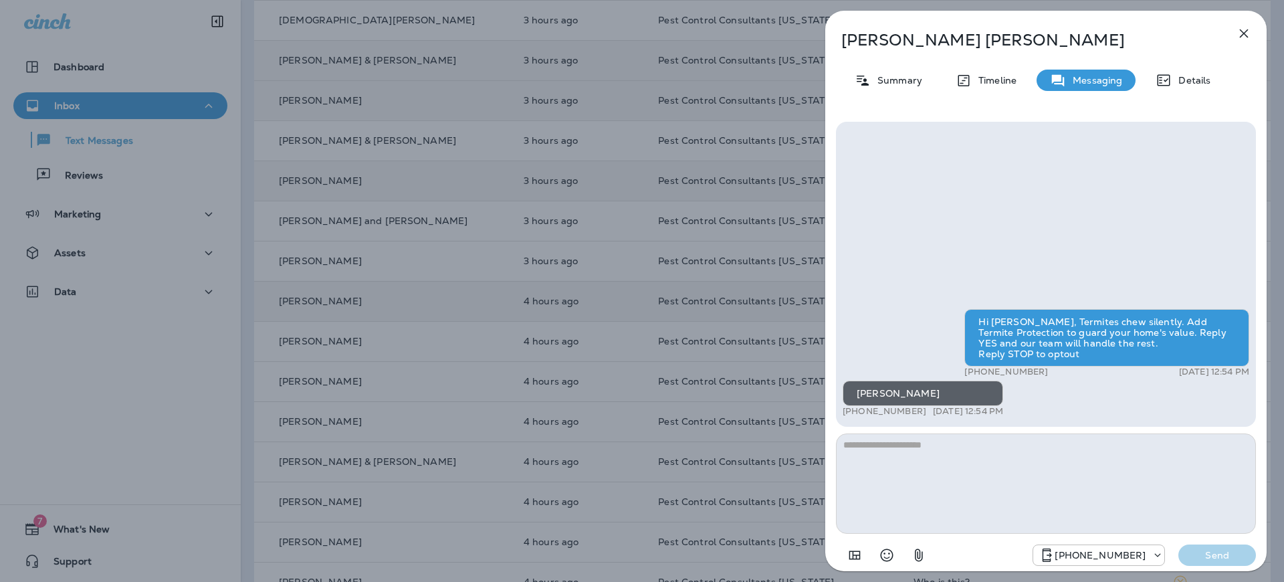
click at [441, 322] on div "[PERSON_NAME] Summary Timeline Messaging Details Hi [PERSON_NAME], Termites che…" at bounding box center [642, 291] width 1284 height 582
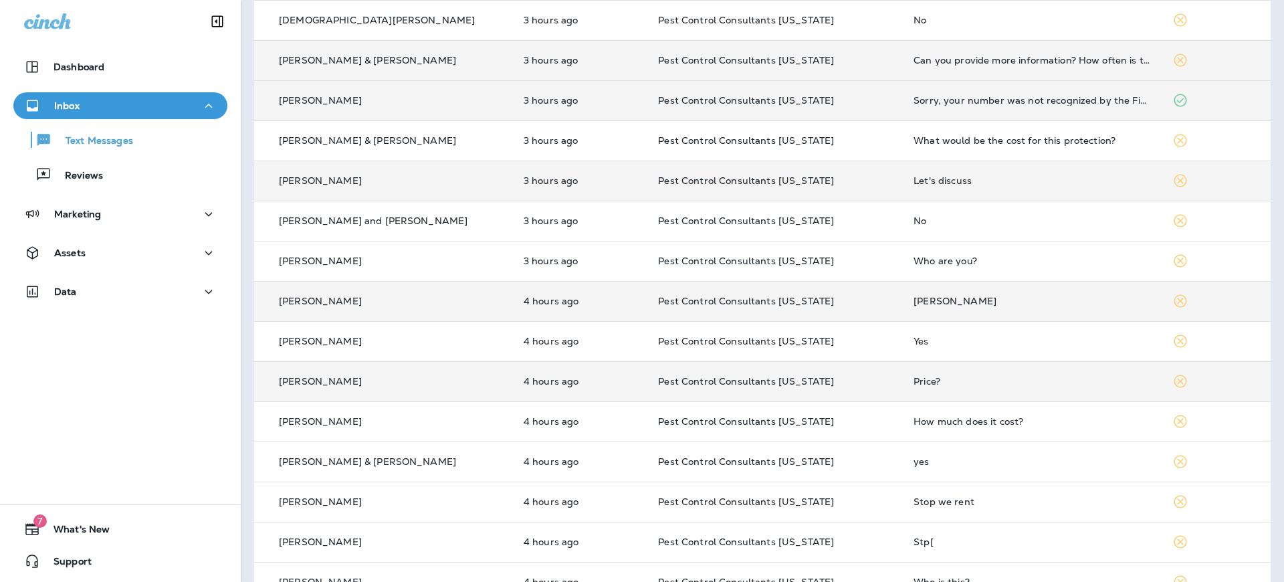
click at [421, 379] on div "[PERSON_NAME]" at bounding box center [383, 381] width 237 height 14
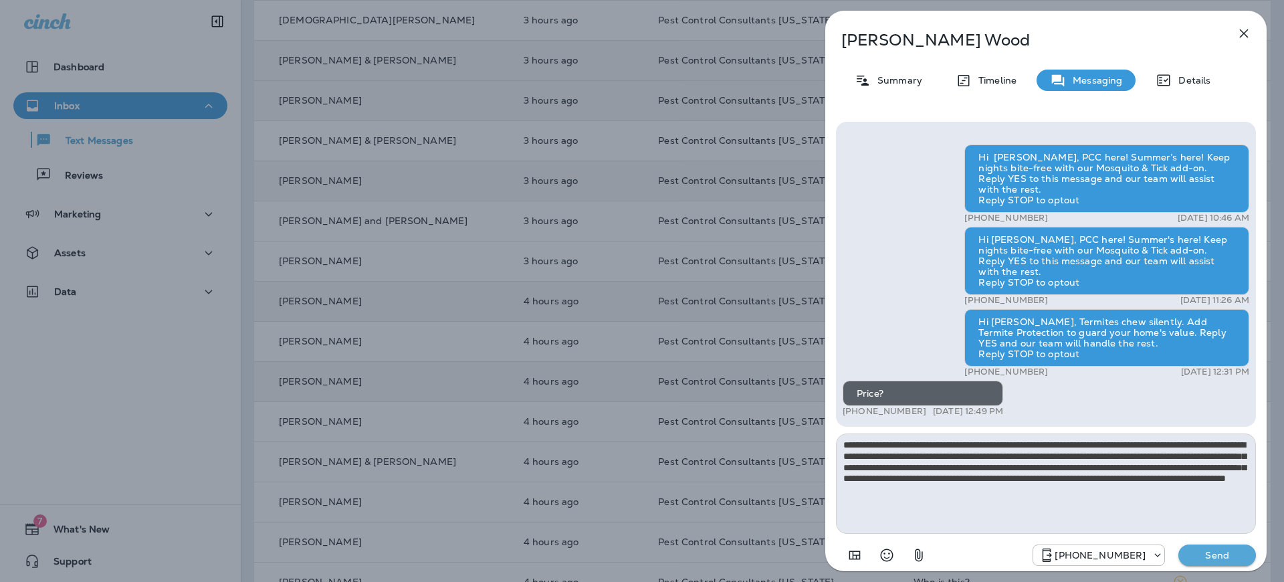
type textarea "**********"
click at [1213, 556] on p "Send" at bounding box center [1217, 555] width 56 height 12
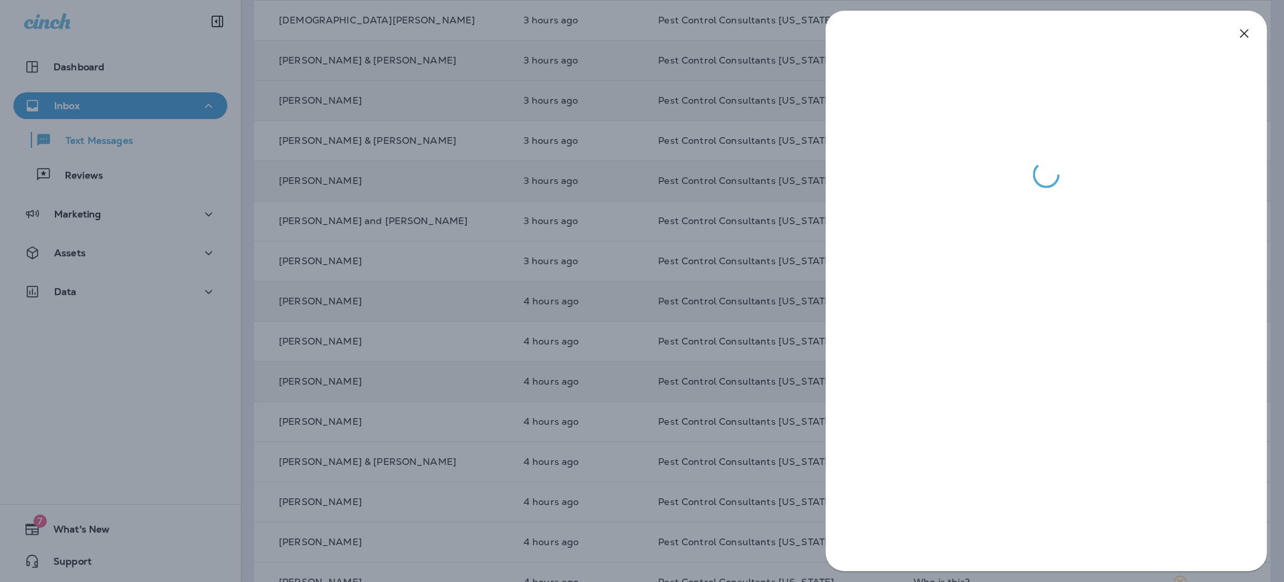
click at [457, 324] on div at bounding box center [642, 291] width 1284 height 582
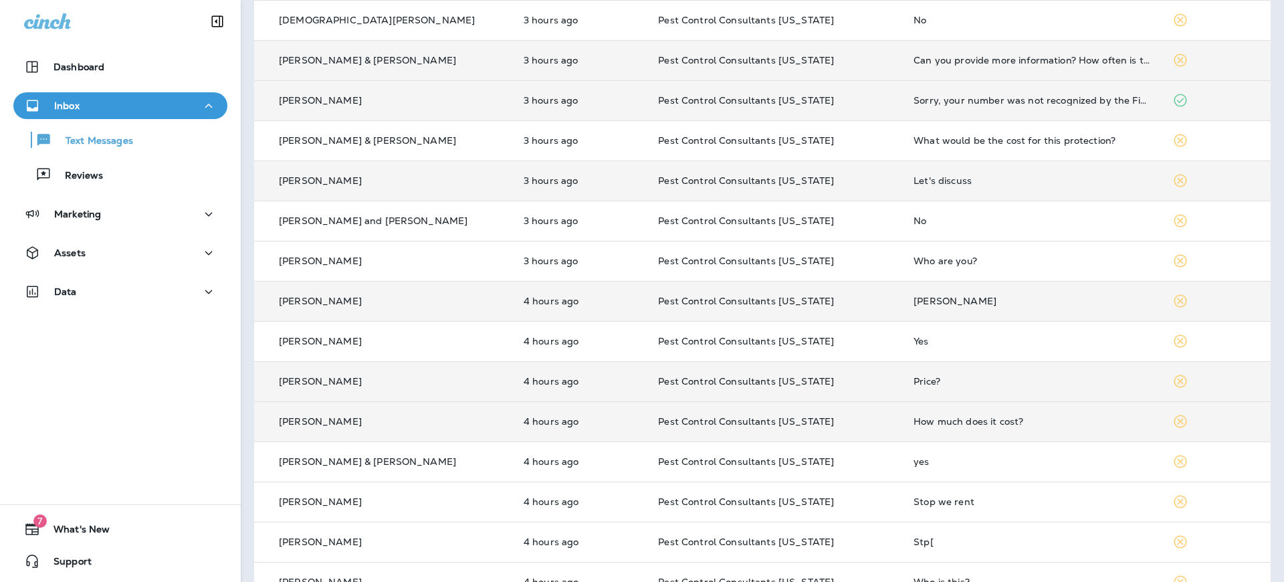
click at [407, 417] on div "[PERSON_NAME]" at bounding box center [383, 422] width 237 height 14
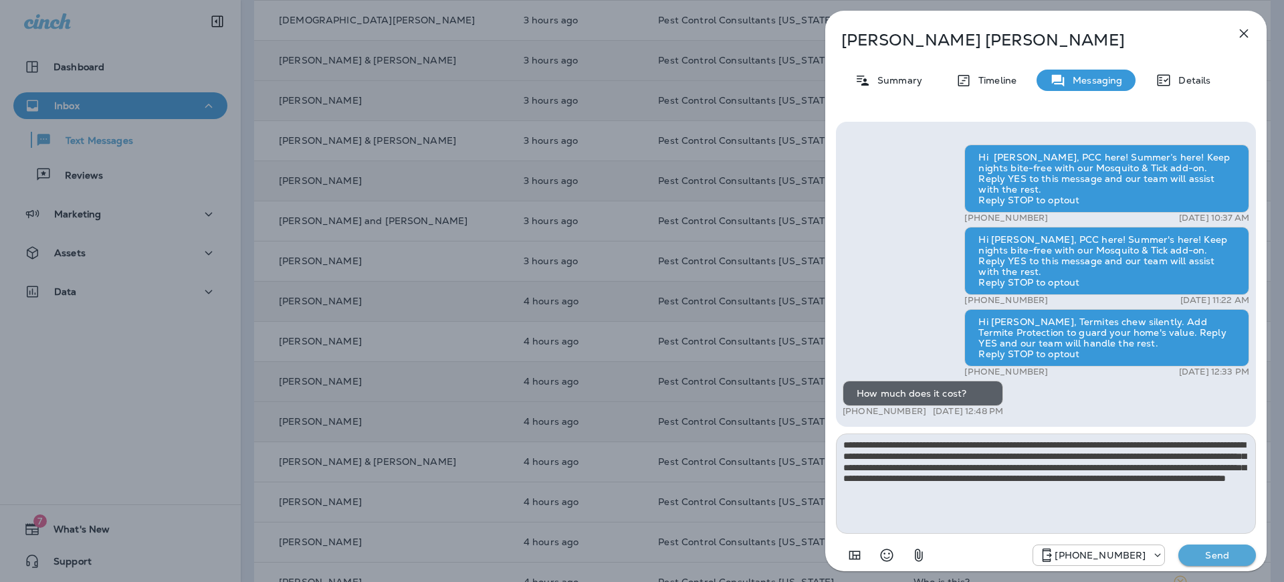
type textarea "**********"
click at [1206, 550] on p "Send" at bounding box center [1217, 555] width 56 height 12
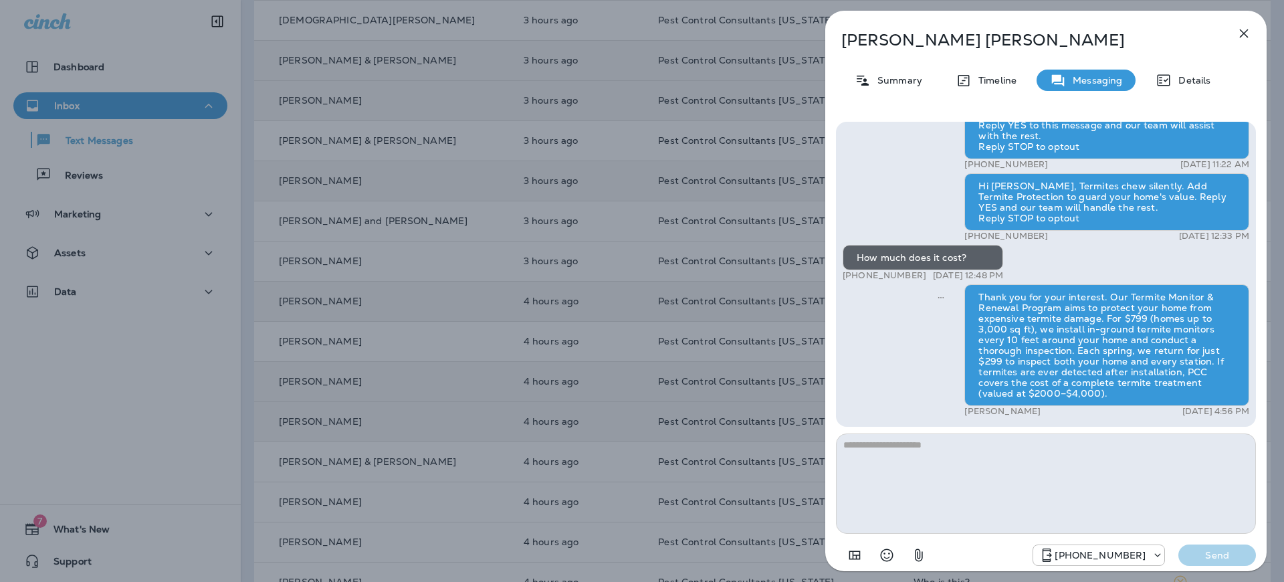
click at [1245, 32] on icon "button" at bounding box center [1244, 33] width 9 height 9
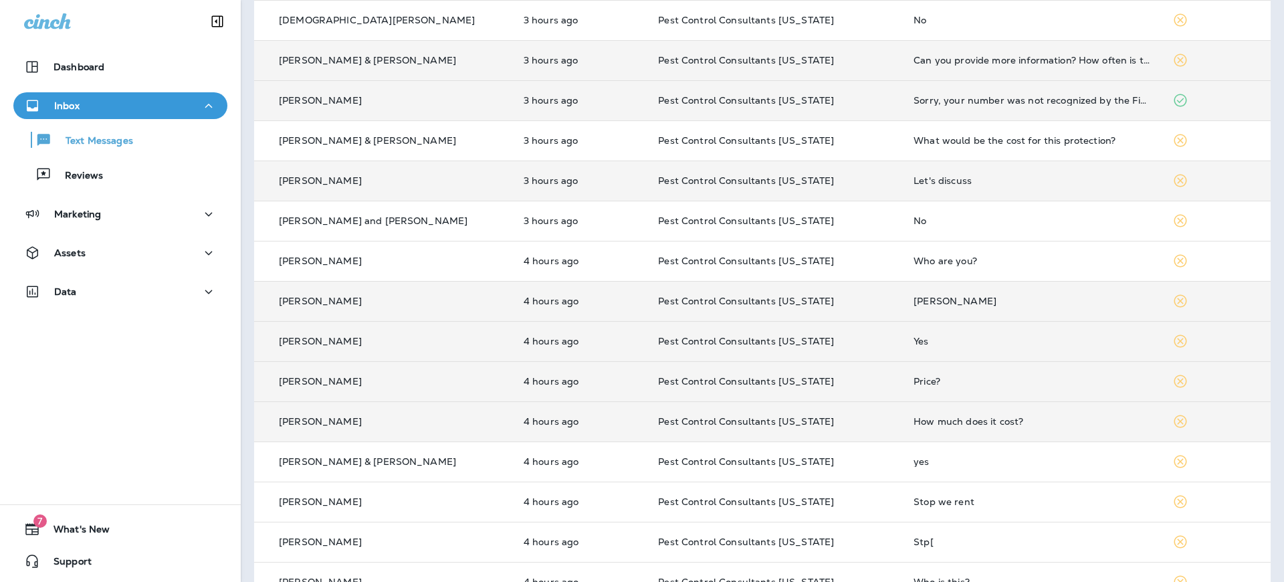
scroll to position [374, 0]
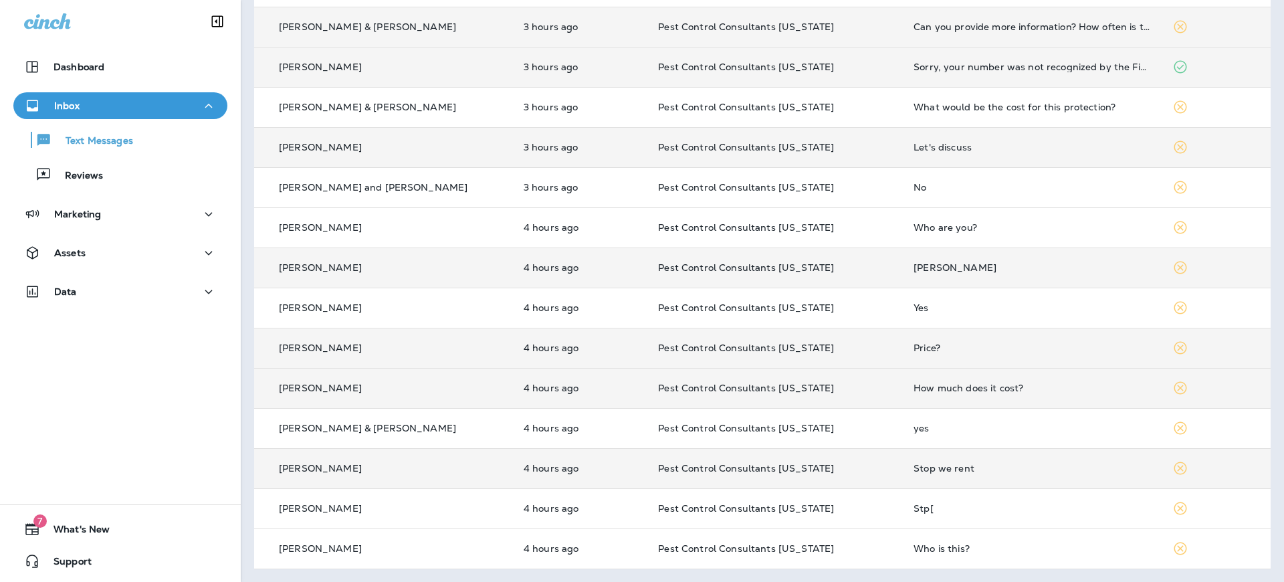
click at [392, 465] on div "[PERSON_NAME]" at bounding box center [383, 468] width 237 height 14
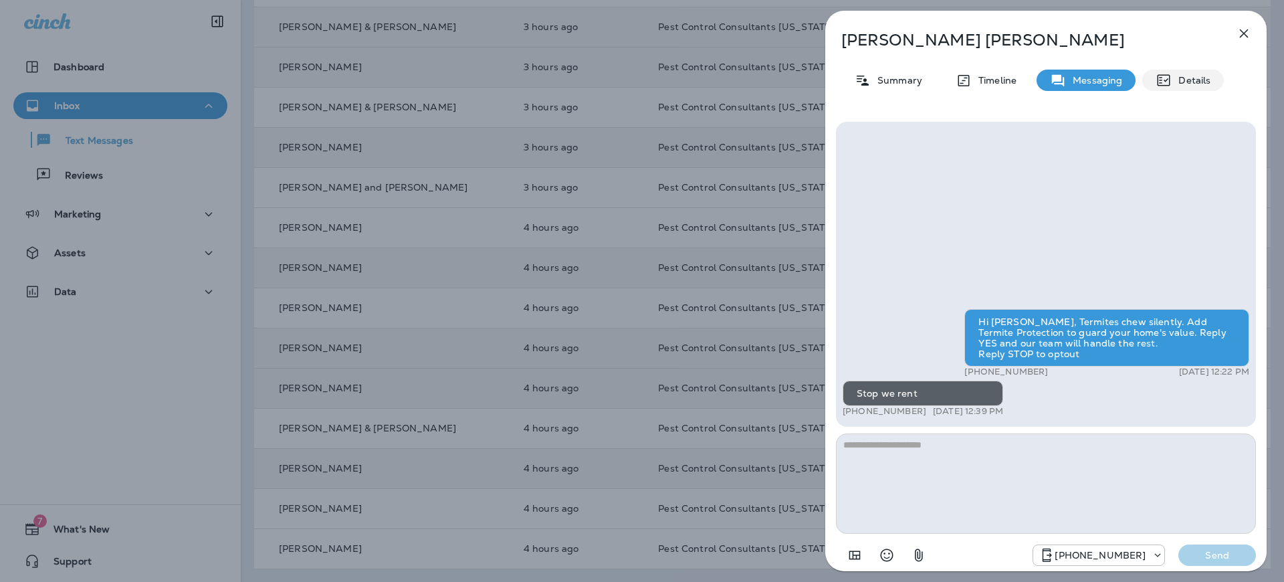
click at [1188, 81] on p "Details" at bounding box center [1190, 80] width 39 height 11
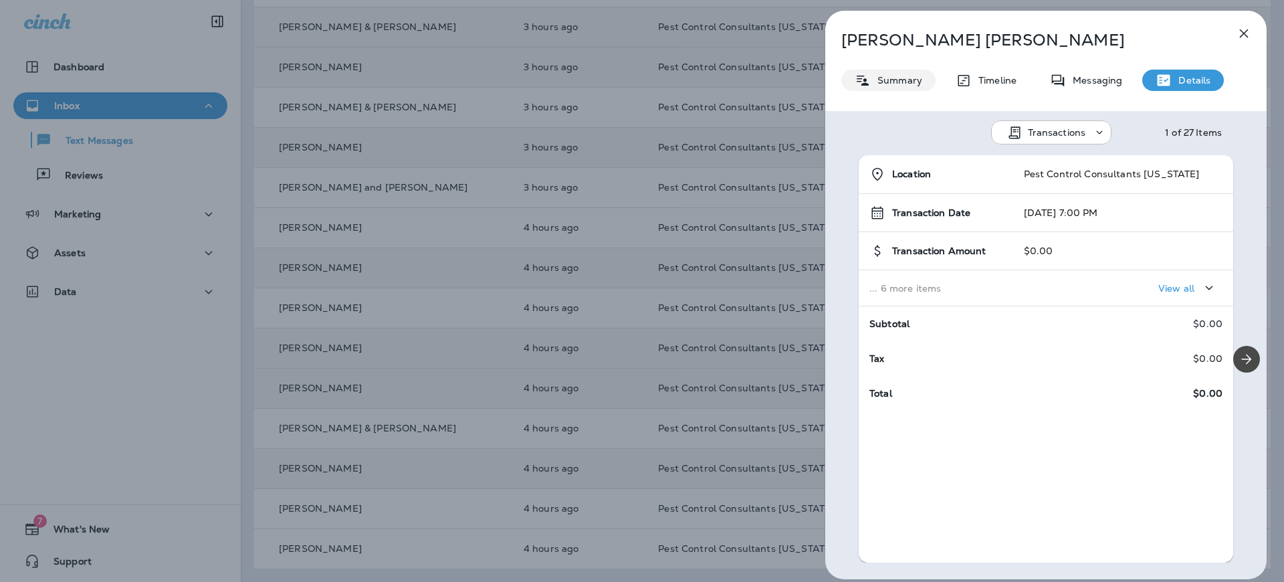
click at [876, 74] on div "Summary" at bounding box center [888, 80] width 94 height 21
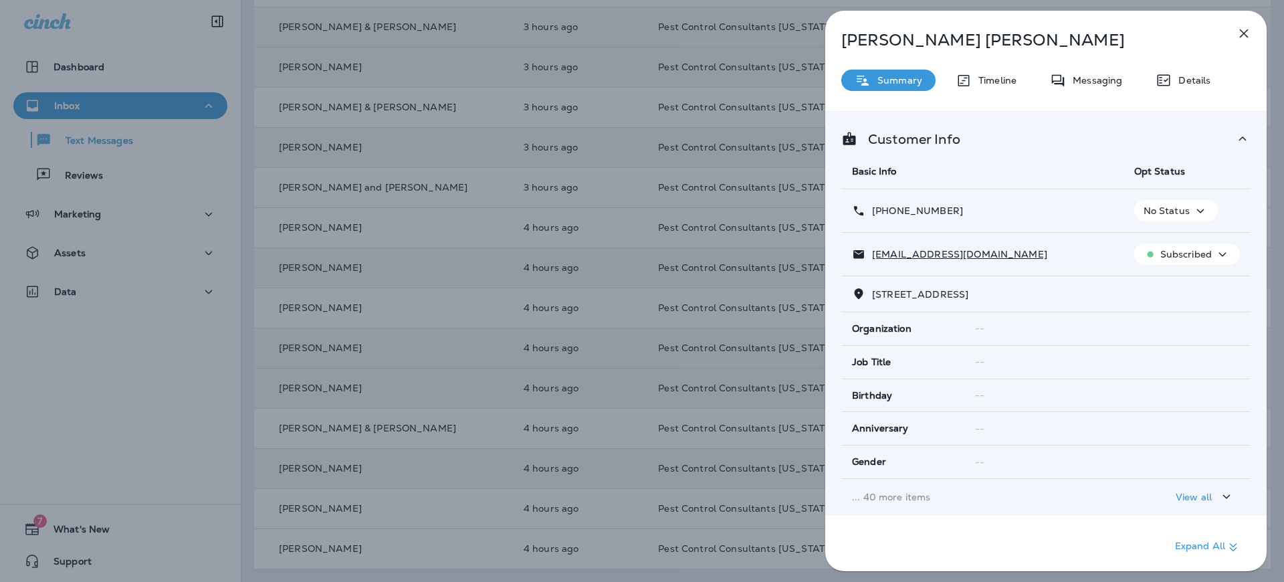
click at [1195, 212] on icon "button" at bounding box center [1200, 211] width 16 height 17
click at [1187, 242] on p "Opt out" at bounding box center [1172, 242] width 36 height 11
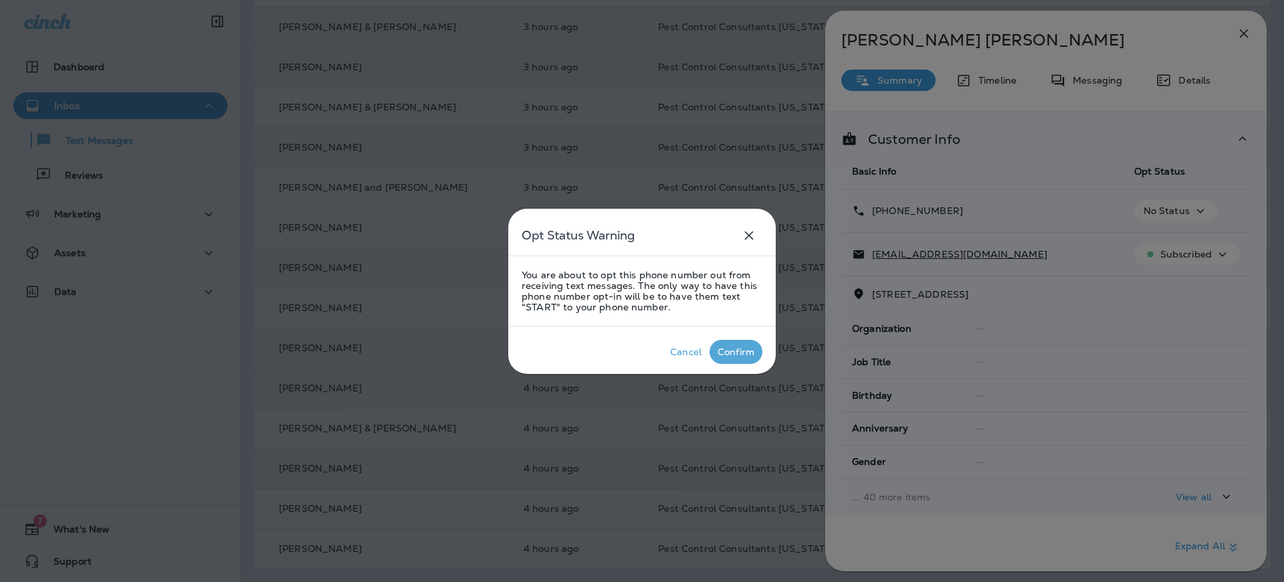
click at [741, 351] on div "Confirm" at bounding box center [735, 351] width 37 height 11
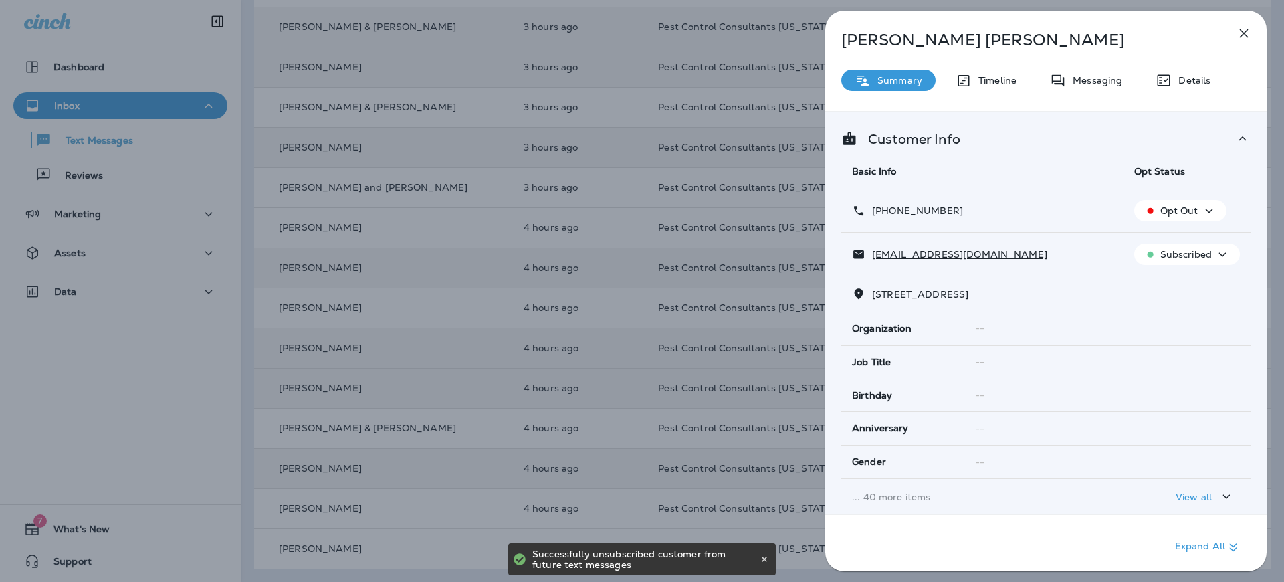
click at [1210, 258] on p "Subscribed" at bounding box center [1185, 254] width 51 height 11
click at [1194, 288] on p "Unsubscribe" at bounding box center [1194, 286] width 58 height 11
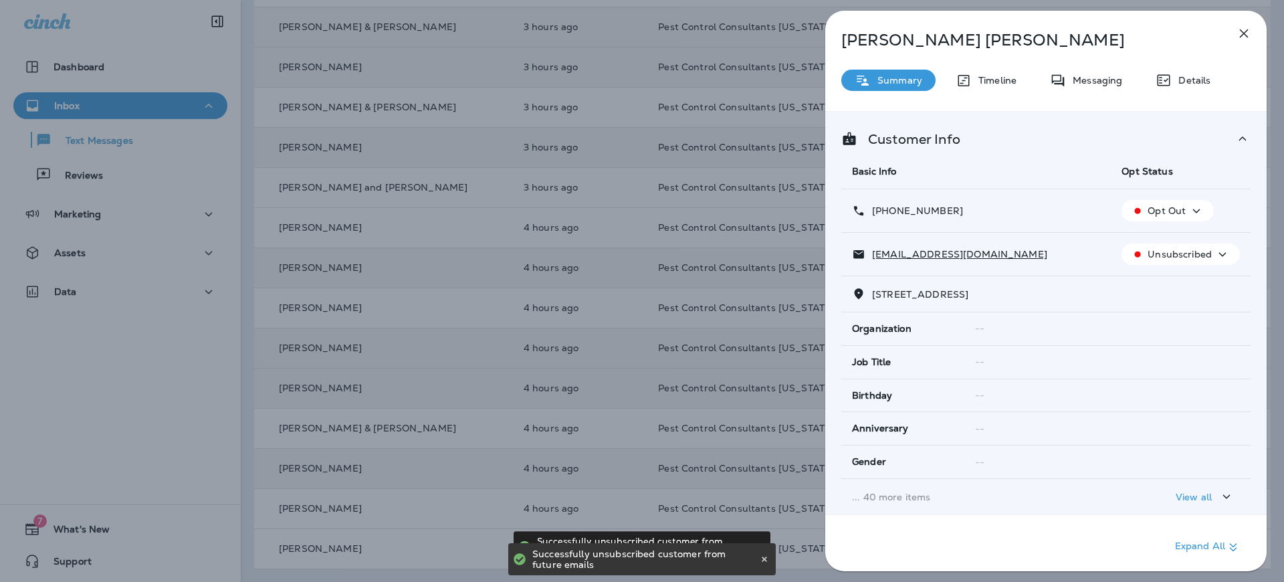
click at [1240, 33] on icon "button" at bounding box center [1244, 33] width 16 height 16
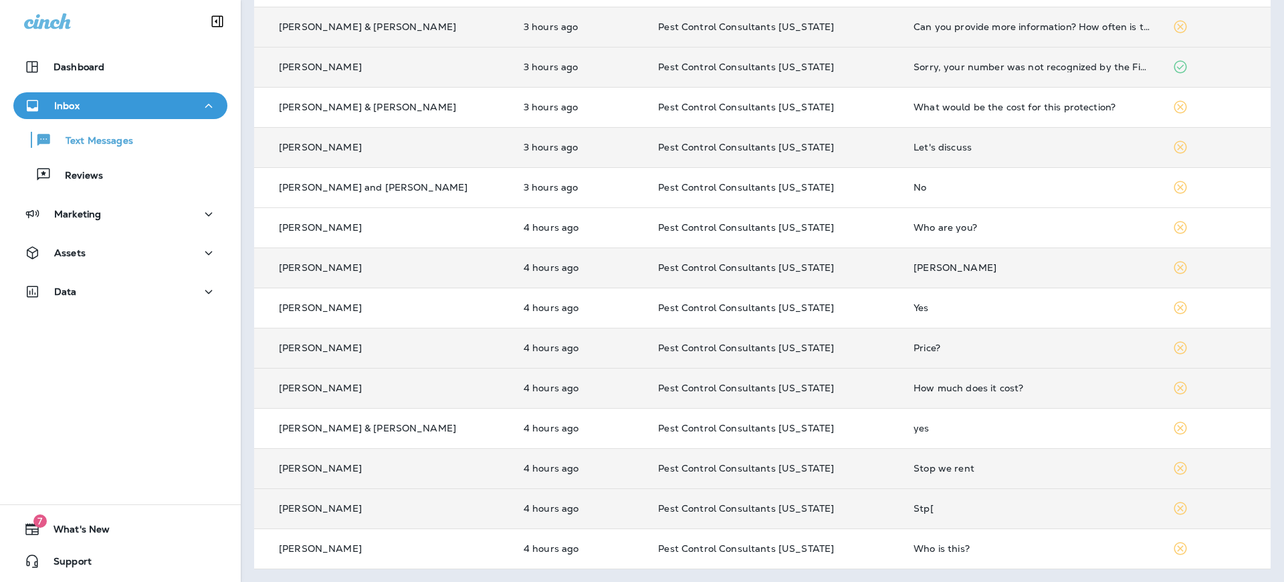
click at [455, 499] on td "[PERSON_NAME]" at bounding box center [383, 508] width 259 height 40
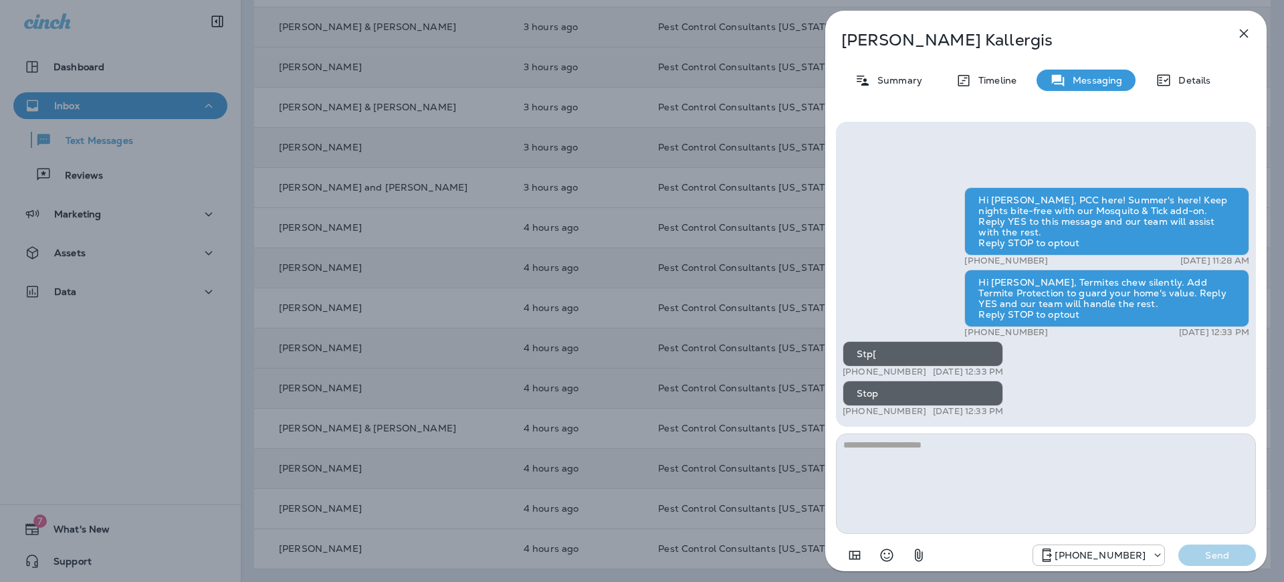
click at [1244, 35] on icon "button" at bounding box center [1244, 33] width 16 height 16
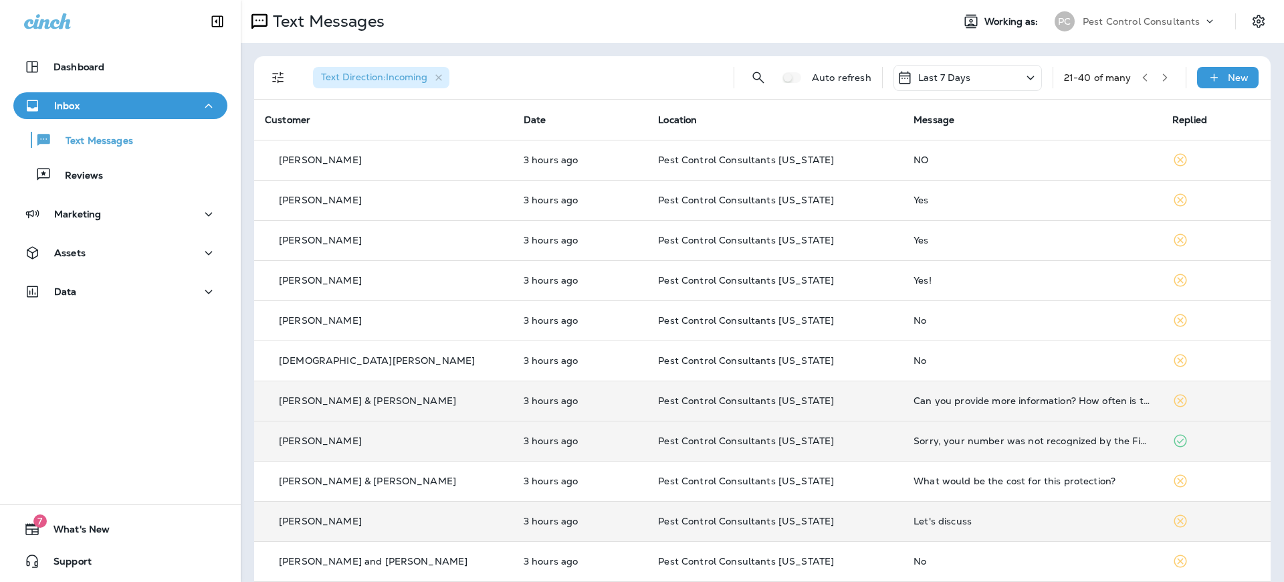
click at [1166, 76] on icon "button" at bounding box center [1164, 77] width 9 height 9
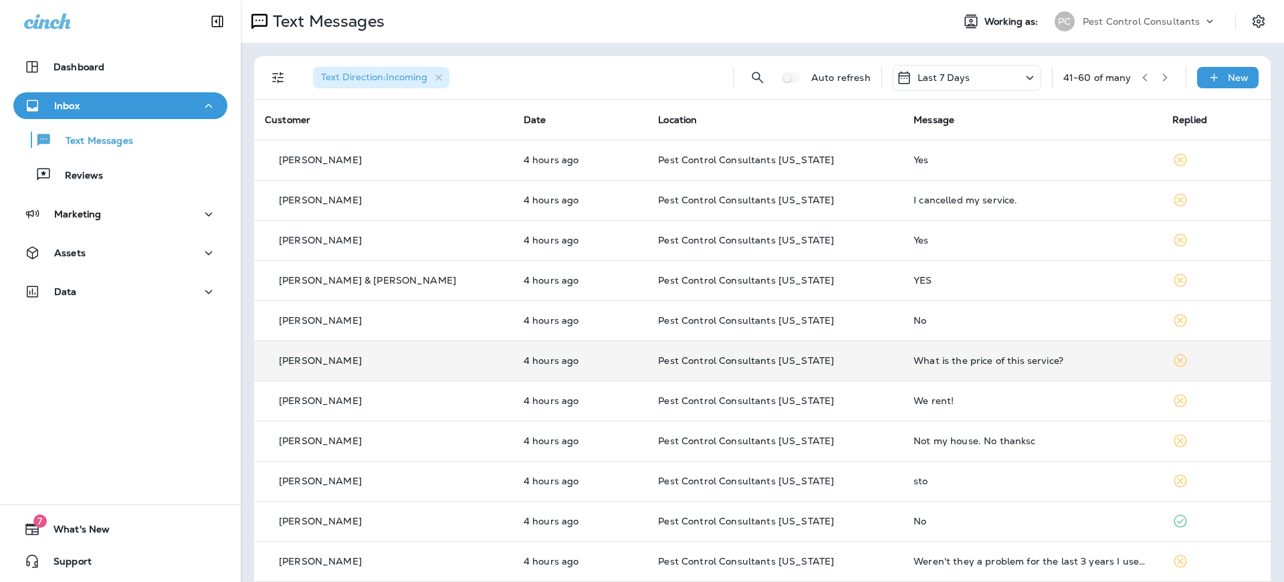
click at [350, 354] on div "[PERSON_NAME]" at bounding box center [383, 361] width 237 height 14
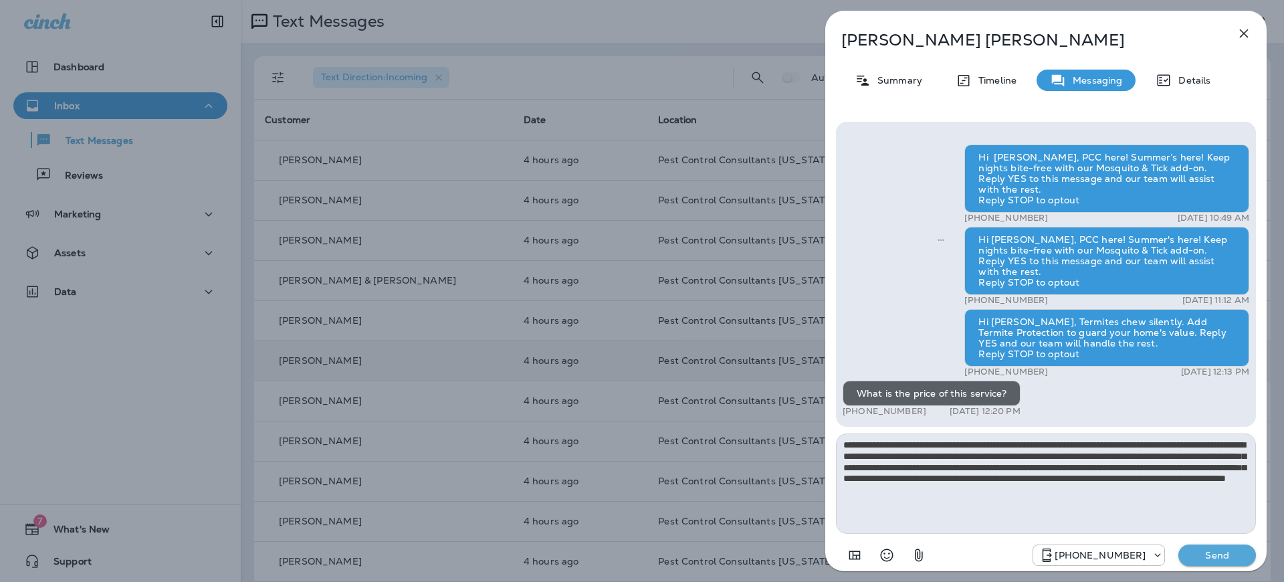
type textarea "**********"
click at [1207, 556] on p "Send" at bounding box center [1217, 555] width 56 height 12
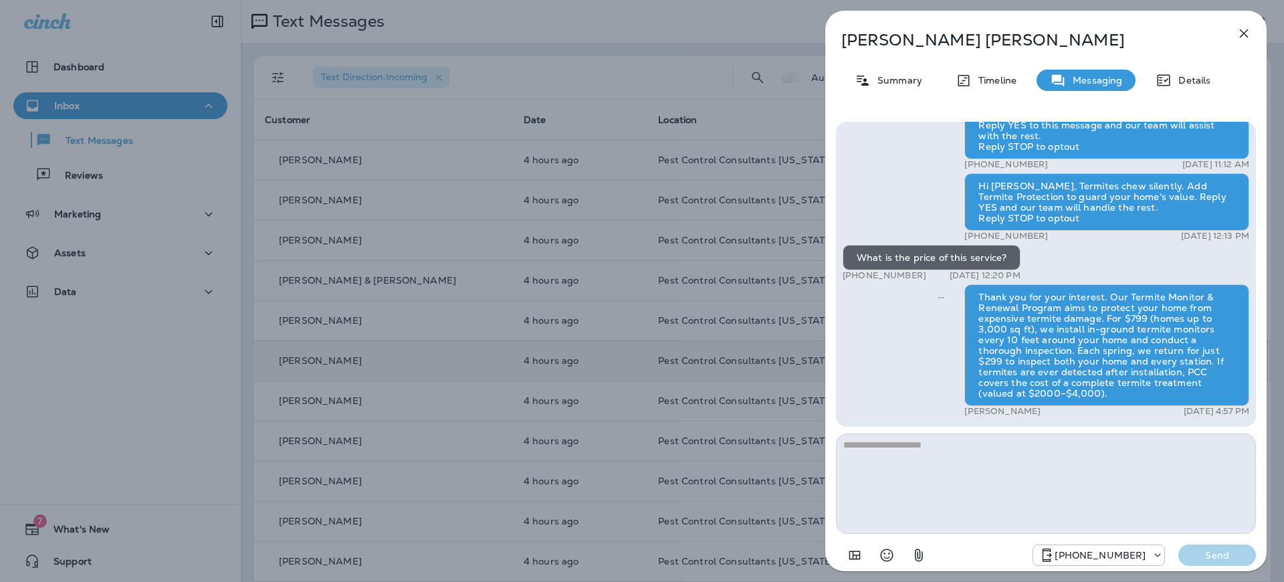
click at [576, 106] on div "[PERSON_NAME] Summary Timeline Messaging Details Hi [PERSON_NAME], PCC here! Su…" at bounding box center [642, 291] width 1284 height 582
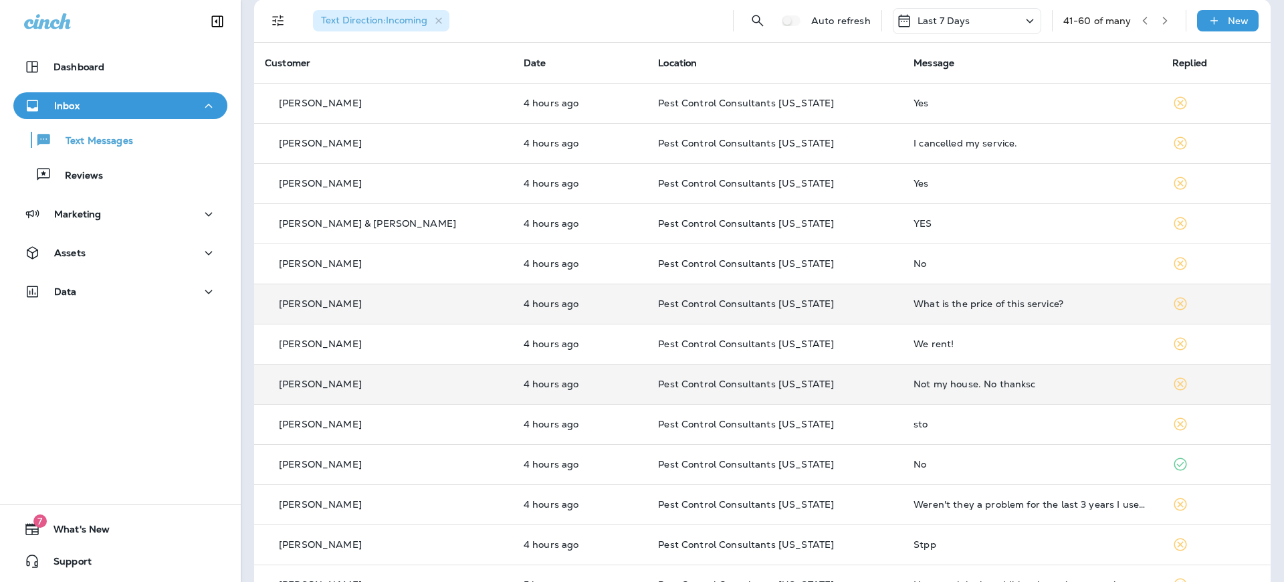
scroll to position [58, 0]
click at [323, 384] on p "[PERSON_NAME]" at bounding box center [320, 383] width 83 height 11
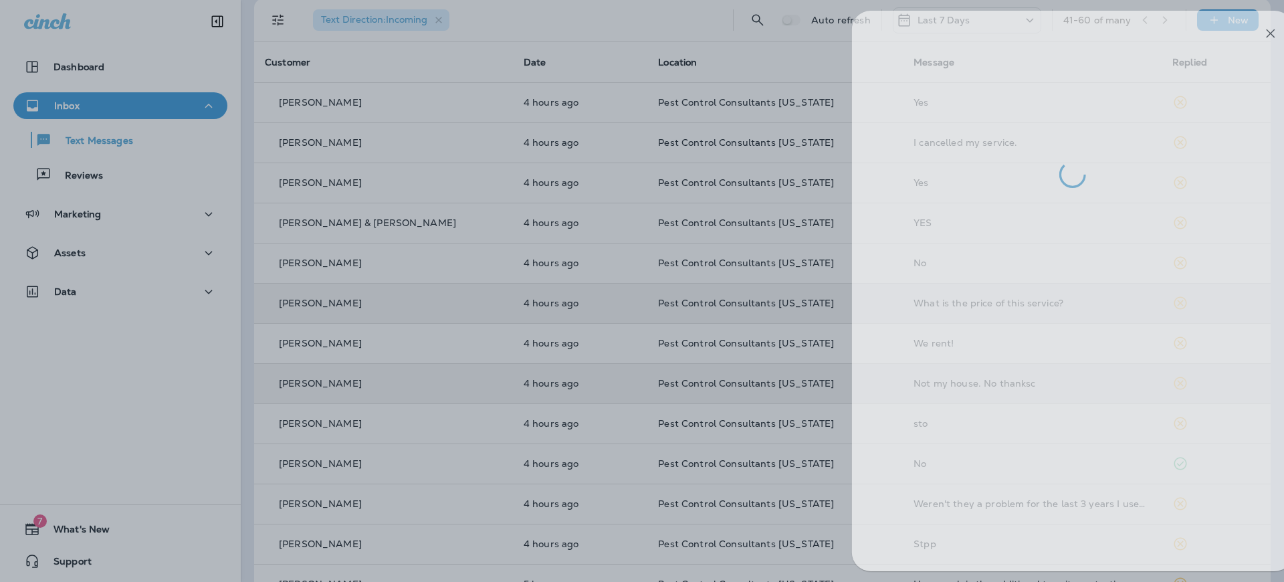
click at [491, 318] on div at bounding box center [669, 291] width 1284 height 582
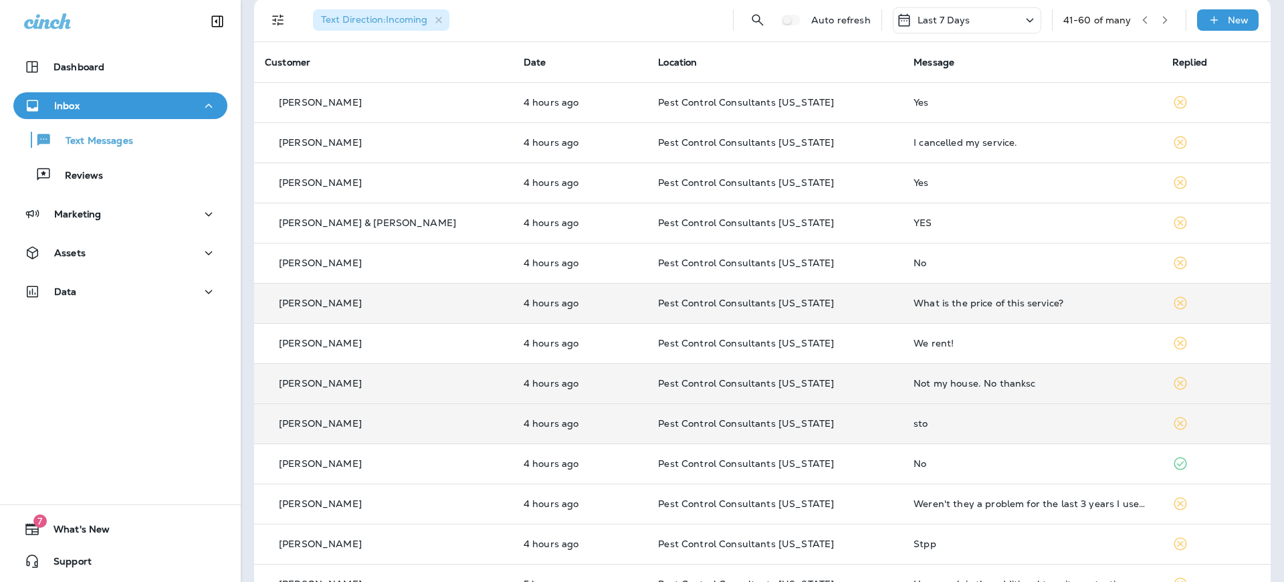
click at [399, 417] on div "[PERSON_NAME]" at bounding box center [383, 424] width 237 height 14
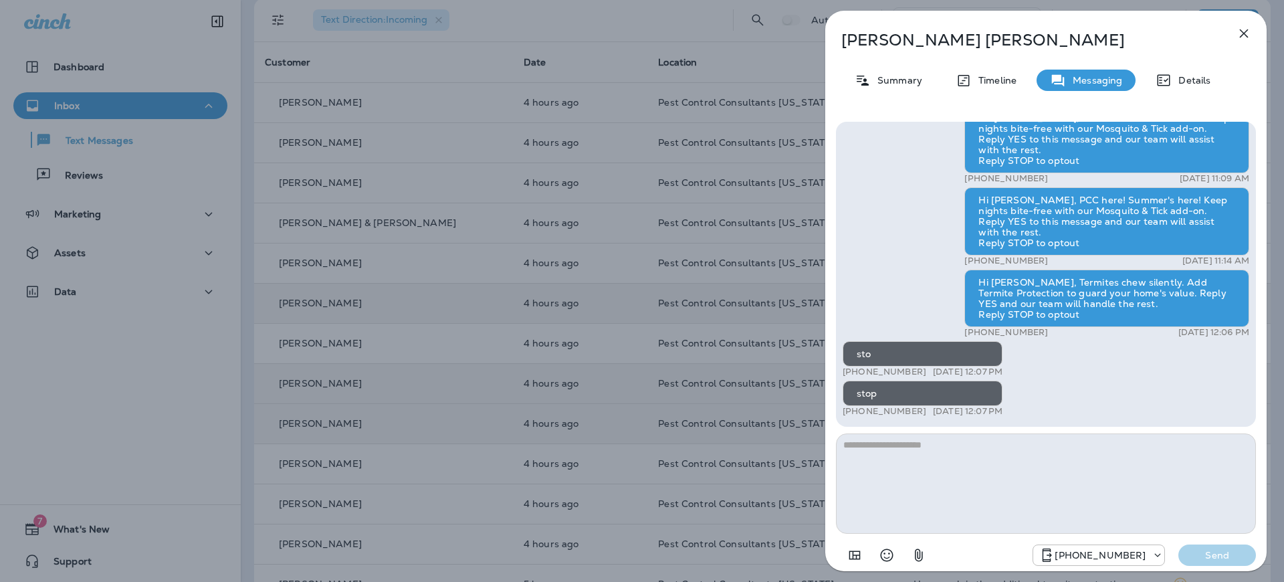
click at [687, 361] on div "[PERSON_NAME] Summary Timeline Messaging Details Hi [PERSON_NAME], PCC here! Su…" at bounding box center [642, 291] width 1284 height 582
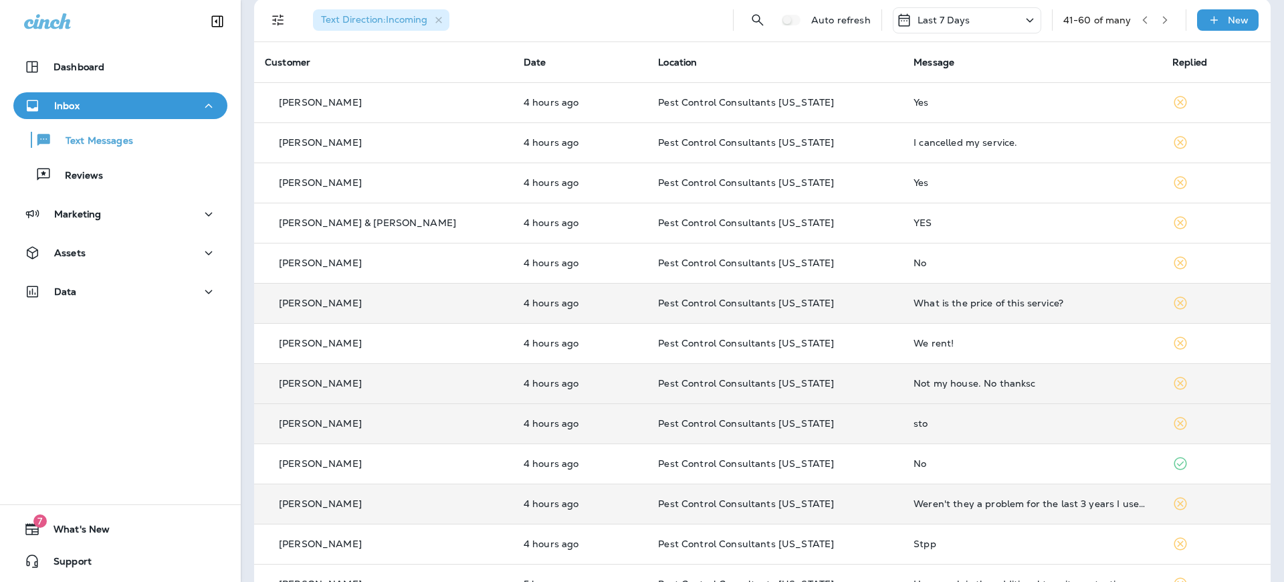
click at [341, 510] on div "[PERSON_NAME]" at bounding box center [383, 504] width 237 height 14
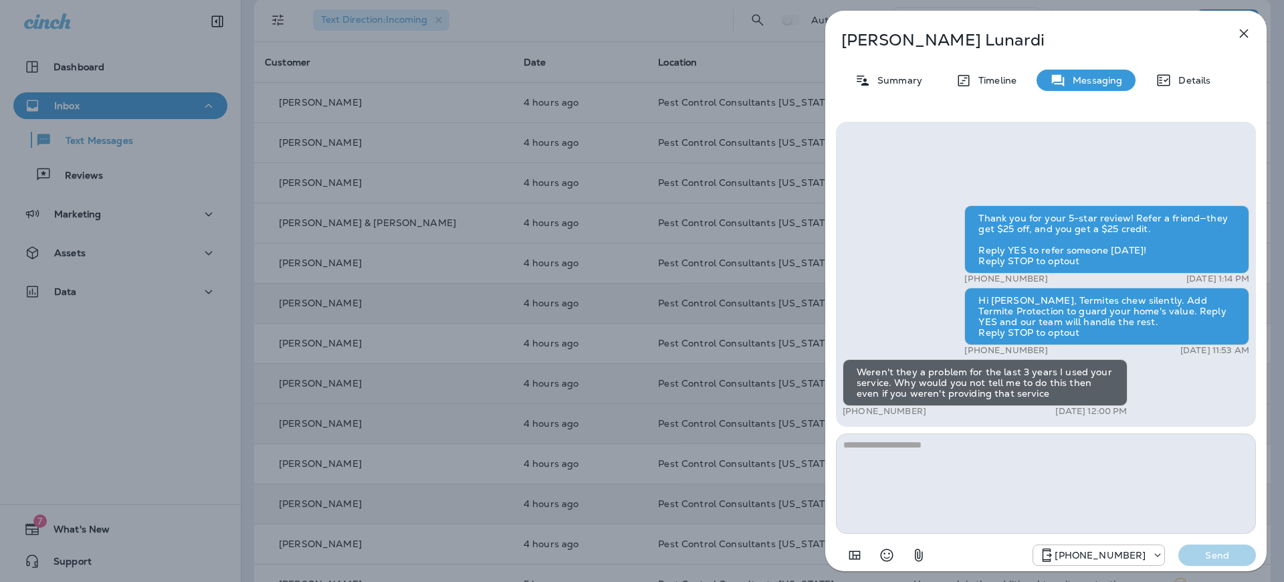
click at [1246, 37] on icon "button" at bounding box center [1244, 33] width 16 height 16
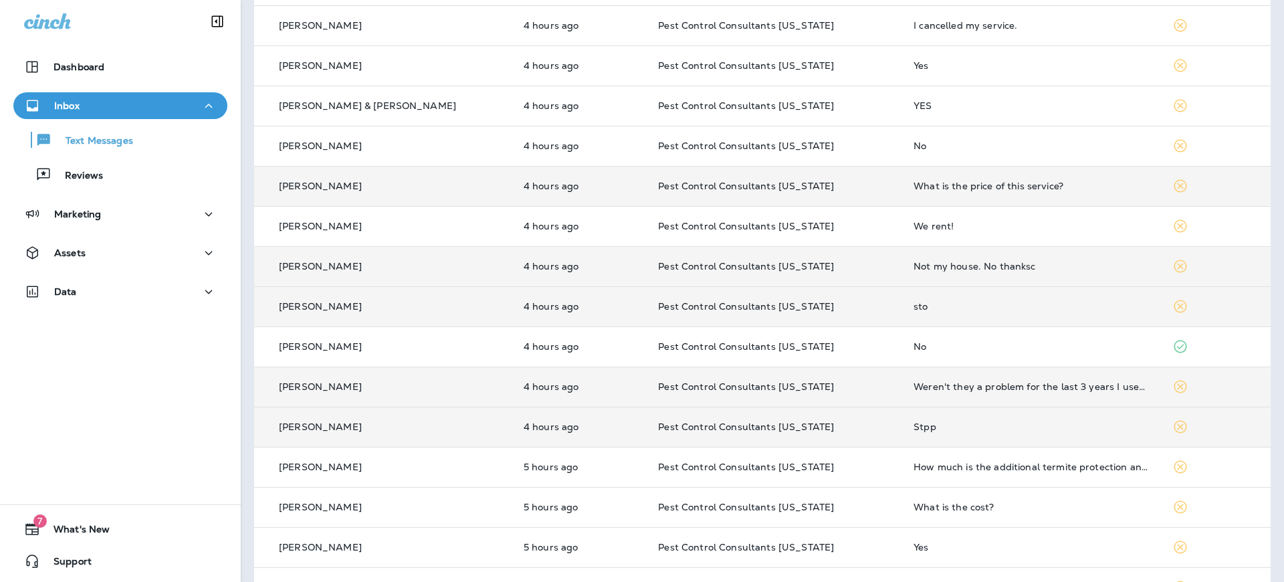
scroll to position [183, 0]
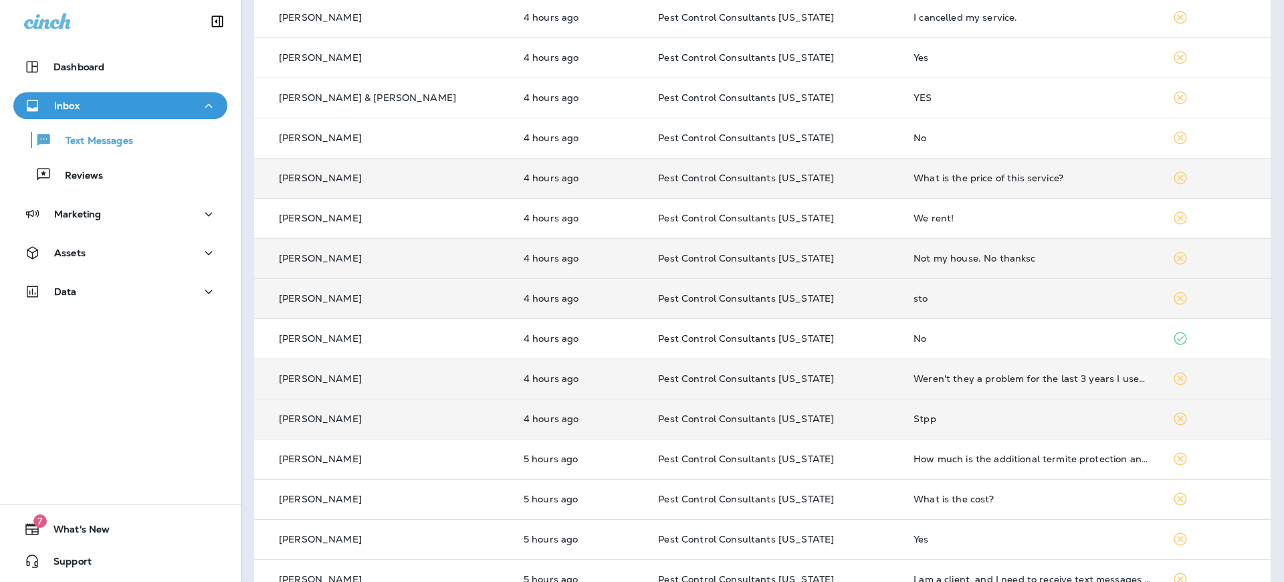
click at [381, 431] on td "[PERSON_NAME]" at bounding box center [383, 419] width 259 height 40
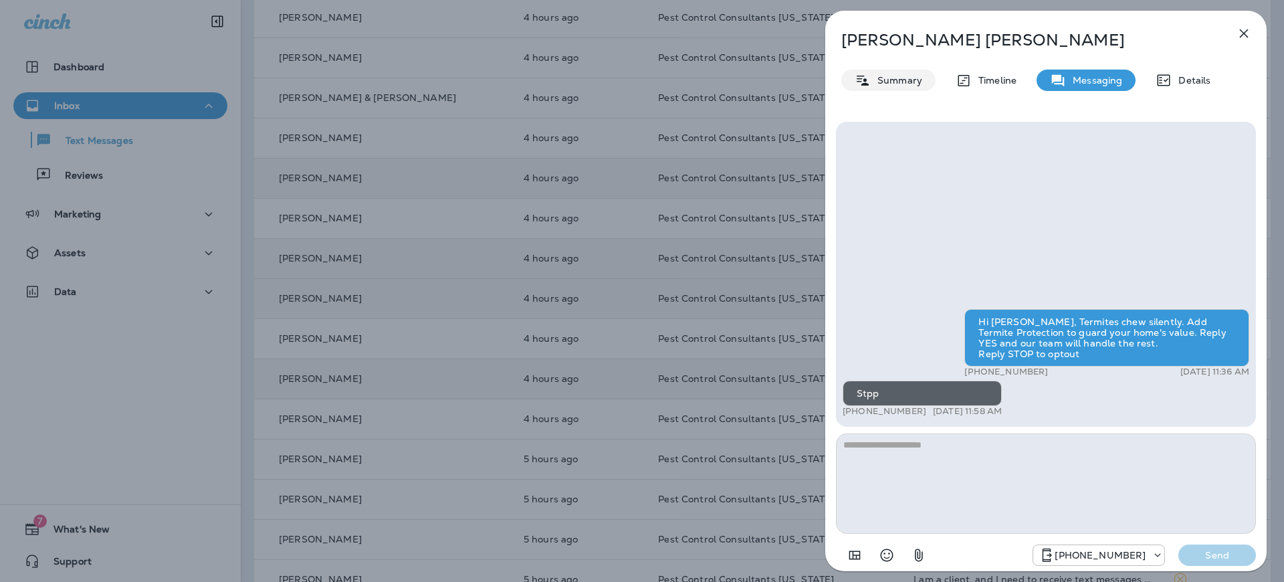
click at [887, 85] on p "Summary" at bounding box center [896, 80] width 51 height 11
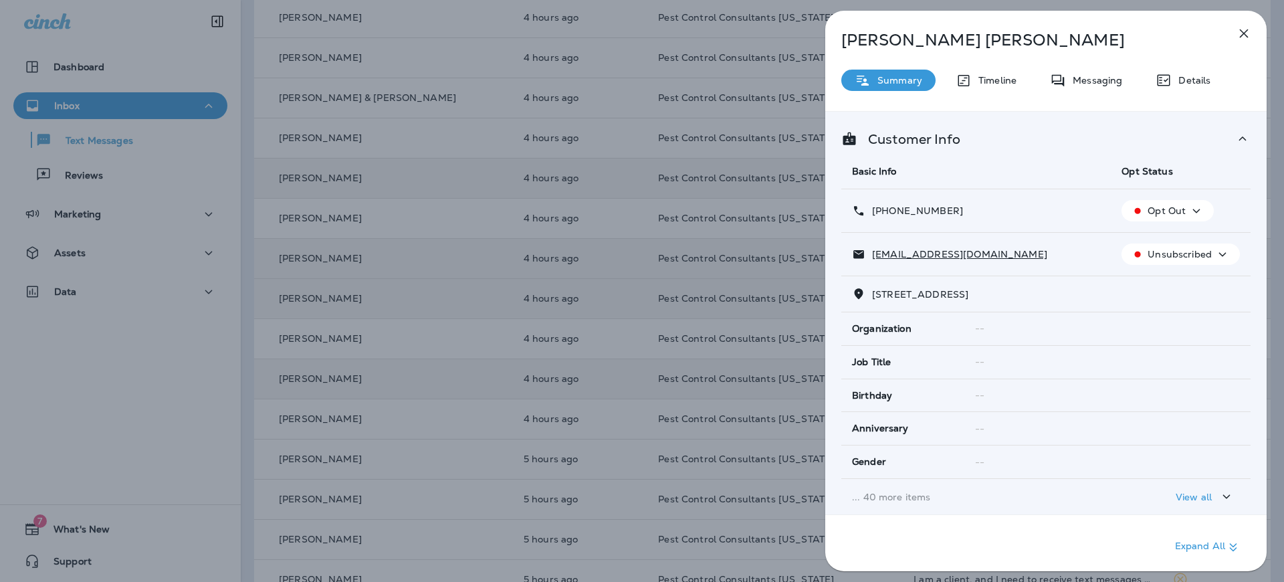
click at [1246, 31] on icon "button" at bounding box center [1244, 33] width 16 height 16
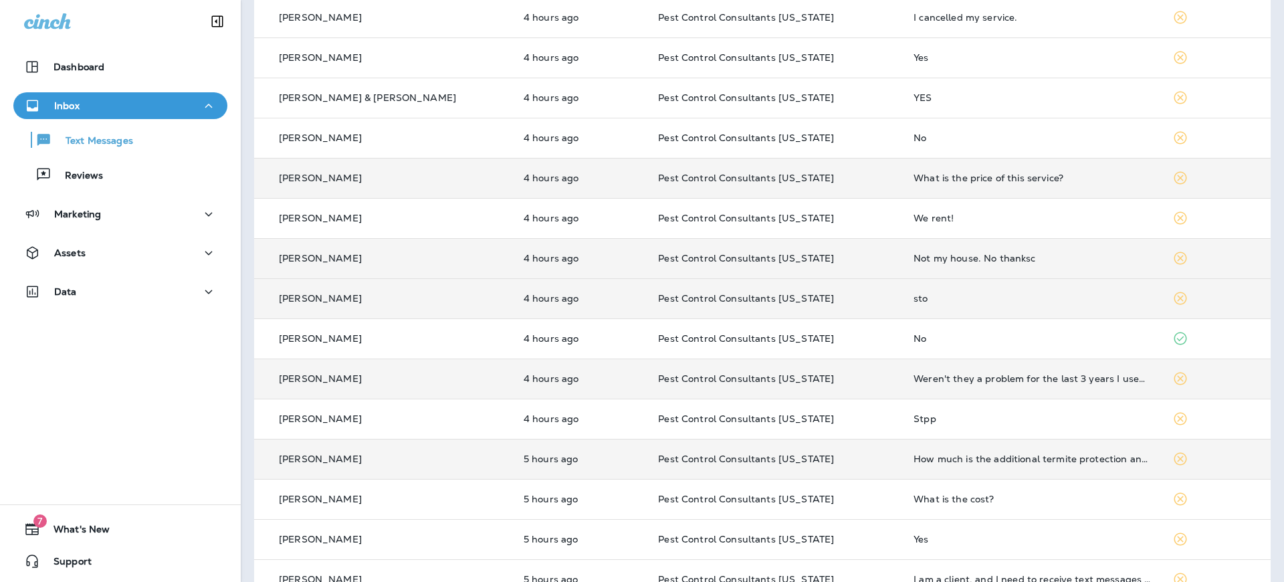
click at [323, 453] on p "[PERSON_NAME]" at bounding box center [320, 458] width 83 height 11
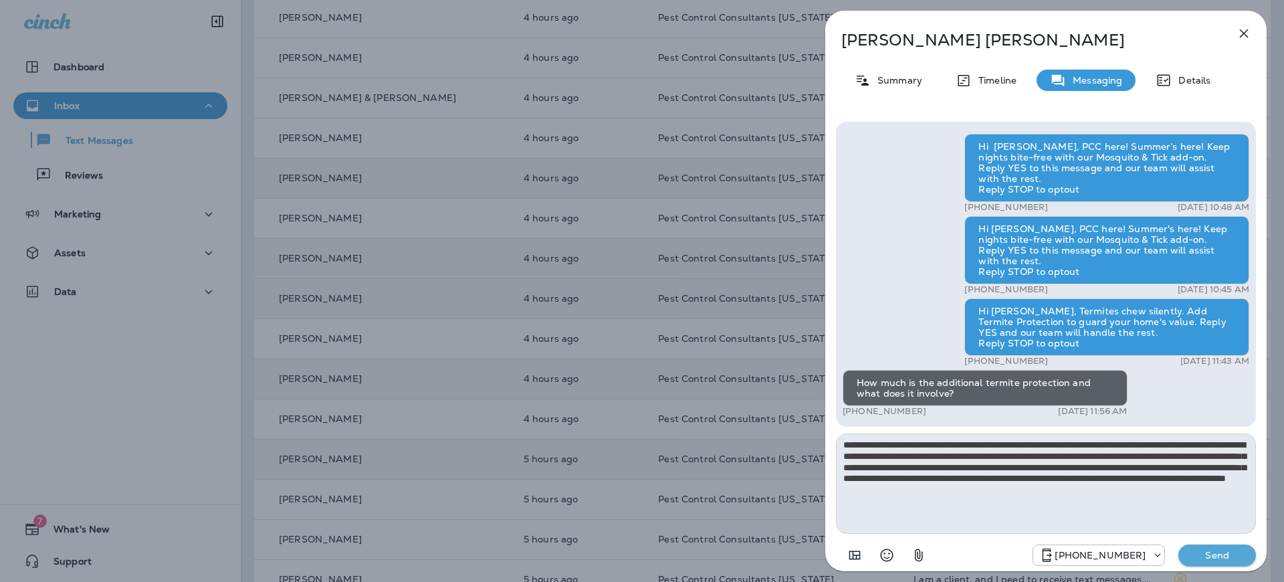
type textarea "**********"
click at [1200, 561] on button "Send" at bounding box center [1217, 554] width 78 height 21
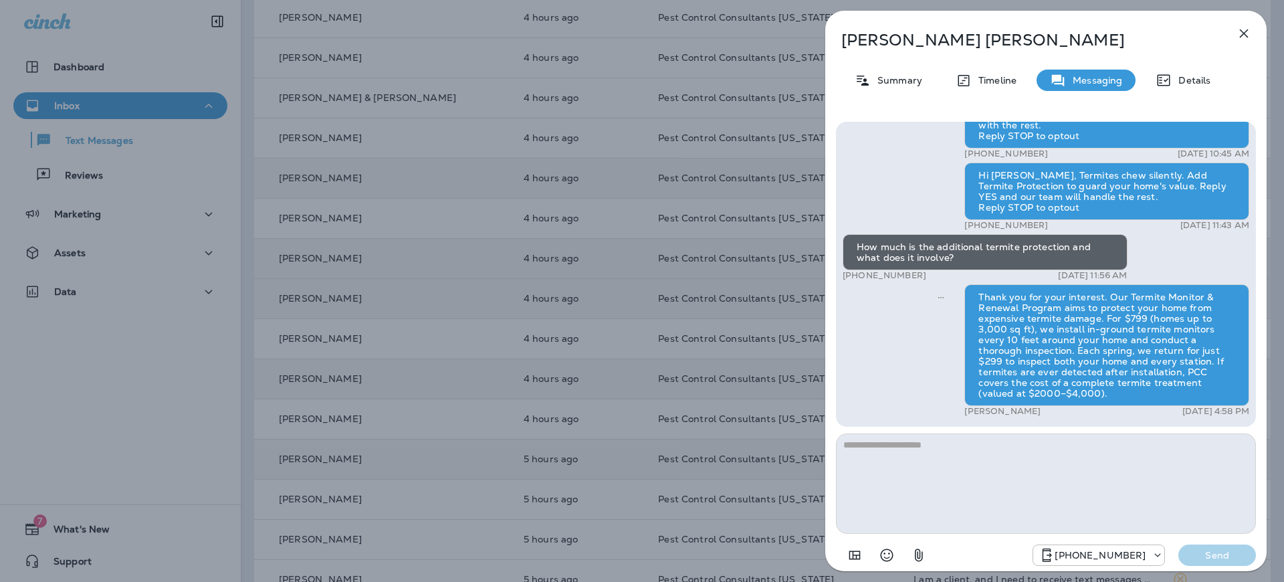
click at [488, 326] on div "[PERSON_NAME] Summary Timeline Messaging Details Hi [PERSON_NAME], PCC here! Su…" at bounding box center [642, 291] width 1284 height 582
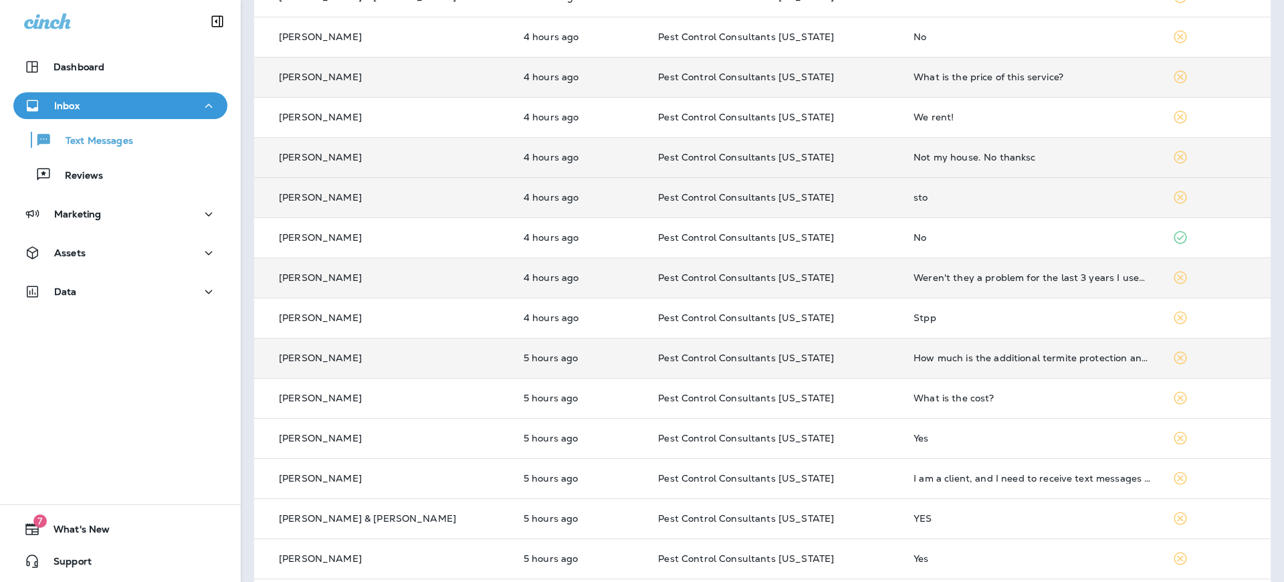
scroll to position [285, 0]
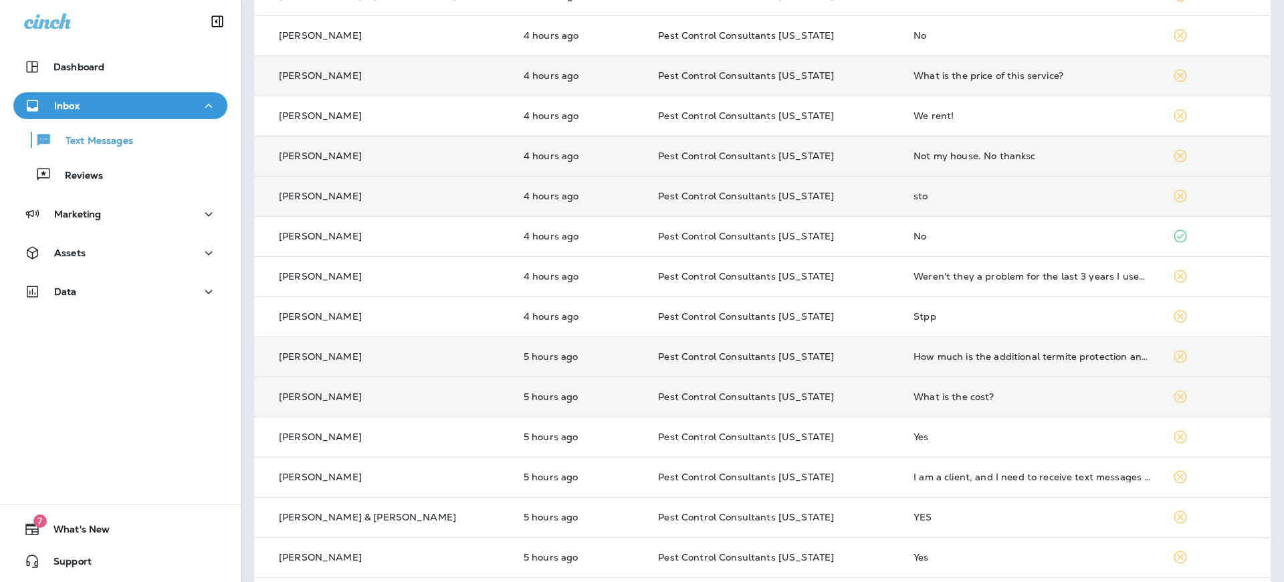
click at [321, 395] on p "[PERSON_NAME]" at bounding box center [320, 396] width 83 height 11
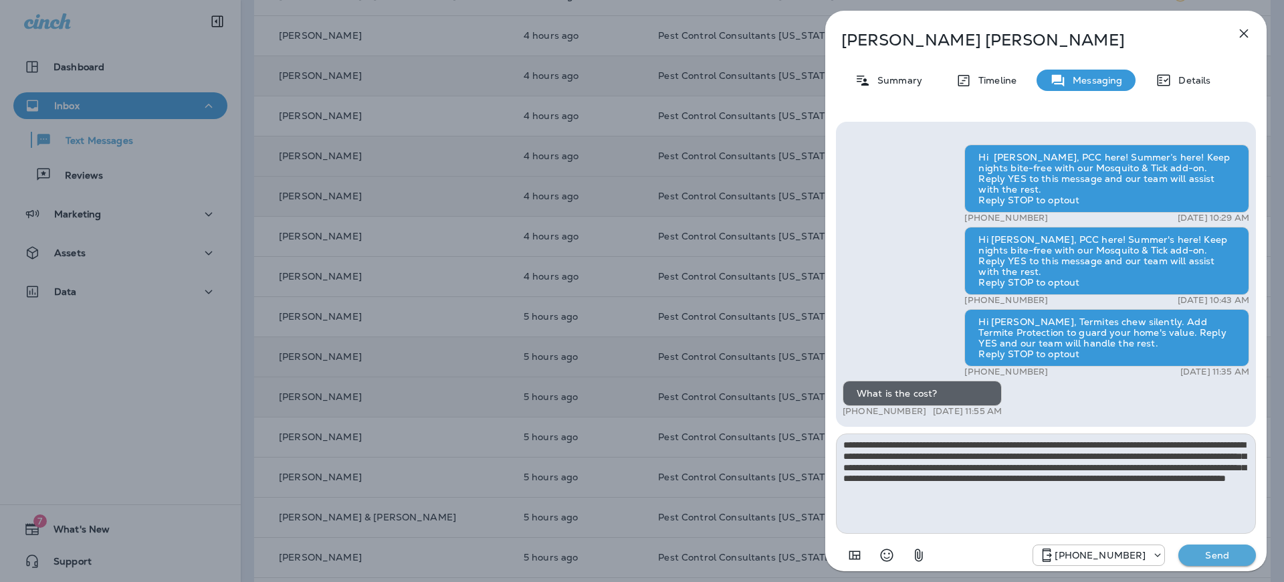
type textarea "**********"
click at [1204, 554] on p "Send" at bounding box center [1217, 555] width 56 height 12
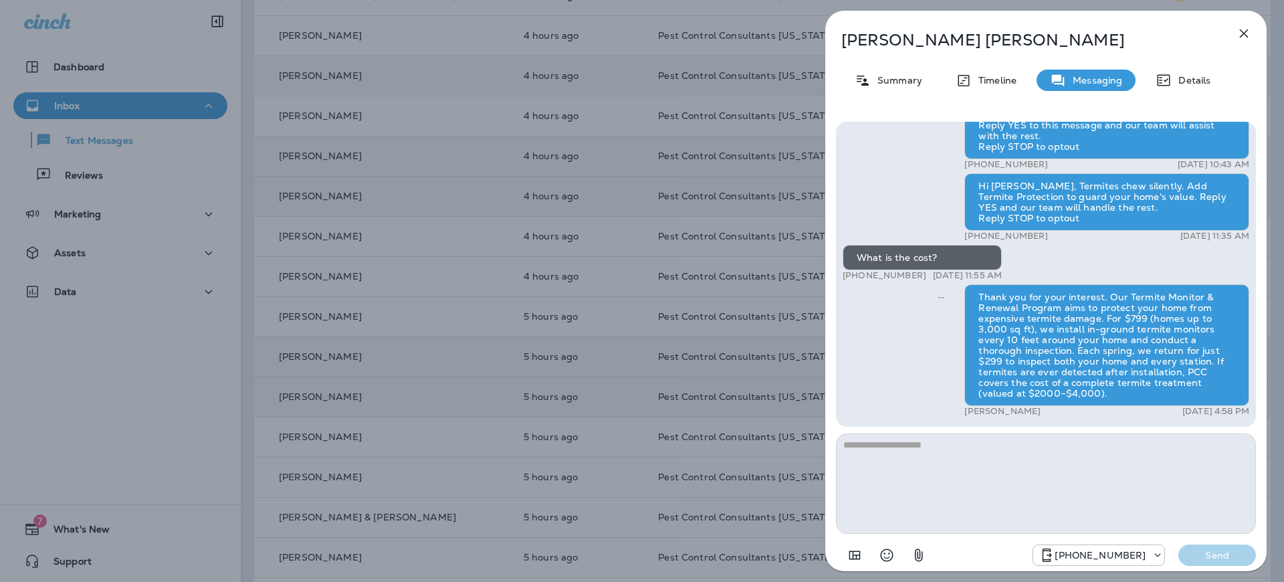
click at [1244, 37] on icon "button" at bounding box center [1244, 33] width 16 height 16
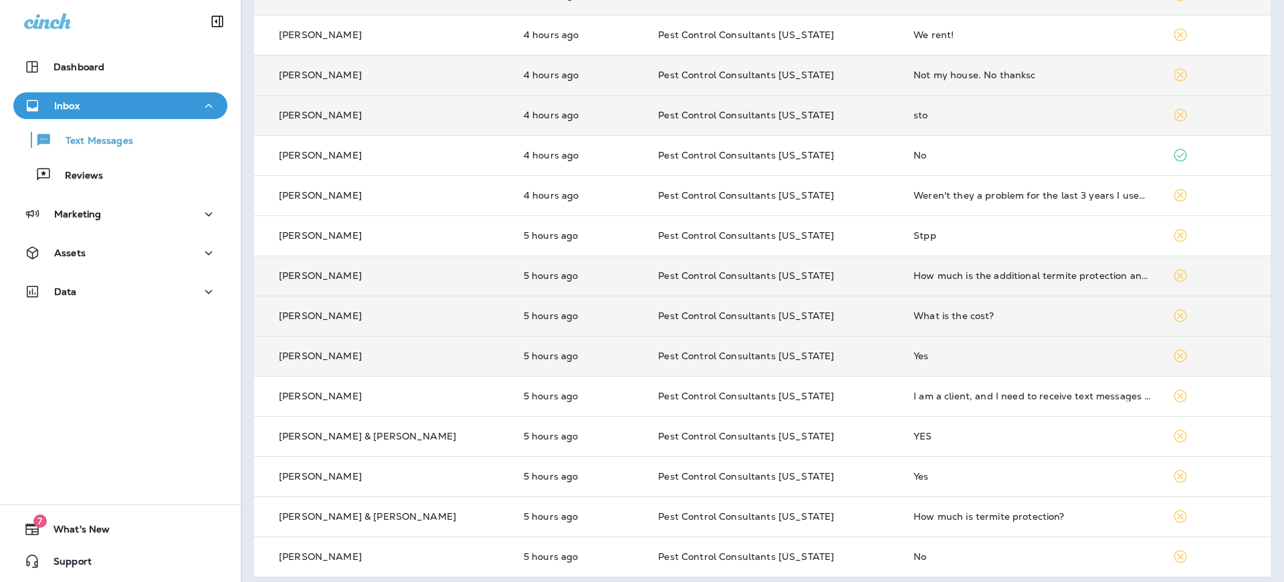
scroll to position [374, 0]
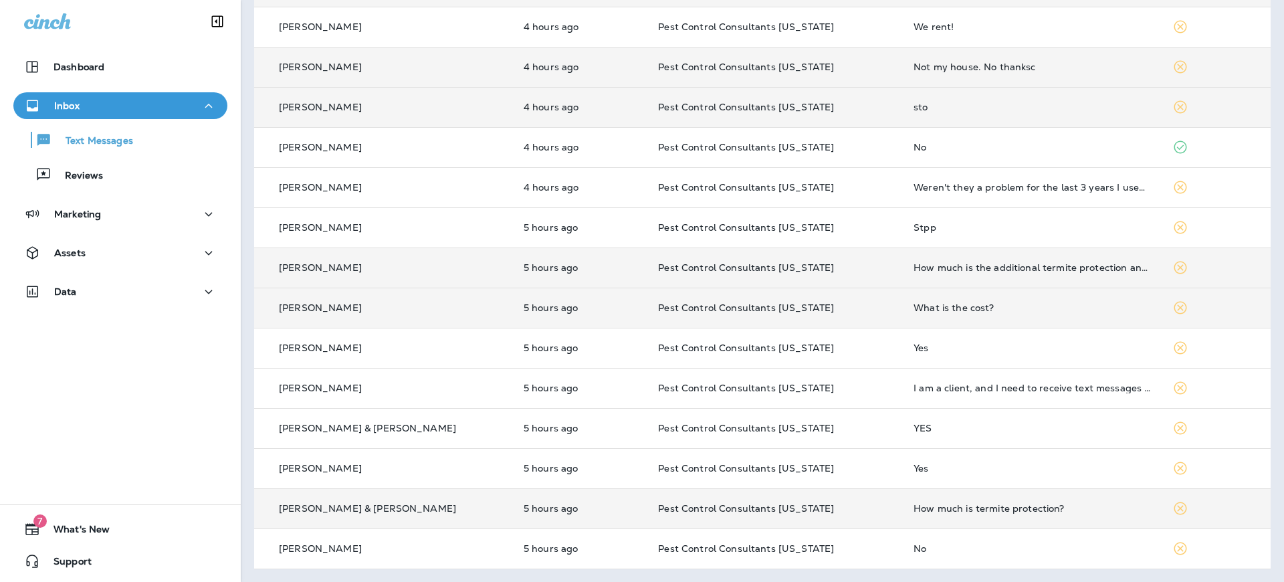
click at [328, 507] on p "[PERSON_NAME] & [PERSON_NAME]" at bounding box center [367, 508] width 177 height 11
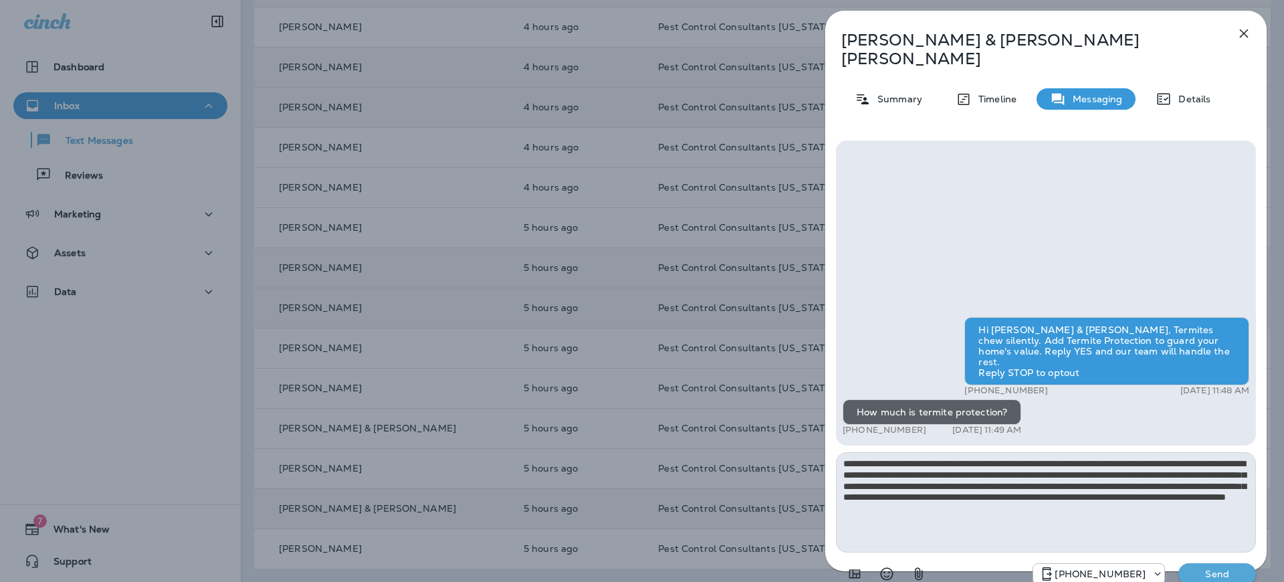
type textarea "**********"
click at [1210, 568] on p "Send" at bounding box center [1217, 574] width 56 height 12
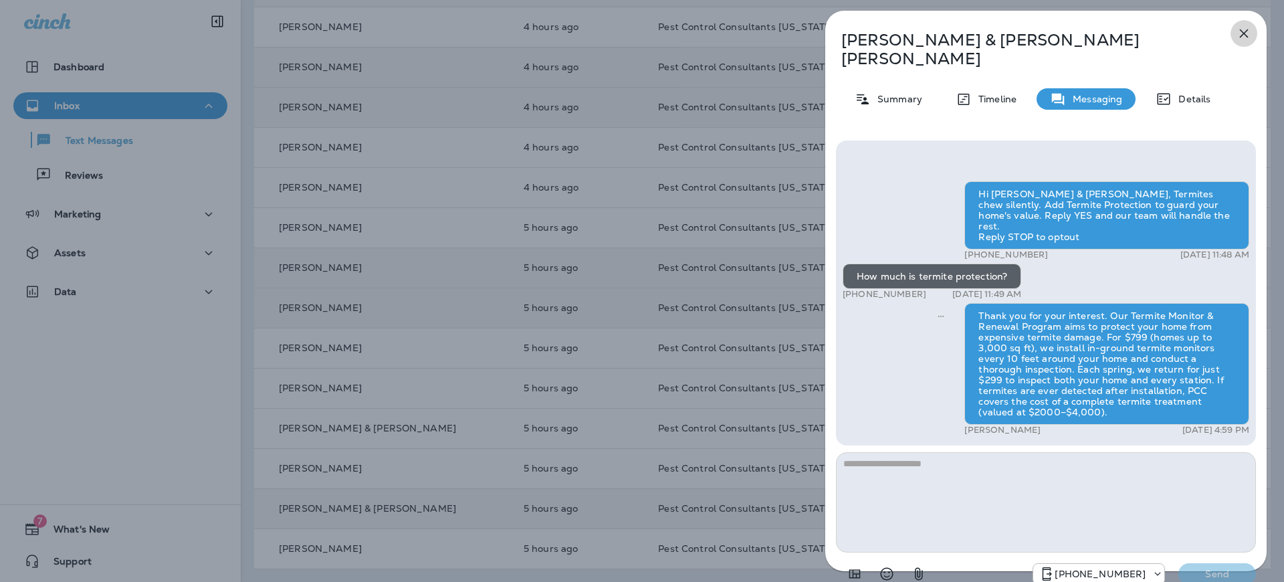
click at [1244, 34] on icon "button" at bounding box center [1244, 33] width 16 height 16
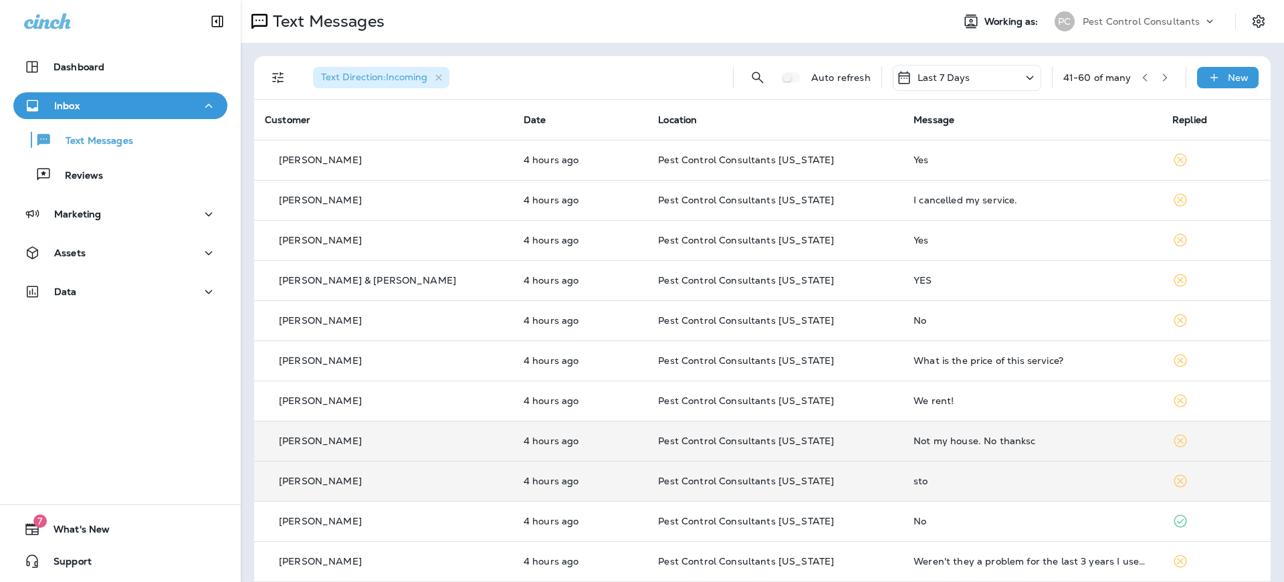
click at [1160, 79] on icon "button" at bounding box center [1164, 77] width 9 height 9
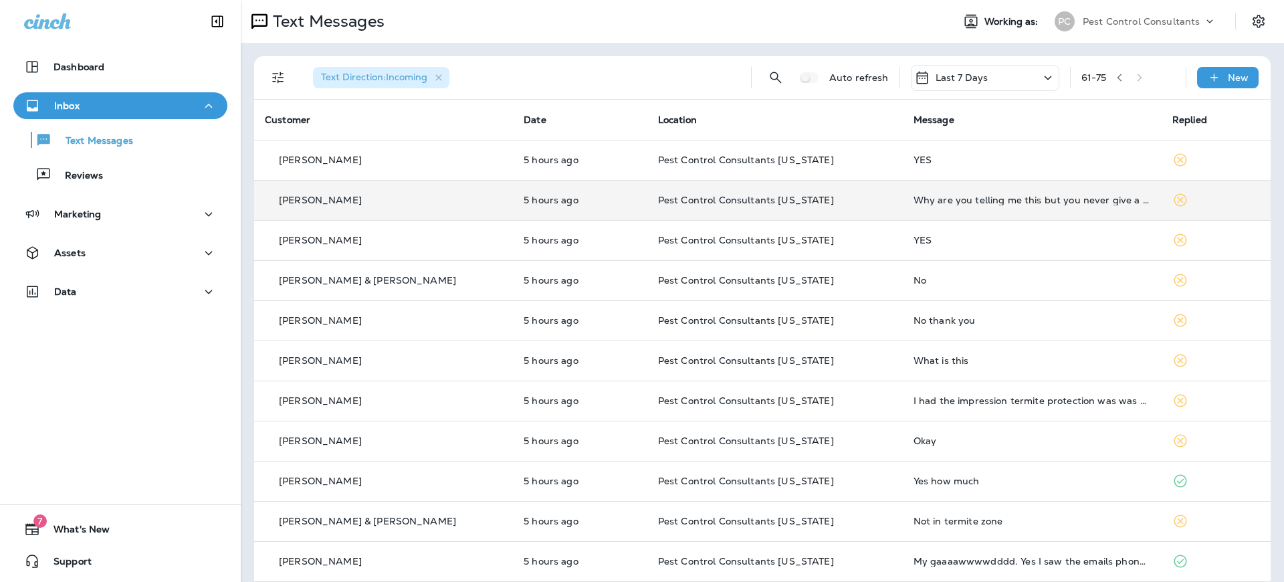
click at [310, 203] on p "[PERSON_NAME]" at bounding box center [320, 200] width 83 height 11
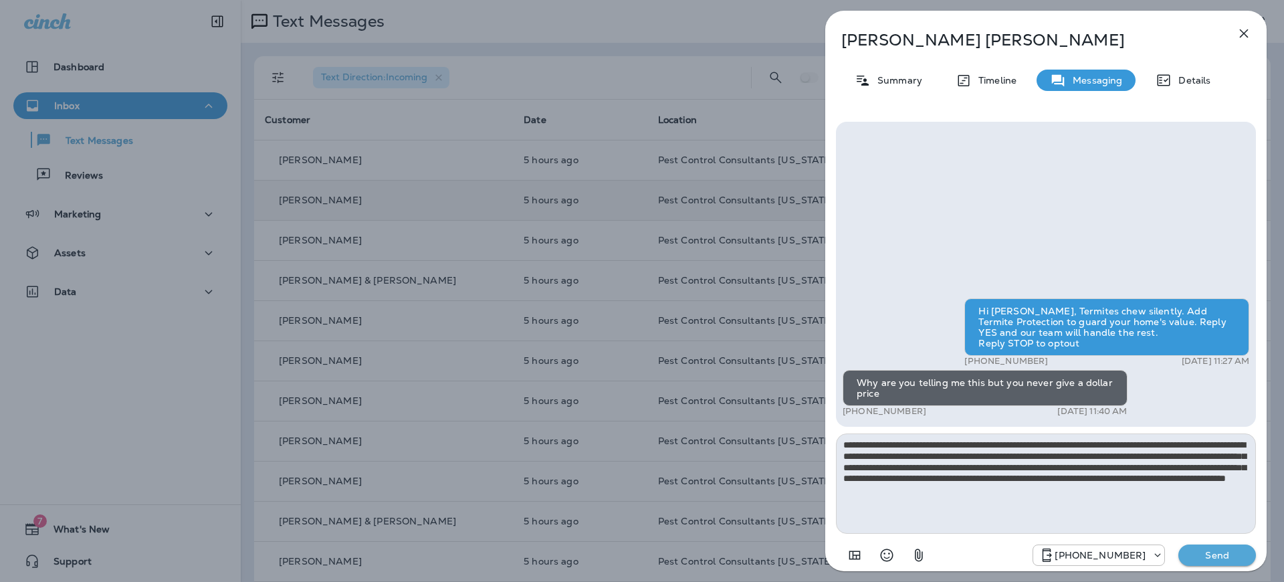
type textarea "**********"
click at [1208, 558] on p "Send" at bounding box center [1217, 555] width 56 height 12
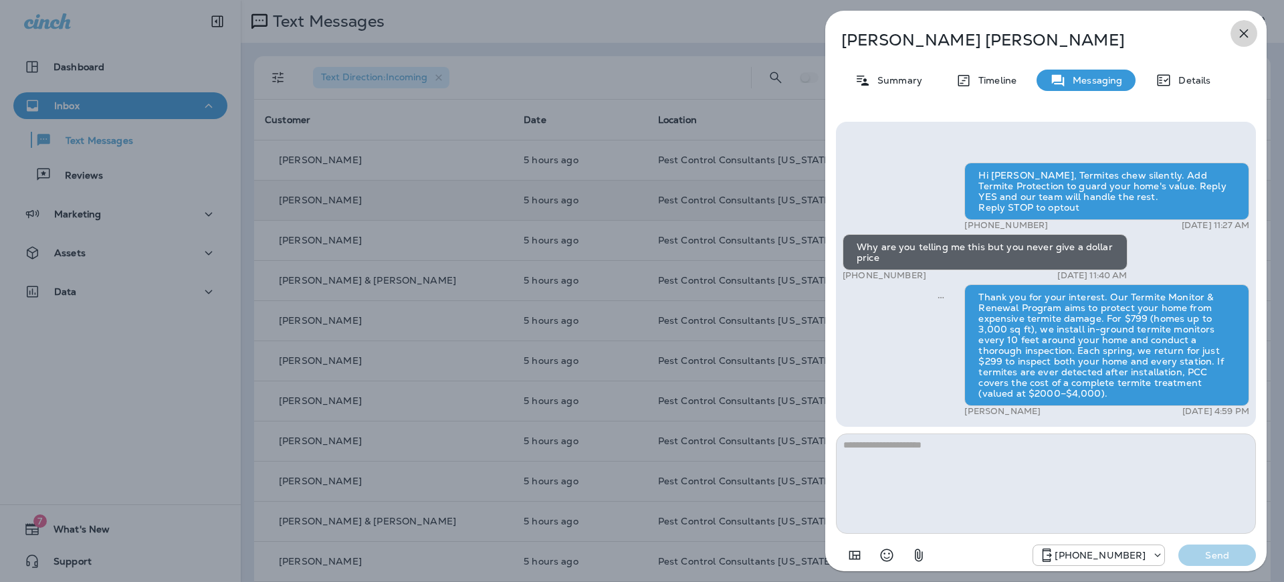
click at [1242, 29] on icon "button" at bounding box center [1244, 33] width 16 height 16
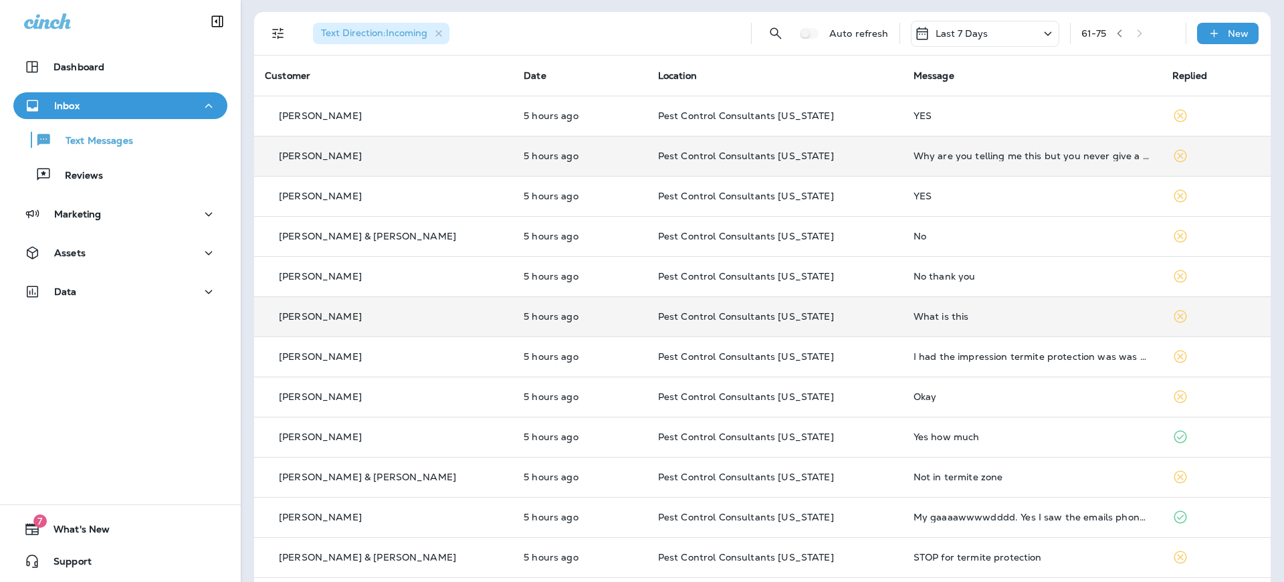
scroll to position [45, 0]
click at [302, 317] on p "[PERSON_NAME]" at bounding box center [320, 315] width 83 height 11
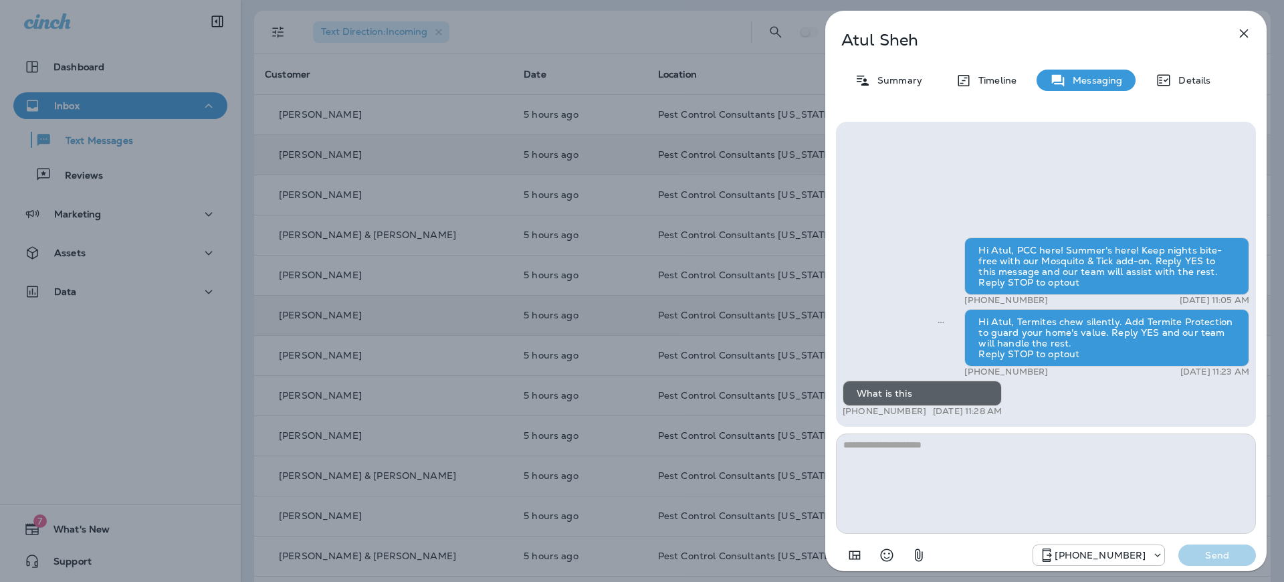
click at [461, 309] on div "[PERSON_NAME] Summary Timeline Messaging Details Hi Atul, PCC here! Summer's he…" at bounding box center [642, 291] width 1284 height 582
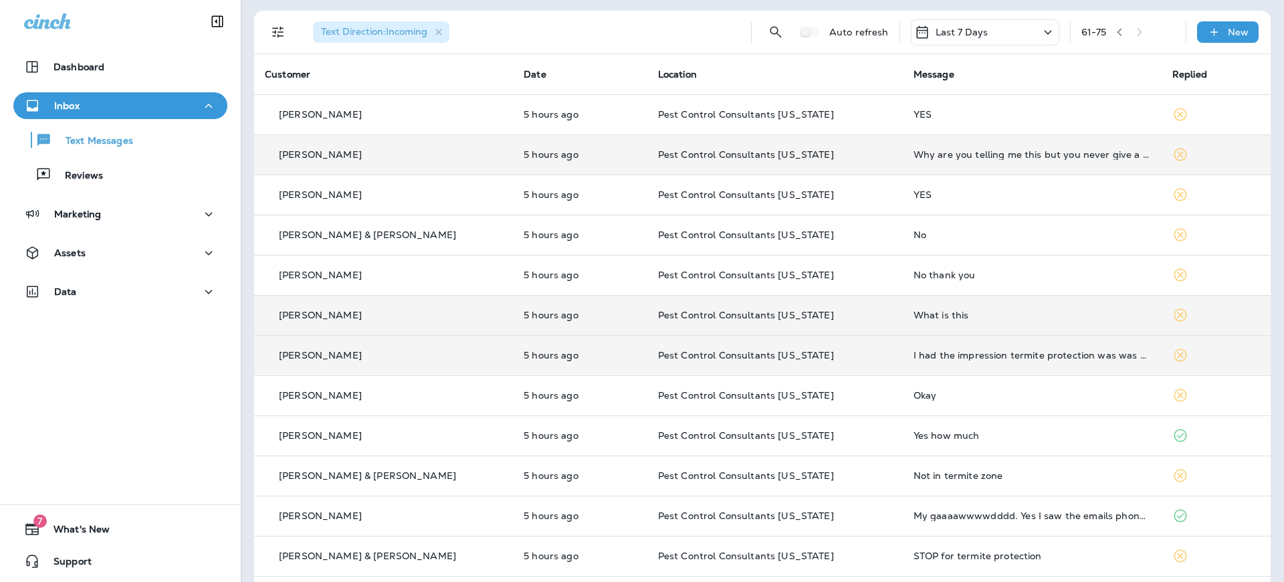
click at [326, 358] on p "[PERSON_NAME]" at bounding box center [320, 355] width 83 height 11
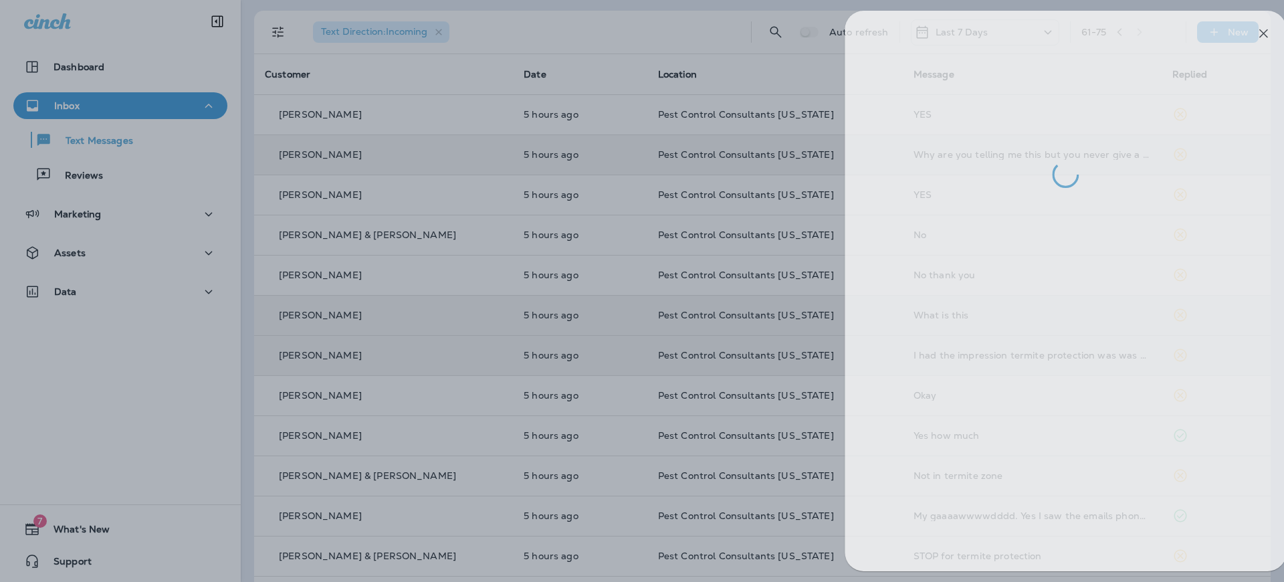
click at [553, 209] on div at bounding box center [661, 291] width 1284 height 582
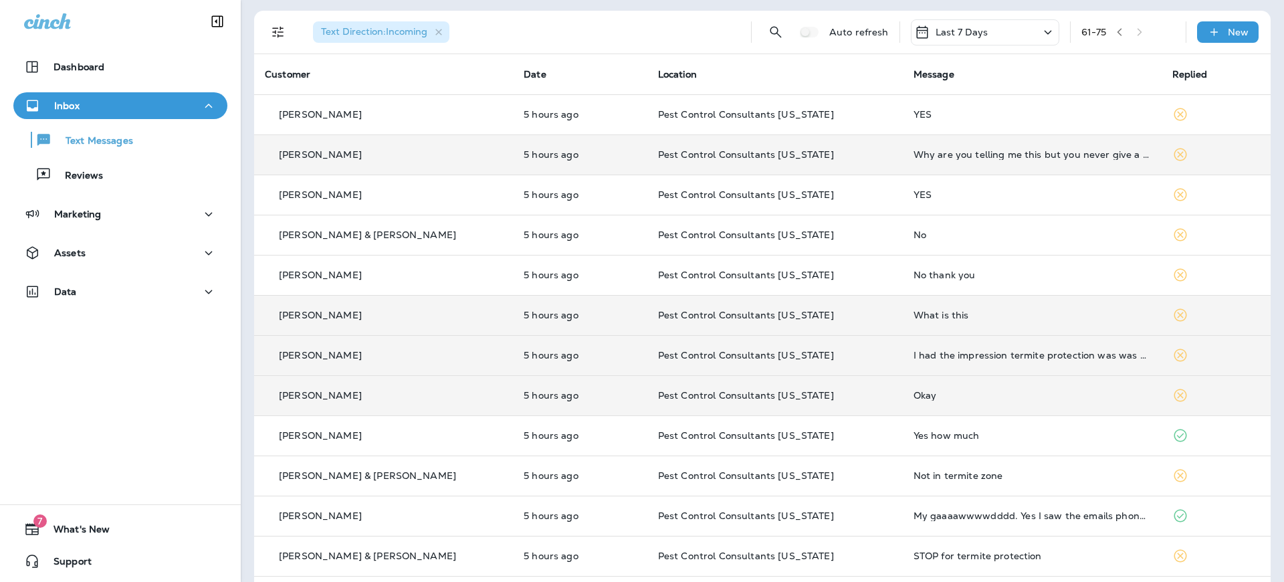
click at [324, 394] on p "[PERSON_NAME]" at bounding box center [320, 395] width 83 height 11
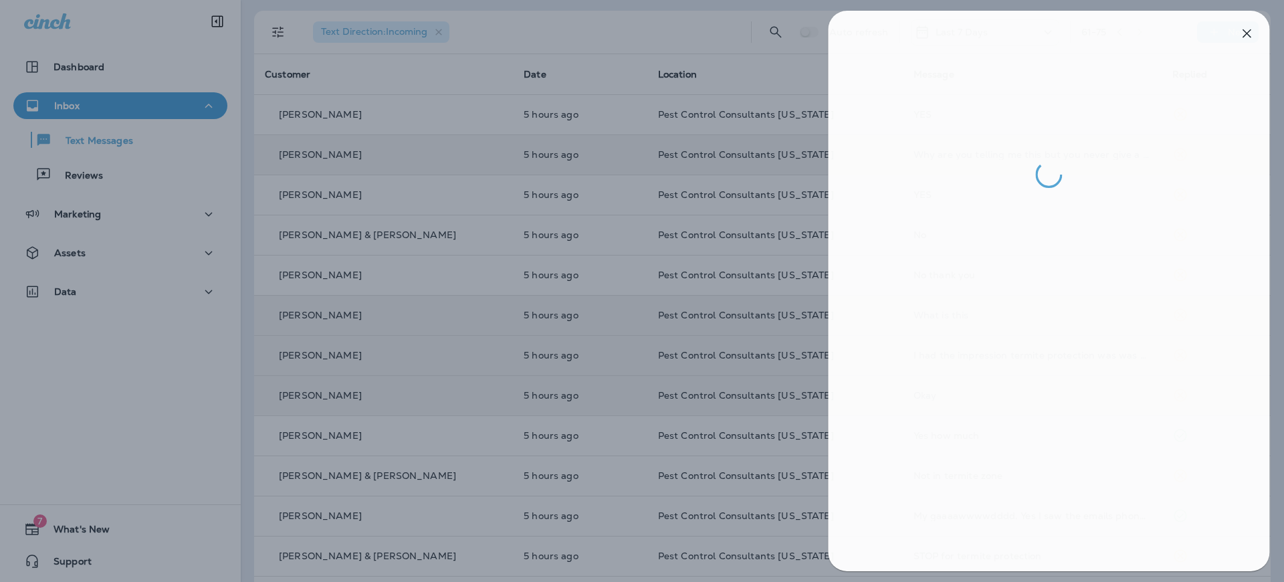
click at [499, 241] on div at bounding box center [645, 291] width 1284 height 582
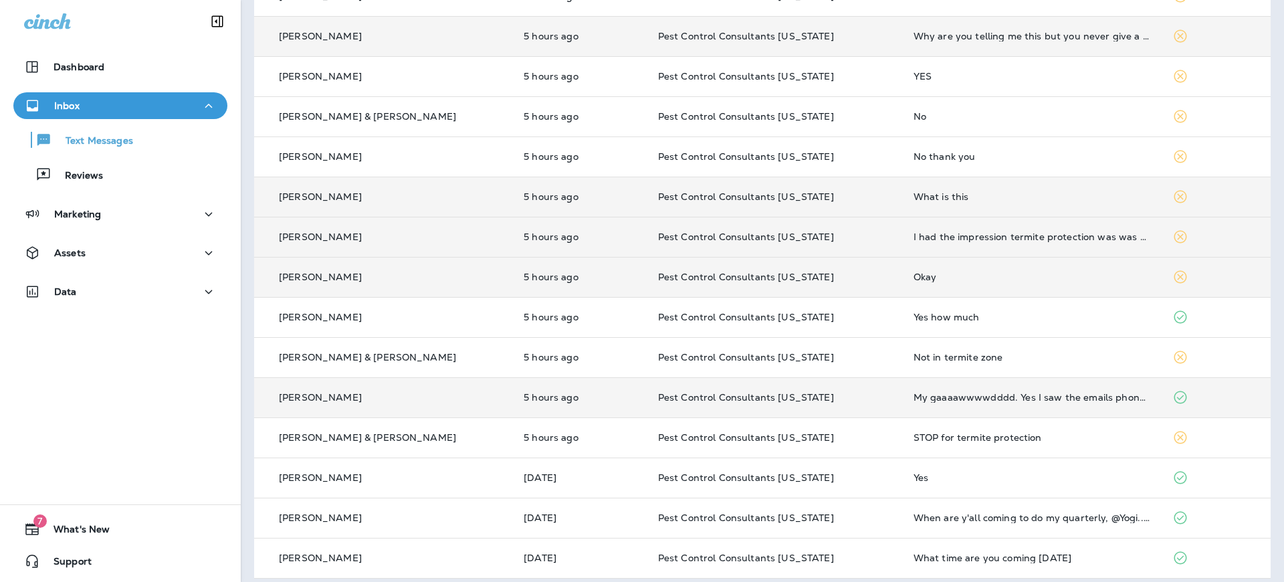
scroll to position [173, 0]
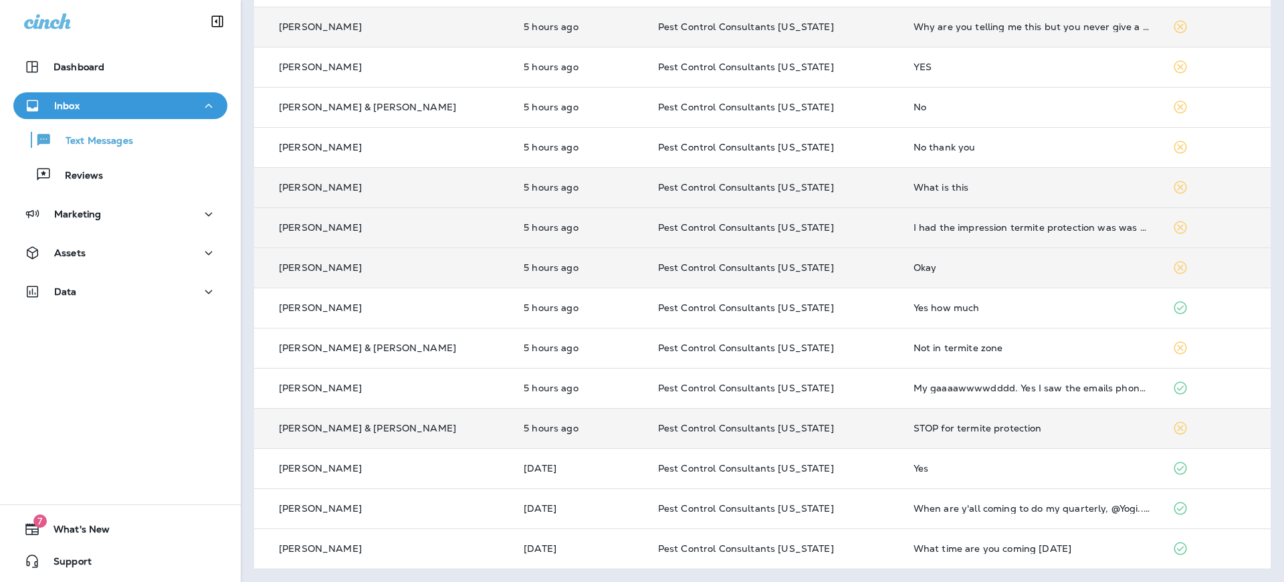
click at [356, 424] on p "[PERSON_NAME] & [PERSON_NAME]" at bounding box center [367, 428] width 177 height 11
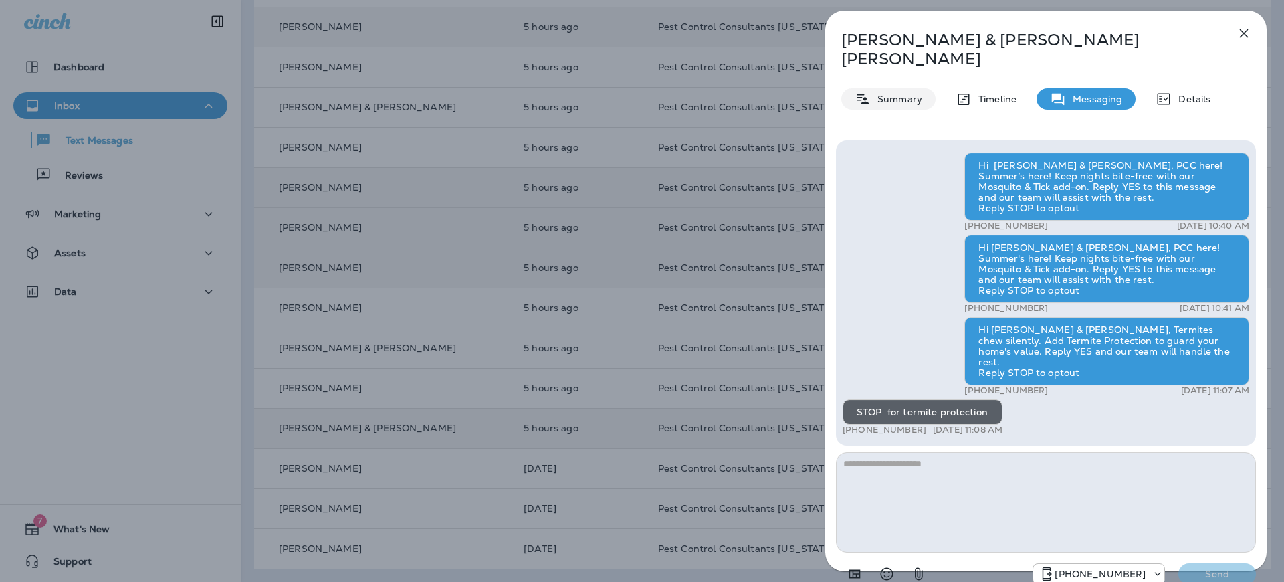
click at [898, 94] on p "Summary" at bounding box center [896, 99] width 51 height 11
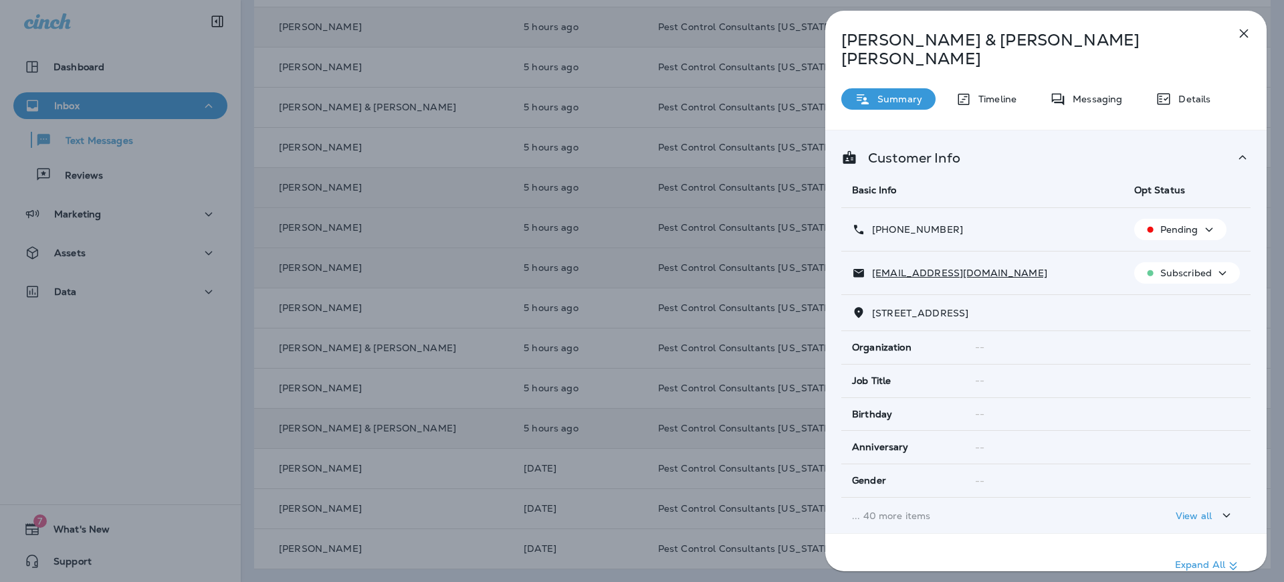
click at [1207, 221] on icon "button" at bounding box center [1209, 229] width 16 height 17
click at [1198, 240] on button "Opt out" at bounding box center [1182, 243] width 96 height 32
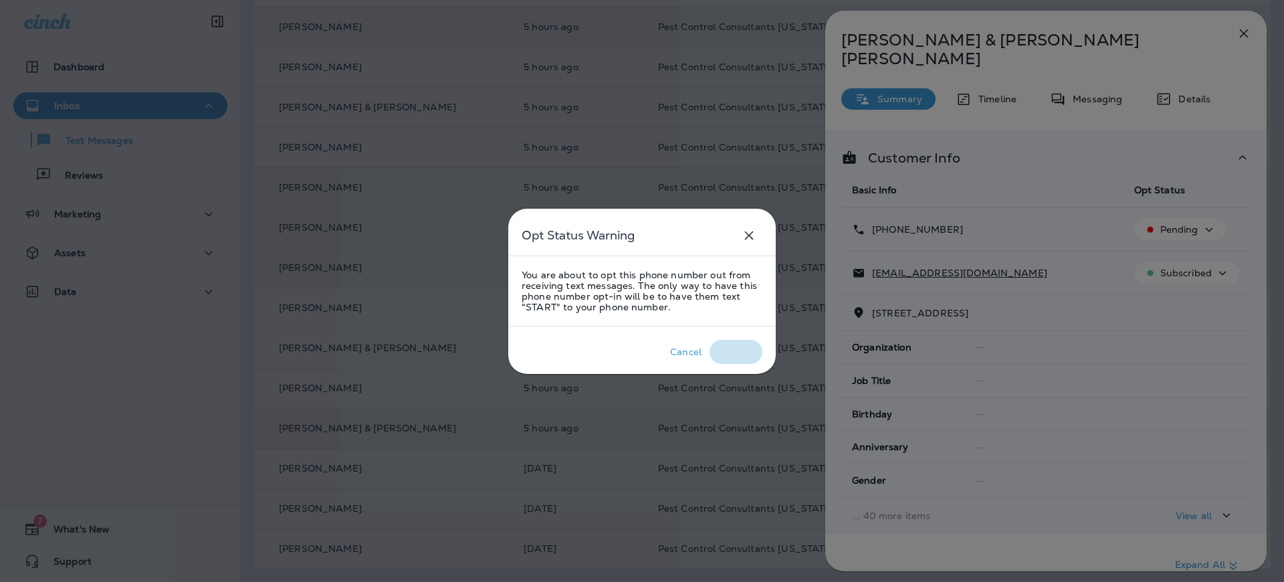
click at [729, 352] on div "Confirm" at bounding box center [735, 351] width 37 height 11
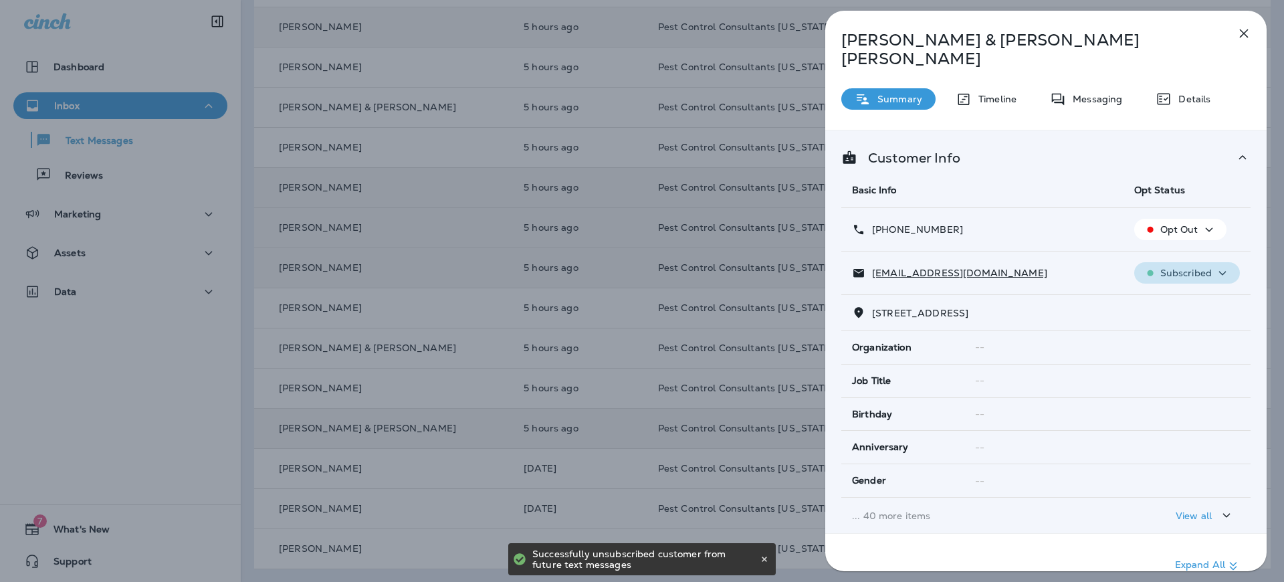
click at [1212, 265] on div "Subscribed" at bounding box center [1186, 273] width 95 height 17
click at [1193, 290] on p "Unsubscribe" at bounding box center [1194, 286] width 58 height 11
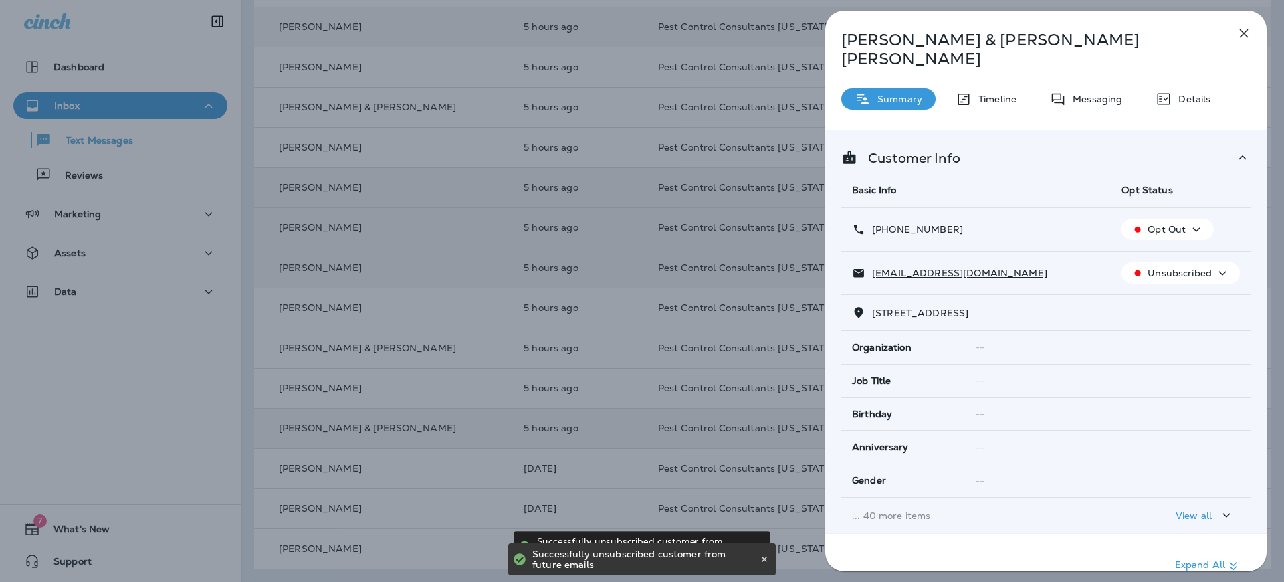
click at [1247, 29] on icon "button" at bounding box center [1244, 33] width 16 height 16
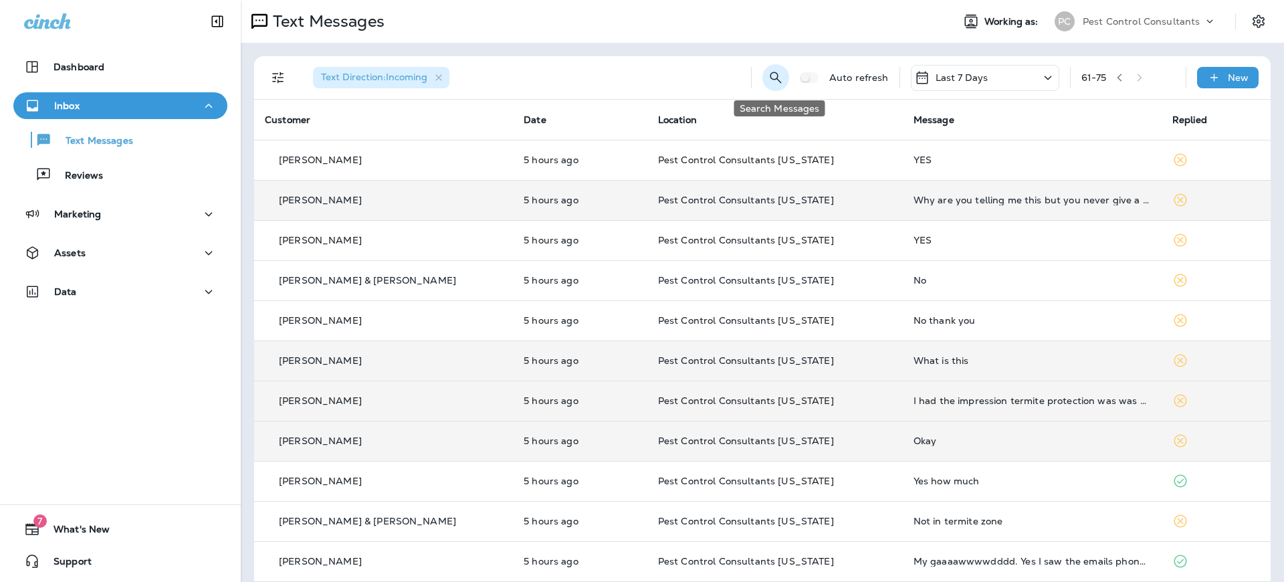
click at [779, 79] on icon "Search Messages" at bounding box center [775, 77] width 11 height 11
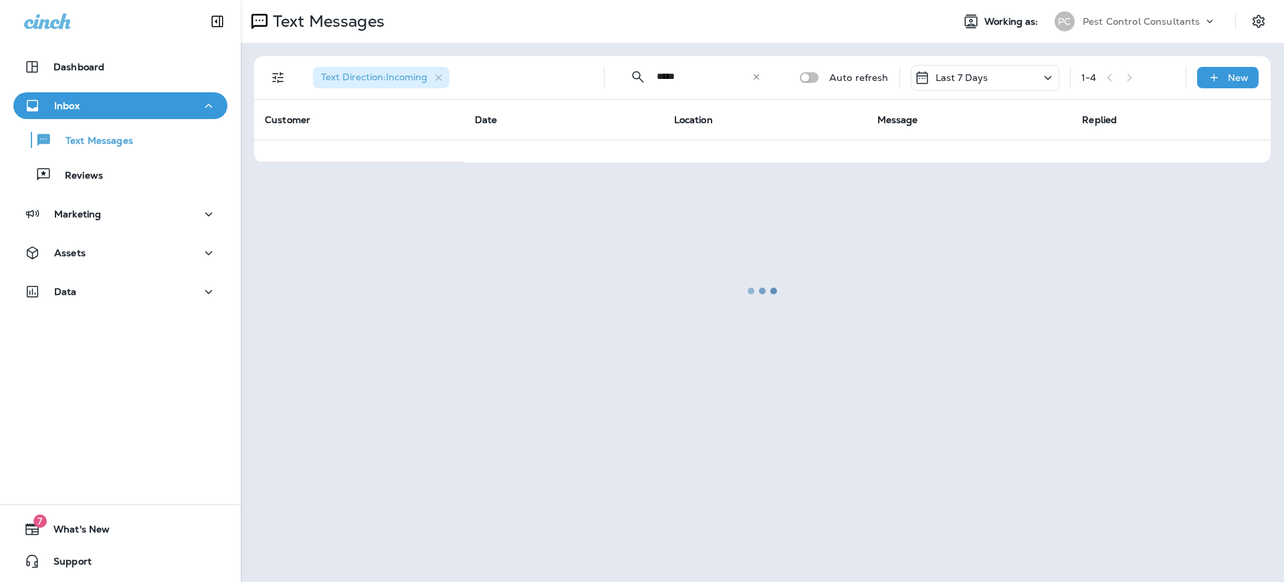
type input "*****"
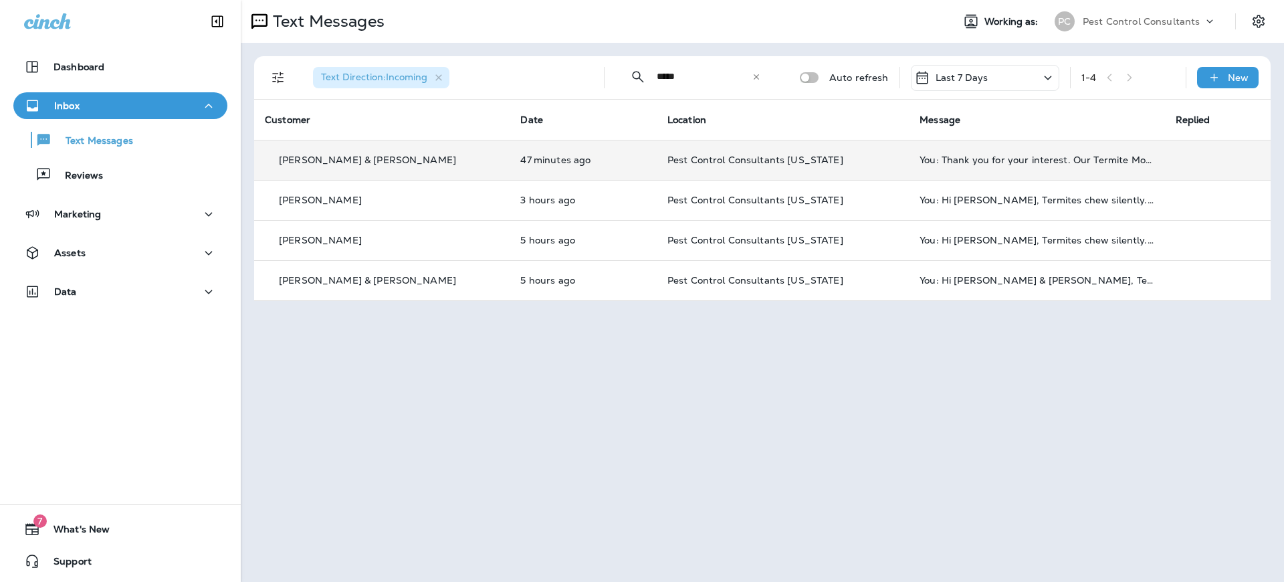
click at [339, 162] on p "[PERSON_NAME] & [PERSON_NAME]" at bounding box center [367, 159] width 177 height 11
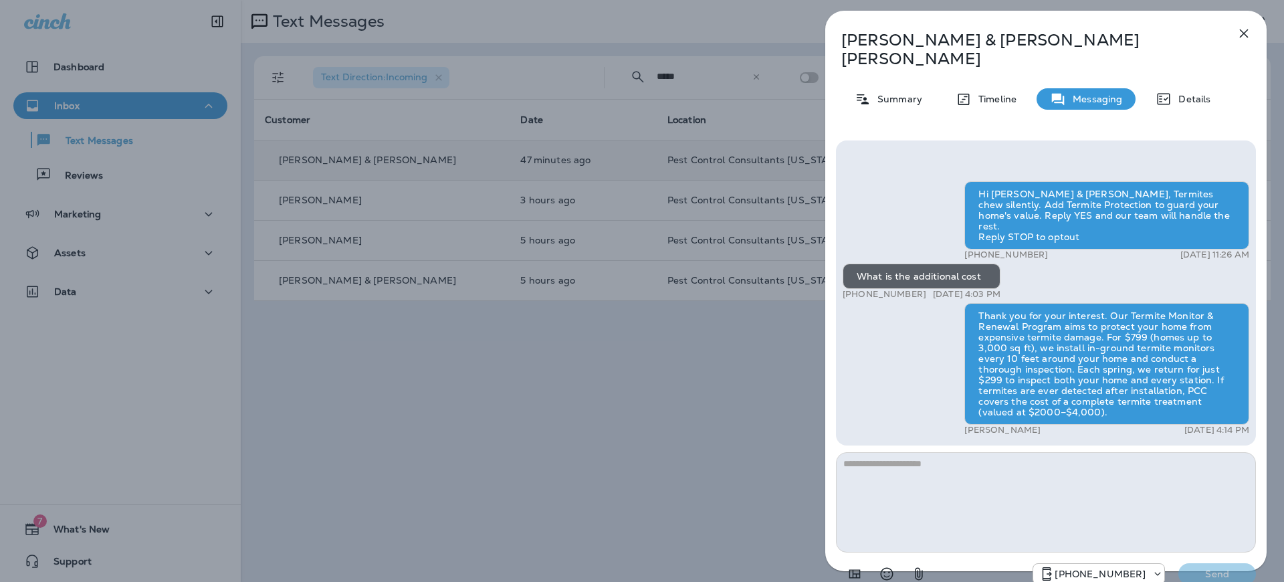
click at [138, 162] on div "[PERSON_NAME] & [PERSON_NAME] Summary Timeline Messaging Details Hi [PERSON_NAM…" at bounding box center [642, 291] width 1284 height 582
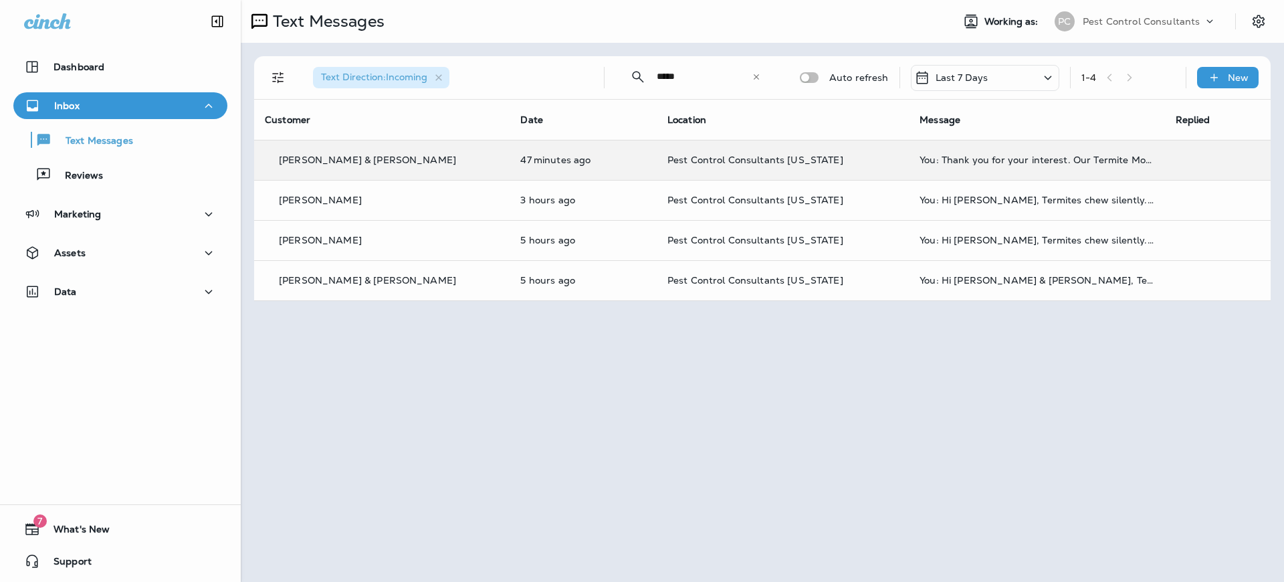
click at [136, 144] on div at bounding box center [642, 291] width 1284 height 582
click at [130, 144] on p "Text Messages" at bounding box center [92, 141] width 81 height 13
click at [758, 77] on icon at bounding box center [756, 76] width 5 height 5
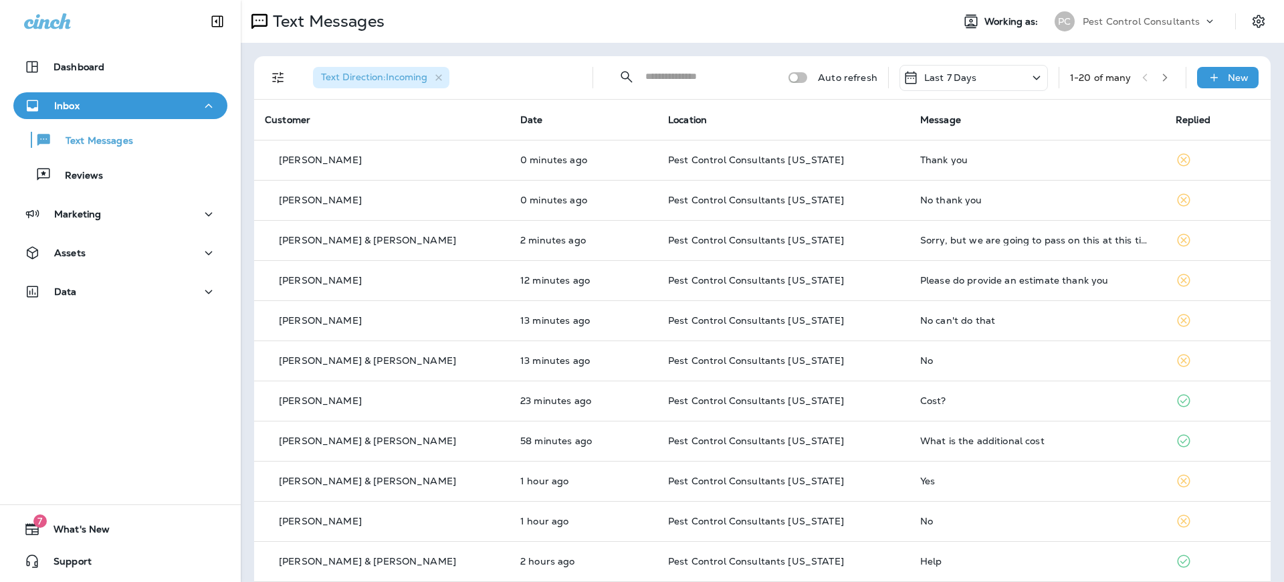
click at [520, 86] on div "Text Direction : Incoming" at bounding box center [441, 77] width 279 height 43
click at [546, 51] on div "Text Direction : Incoming ​ ​ Auto refresh Last 7 Days 1 - 20 of many New Custo…" at bounding box center [762, 499] width 1043 height 913
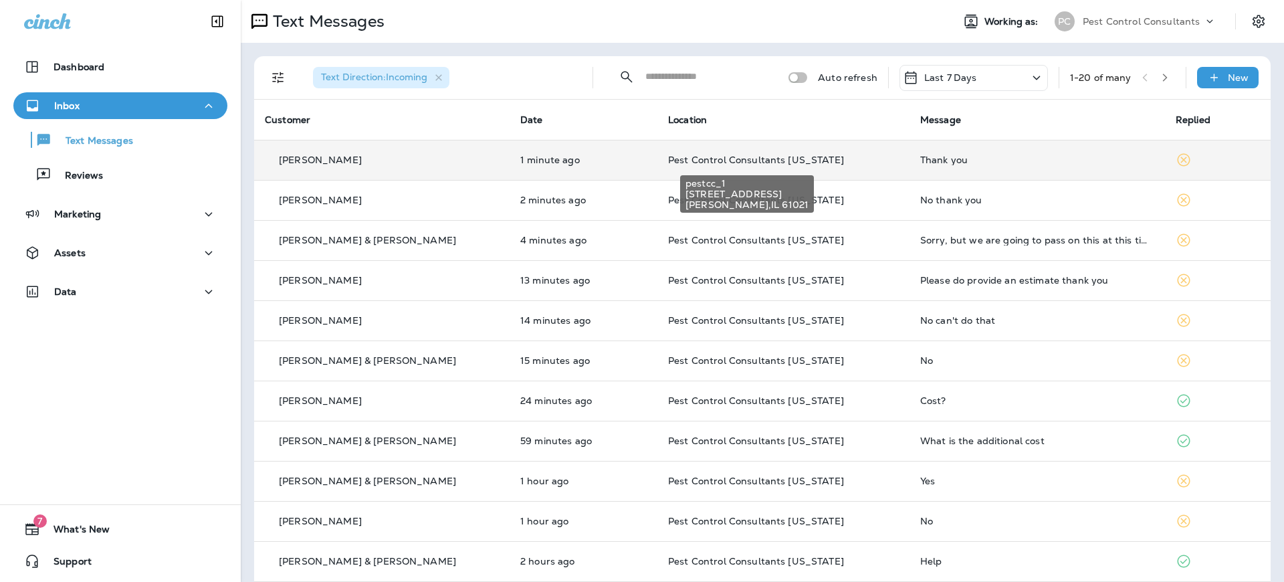
click at [674, 165] on span "Pest Control Consultants [US_STATE]" at bounding box center [756, 160] width 176 height 12
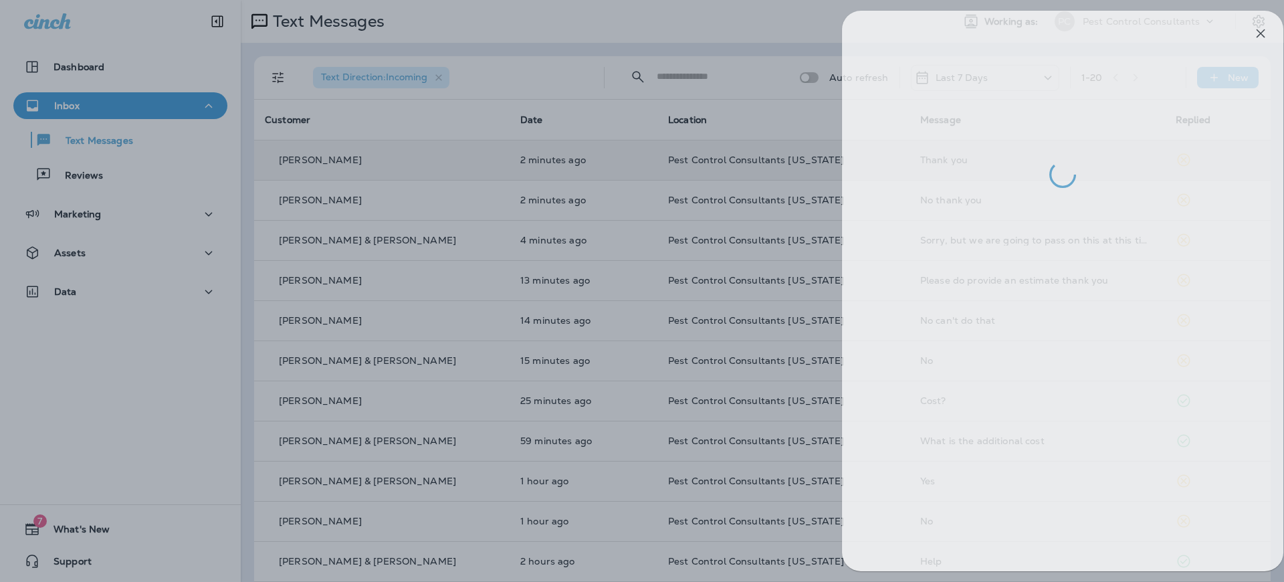
click at [452, 119] on div at bounding box center [659, 291] width 1284 height 582
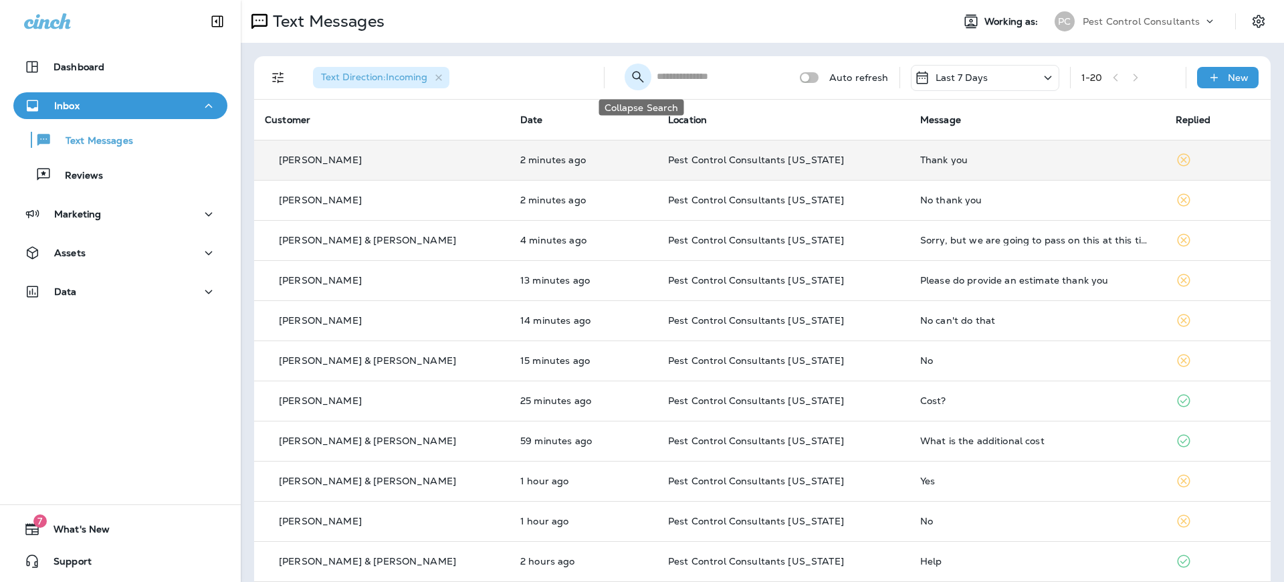
click at [642, 83] on icon "Collapse Search" at bounding box center [638, 77] width 16 height 16
click at [772, 79] on icon "Search Messages" at bounding box center [776, 78] width 16 height 16
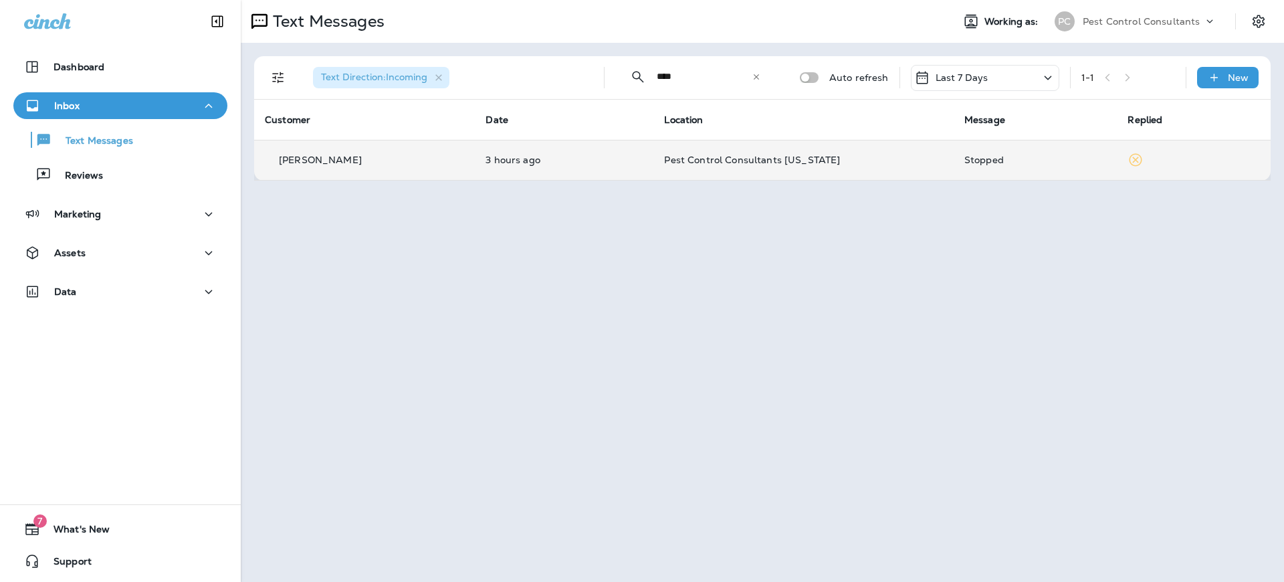
click at [332, 160] on p "[PERSON_NAME]" at bounding box center [320, 159] width 83 height 11
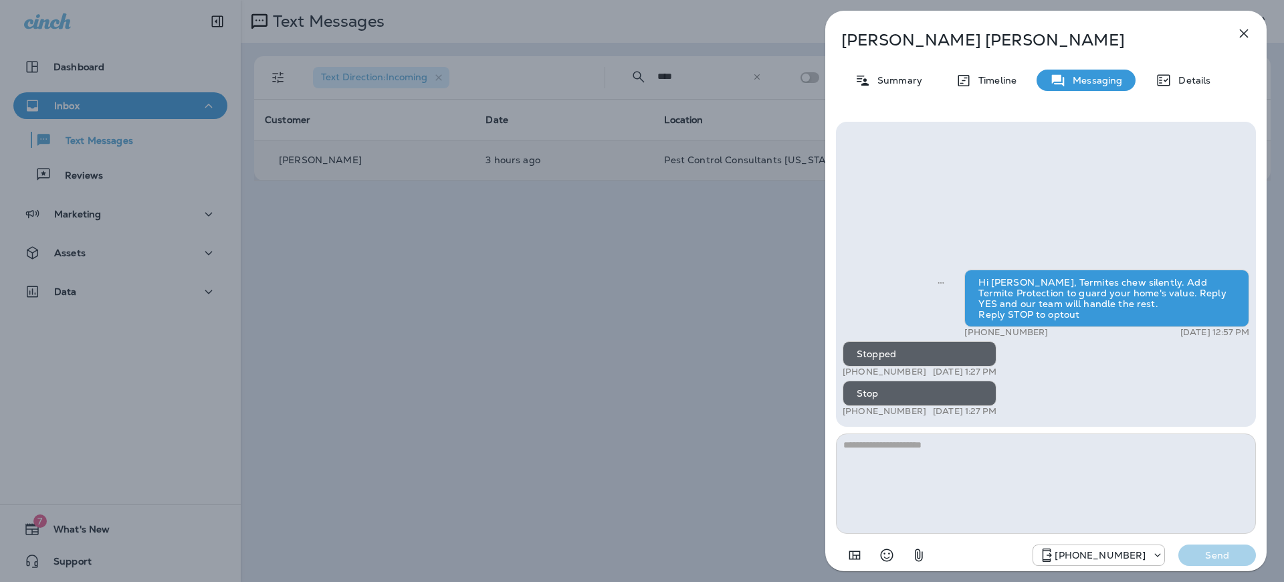
click at [1239, 32] on icon "button" at bounding box center [1244, 33] width 16 height 16
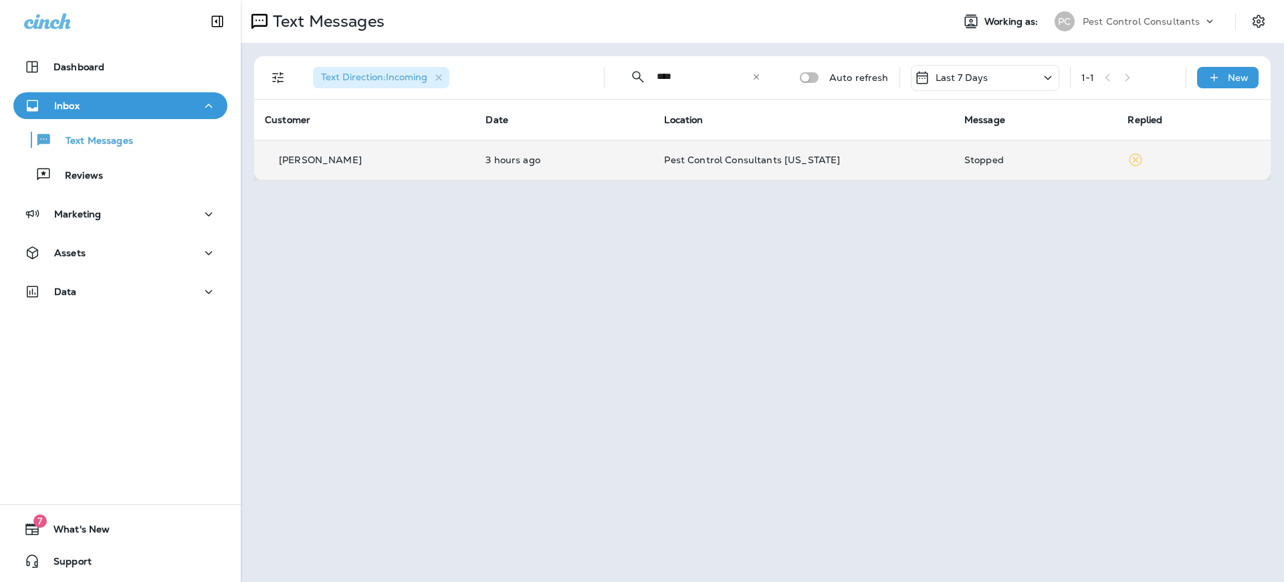
click at [675, 79] on input "****" at bounding box center [704, 76] width 95 height 35
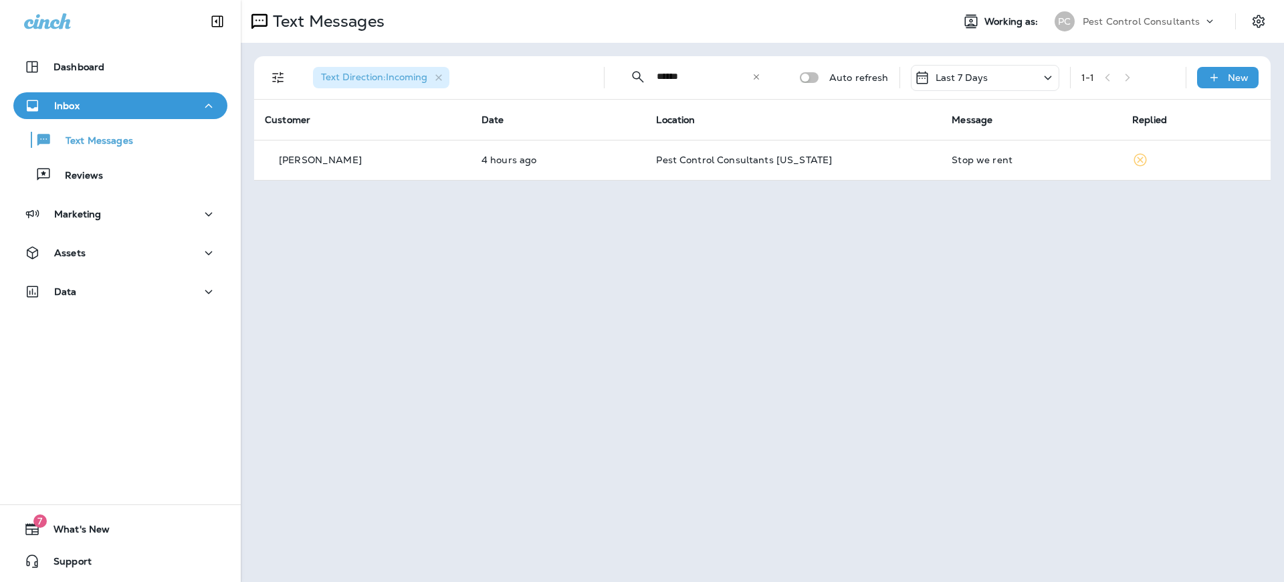
type input "******"
click at [758, 79] on icon at bounding box center [756, 76] width 9 height 9
click at [696, 79] on input "text" at bounding box center [716, 76] width 119 height 35
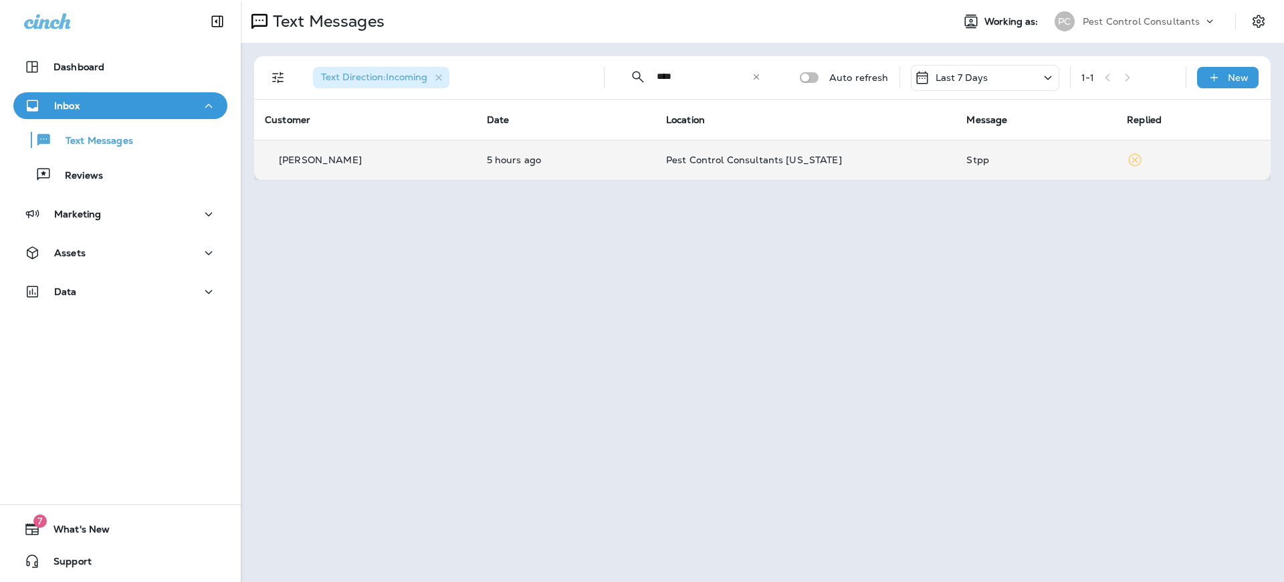
click at [290, 155] on p "[PERSON_NAME]" at bounding box center [320, 159] width 83 height 11
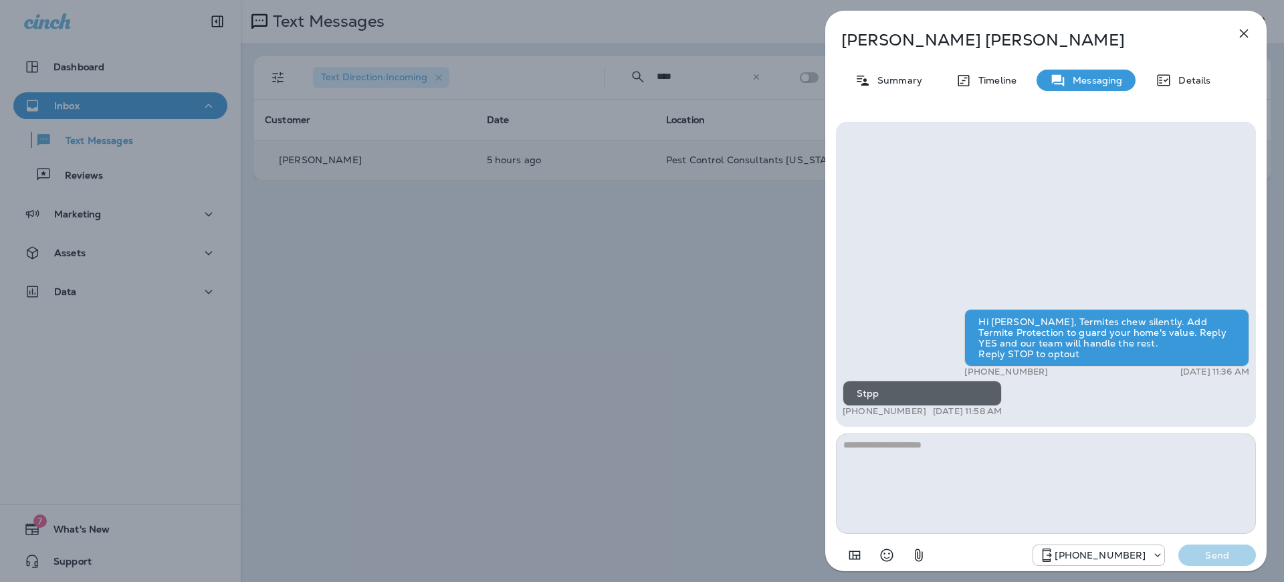
click at [1250, 33] on icon "button" at bounding box center [1244, 33] width 16 height 16
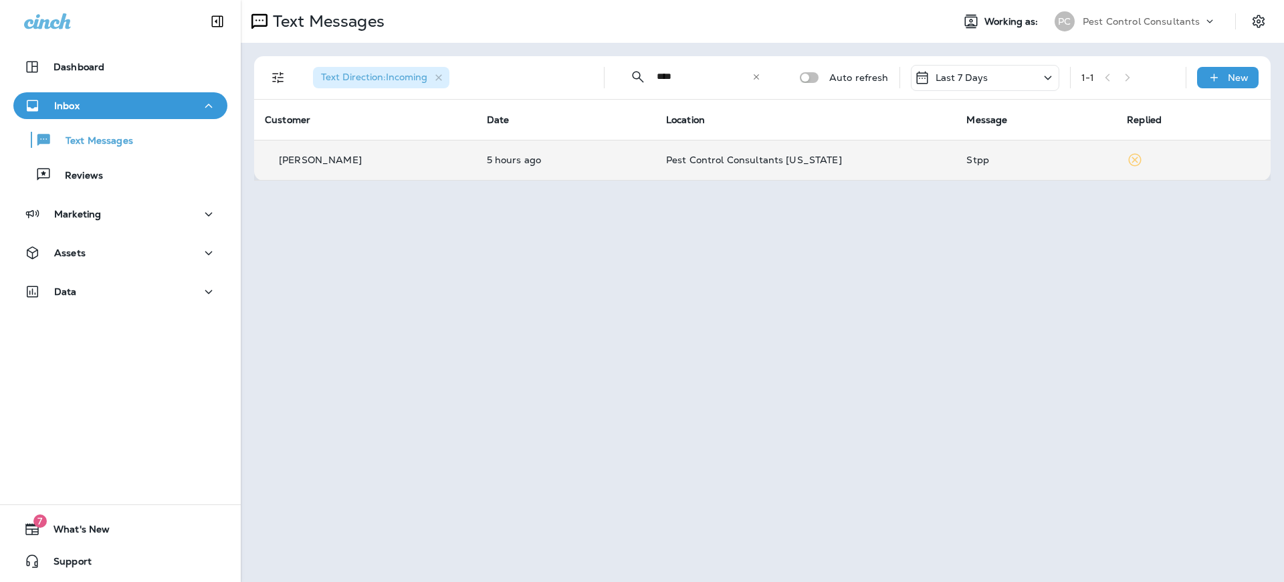
click at [661, 76] on input "****" at bounding box center [704, 76] width 95 height 35
paste input "******"
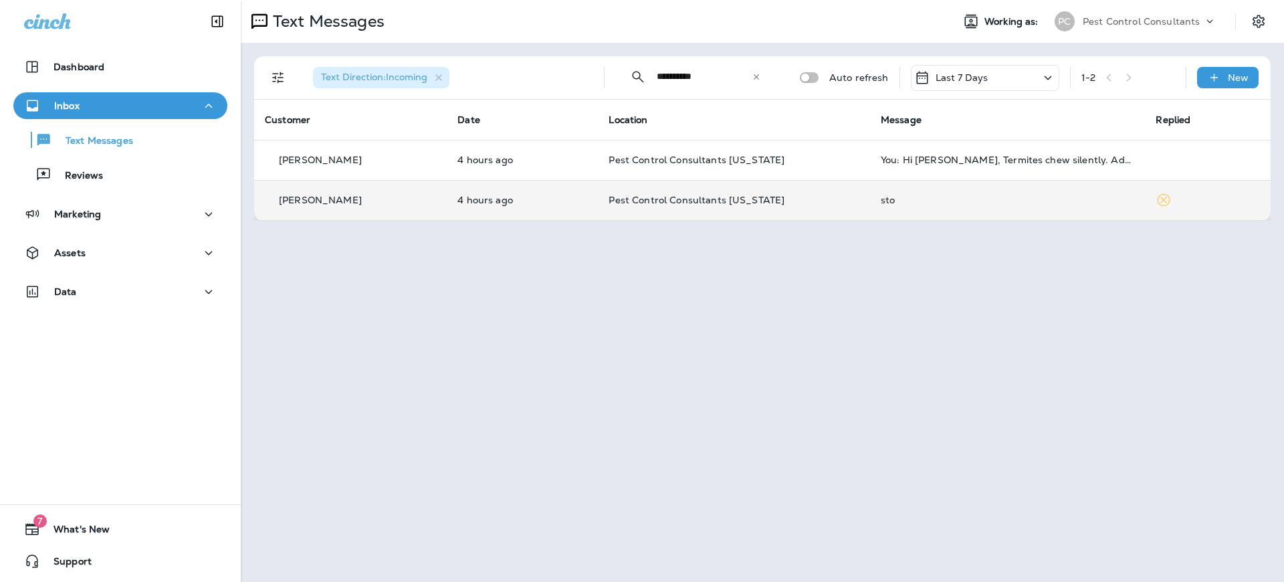
click at [340, 195] on p "[PERSON_NAME]" at bounding box center [320, 200] width 83 height 11
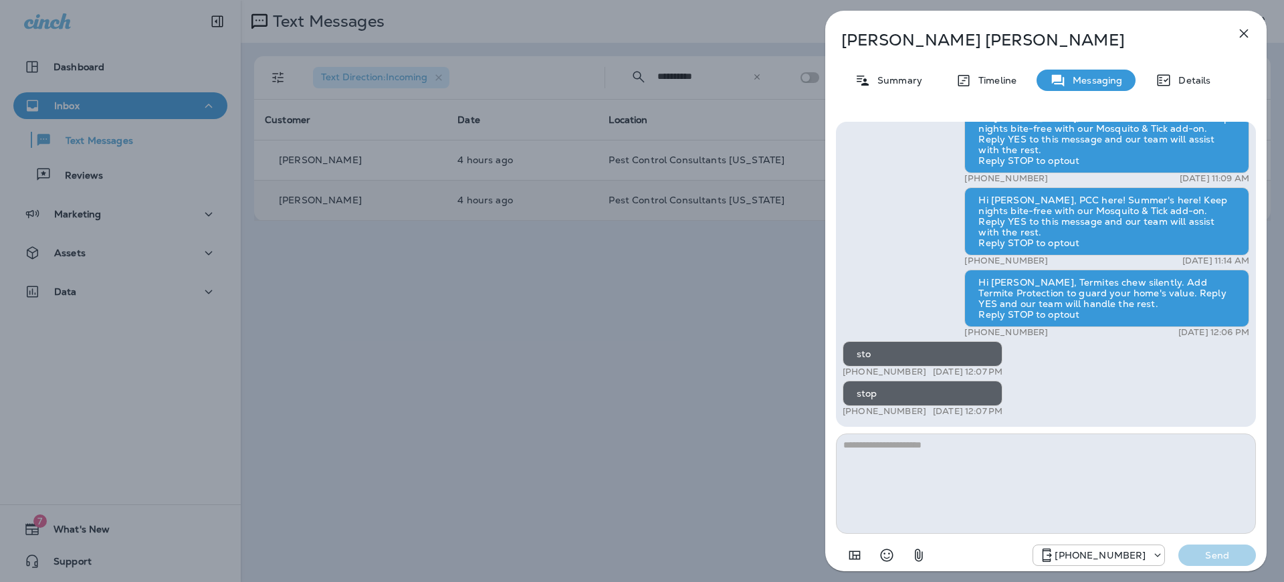
click at [1241, 36] on icon "button" at bounding box center [1244, 33] width 9 height 9
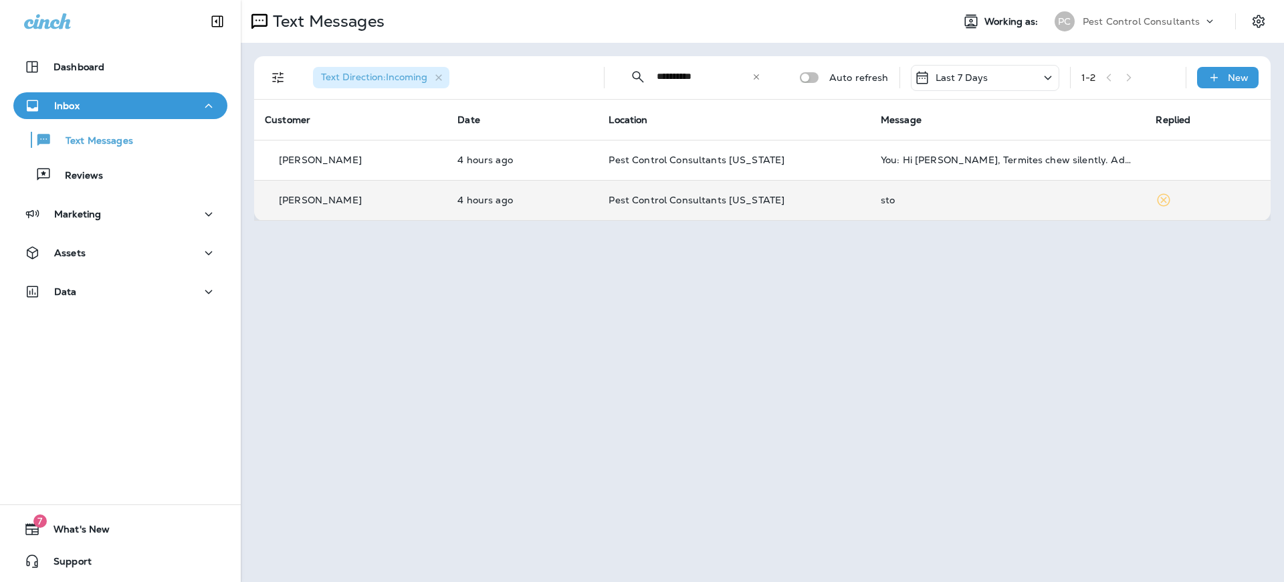
click at [695, 80] on input "**********" at bounding box center [704, 76] width 95 height 35
paste input "text"
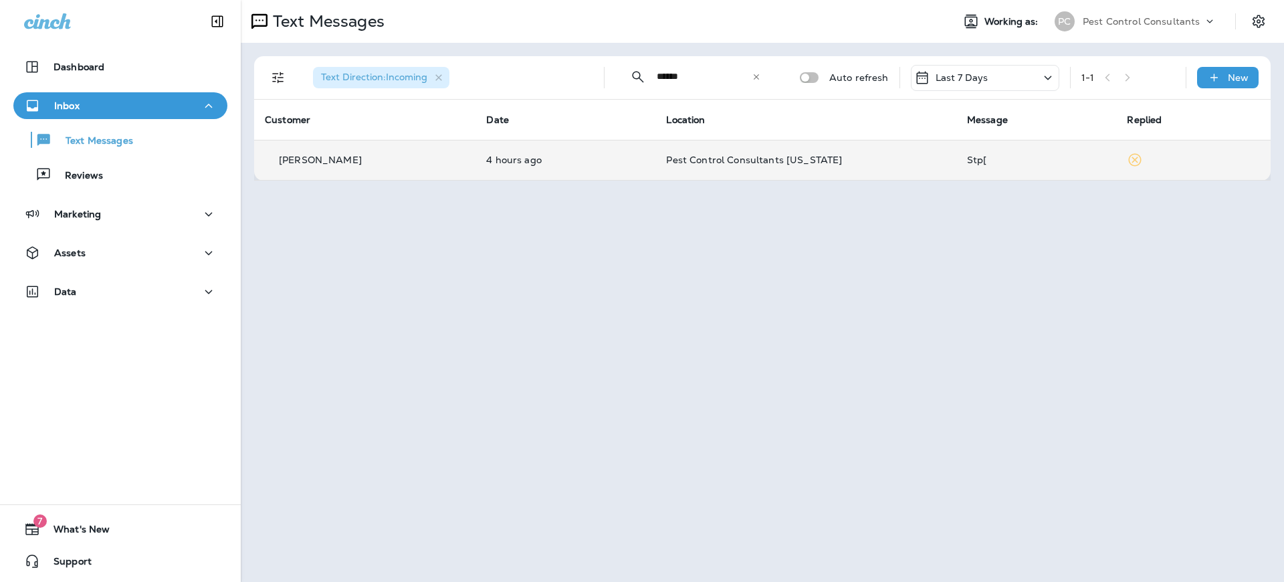
type input "******"
click at [324, 161] on p "[PERSON_NAME]" at bounding box center [320, 159] width 83 height 11
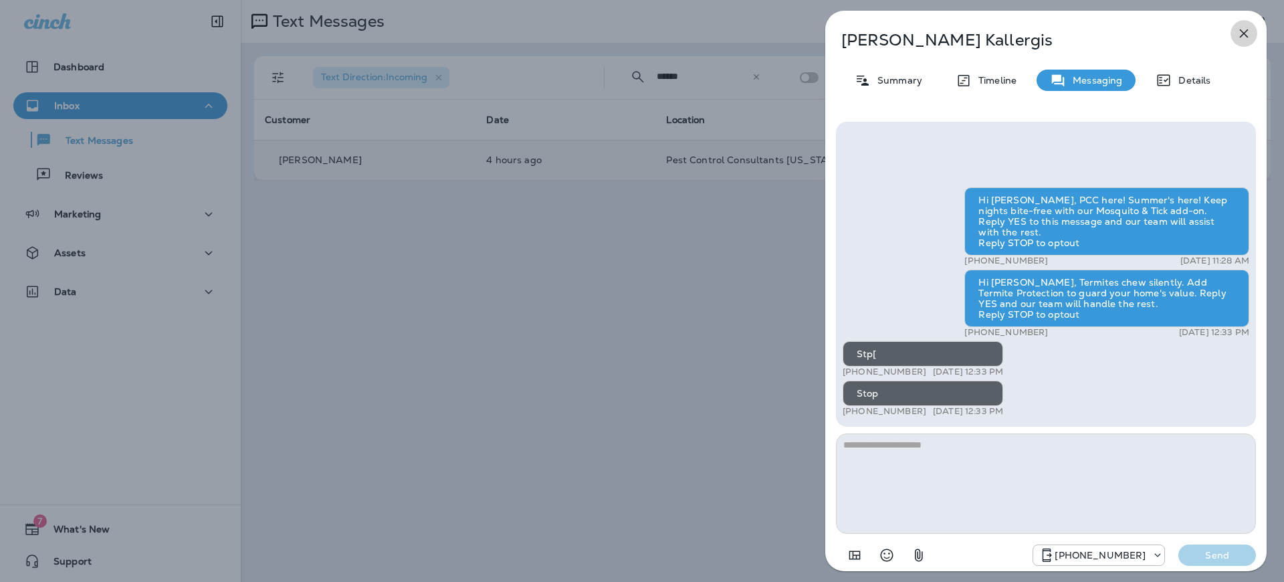
click at [1245, 32] on icon "button" at bounding box center [1244, 33] width 9 height 9
